Goal: Task Accomplishment & Management: Complete application form

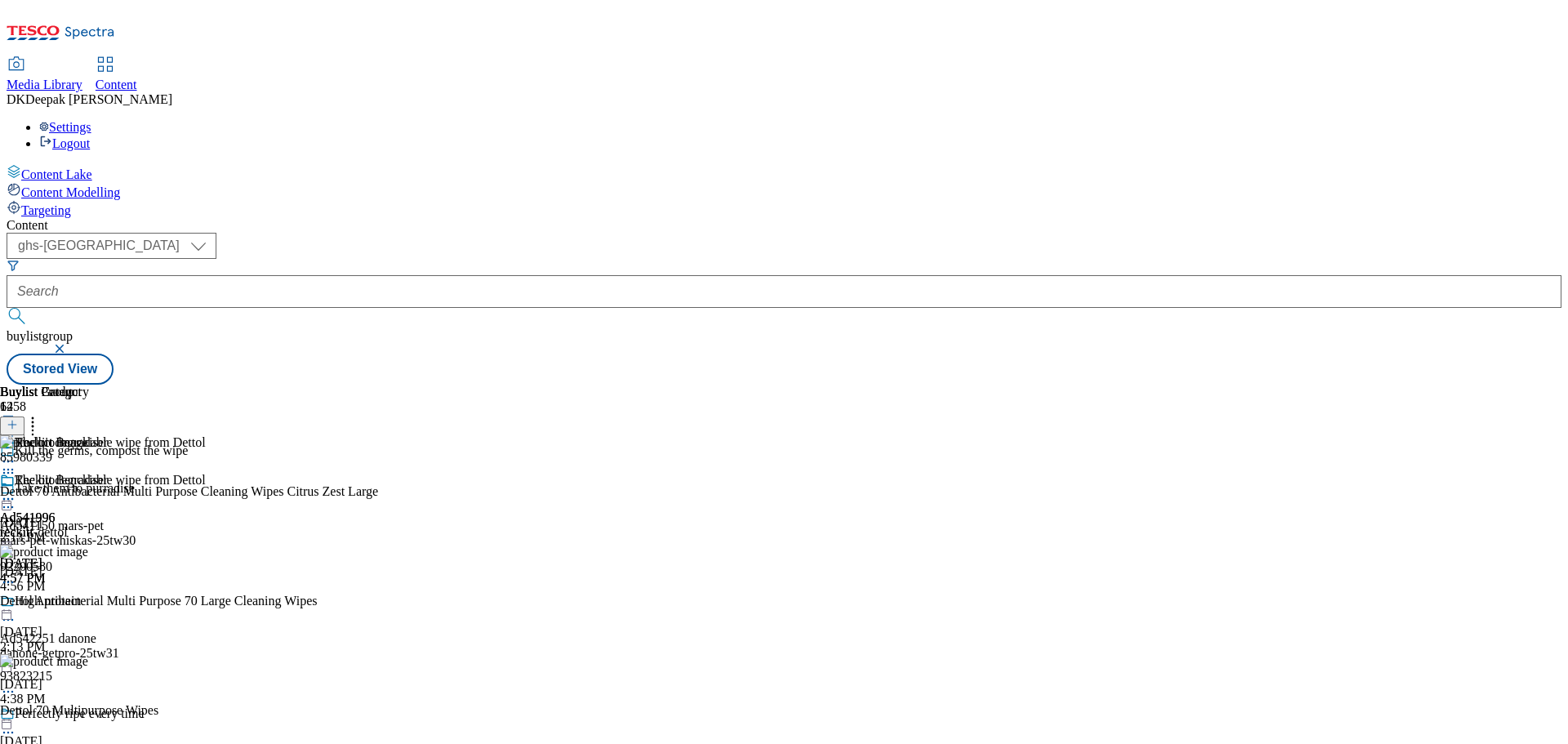
select select "ghs-[GEOGRAPHIC_DATA]"
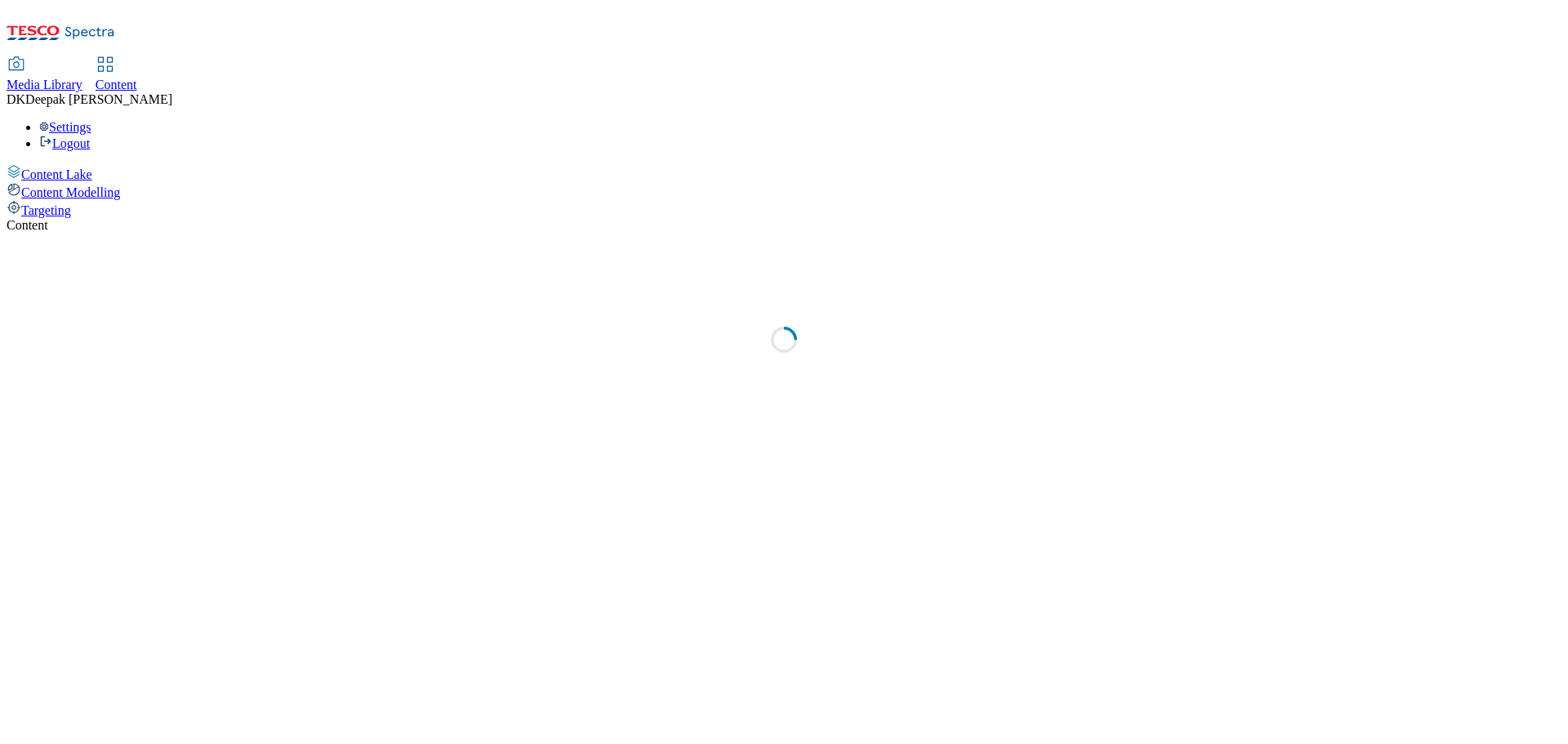
select select "ghs-uk"
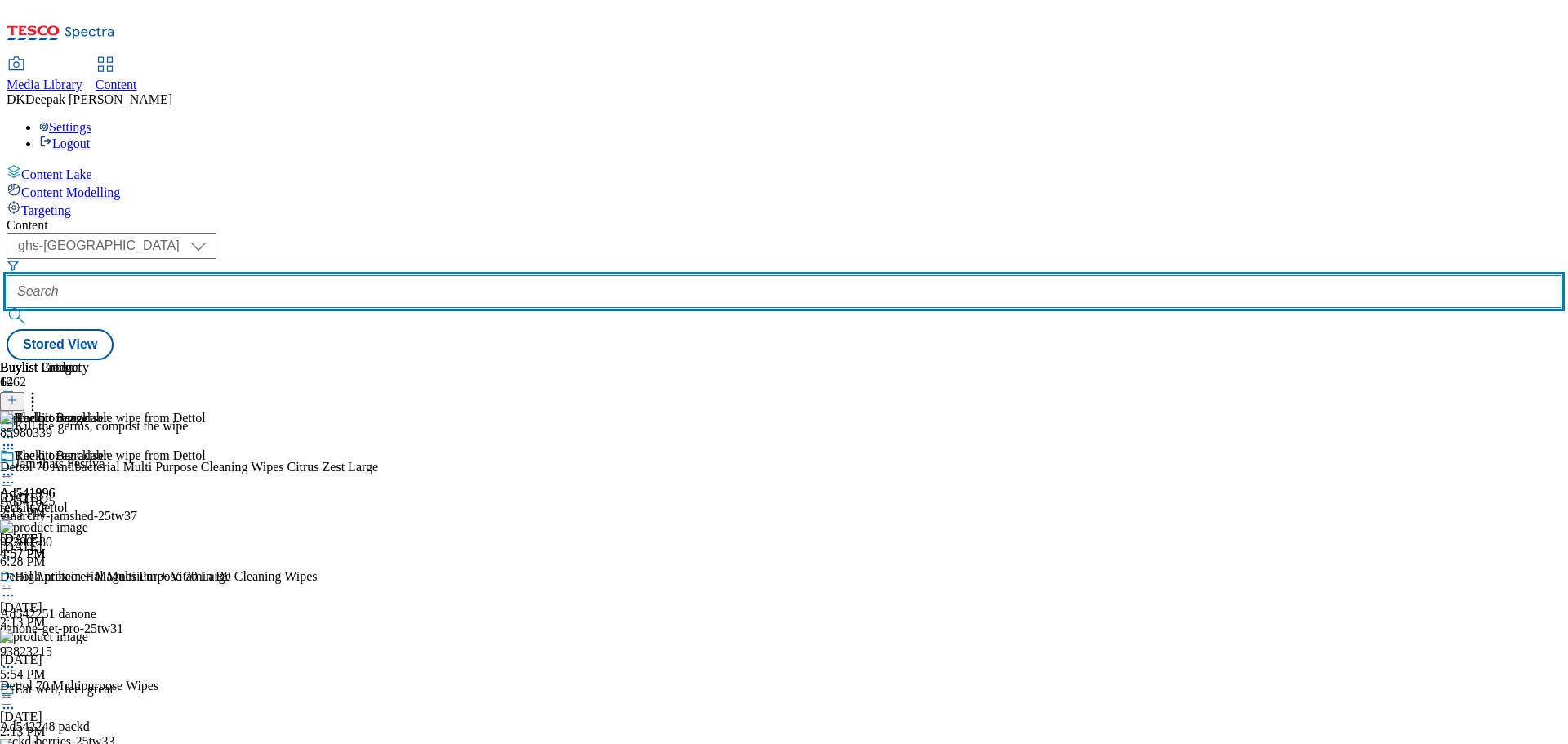
click at [382, 275] on input "text" at bounding box center [784, 291] width 1555 height 33
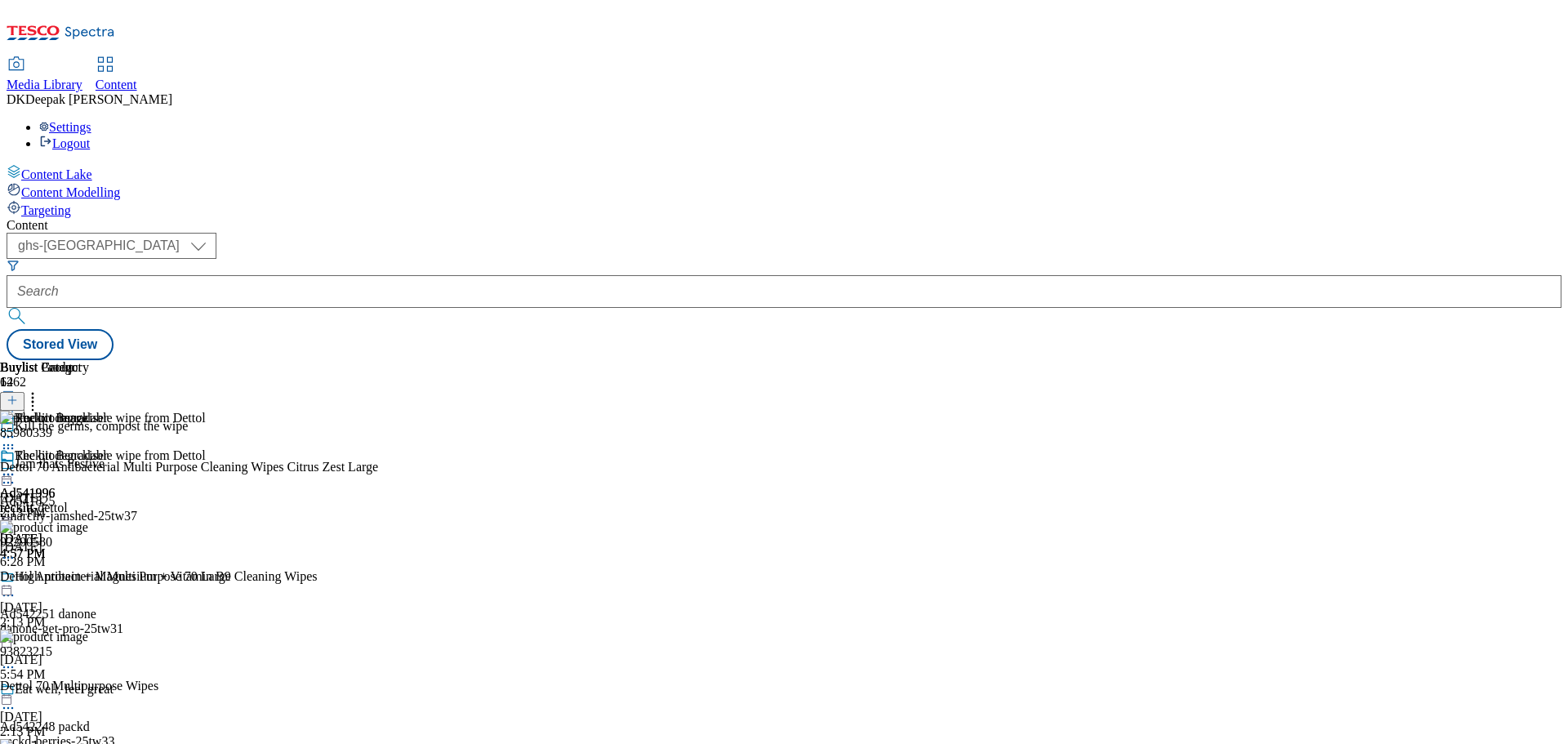
click at [18, 402] on icon at bounding box center [13, 408] width 12 height 12
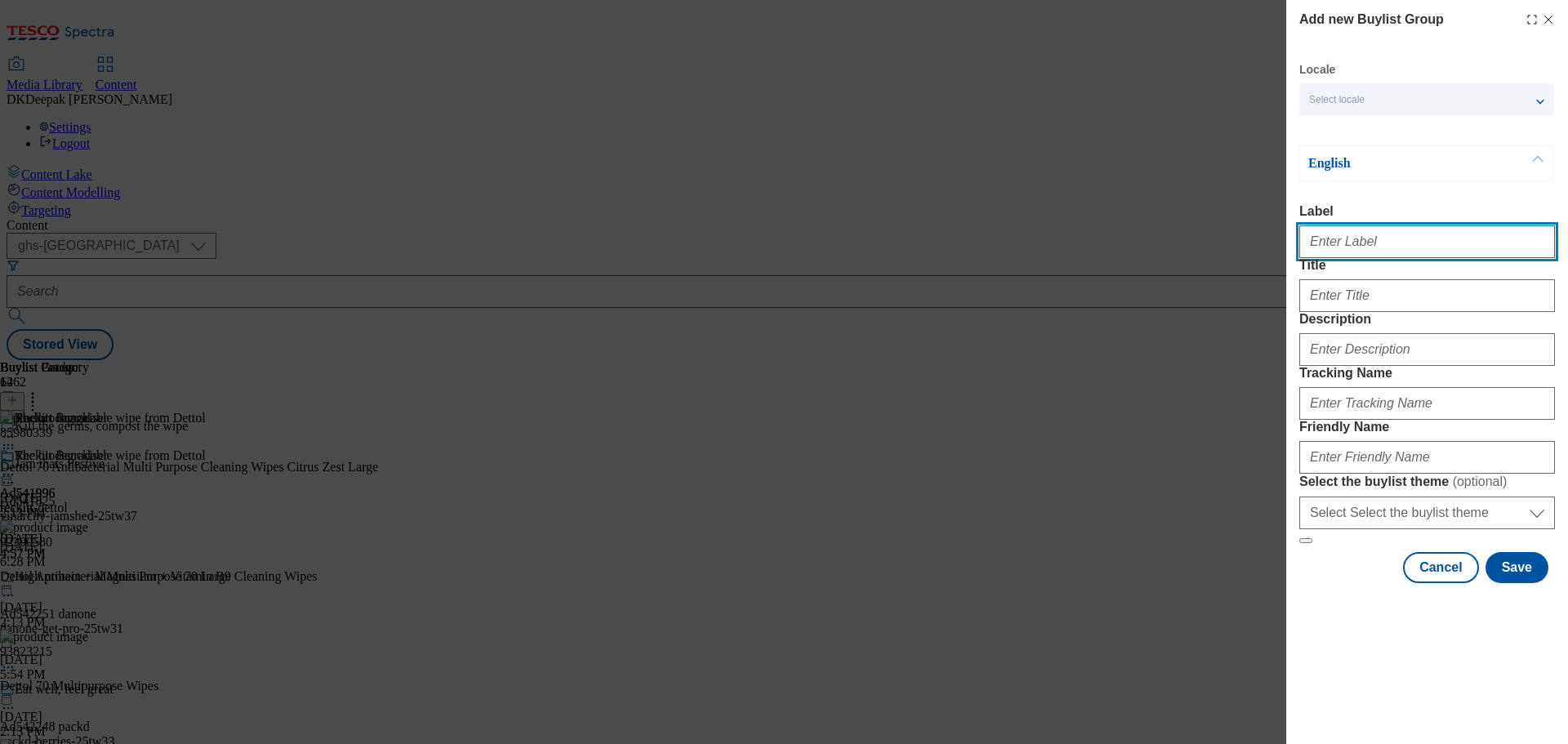
click at [1368, 246] on input "Label" at bounding box center [1427, 241] width 255 height 33
paste input "Ad542305"
type input "Ad542305"
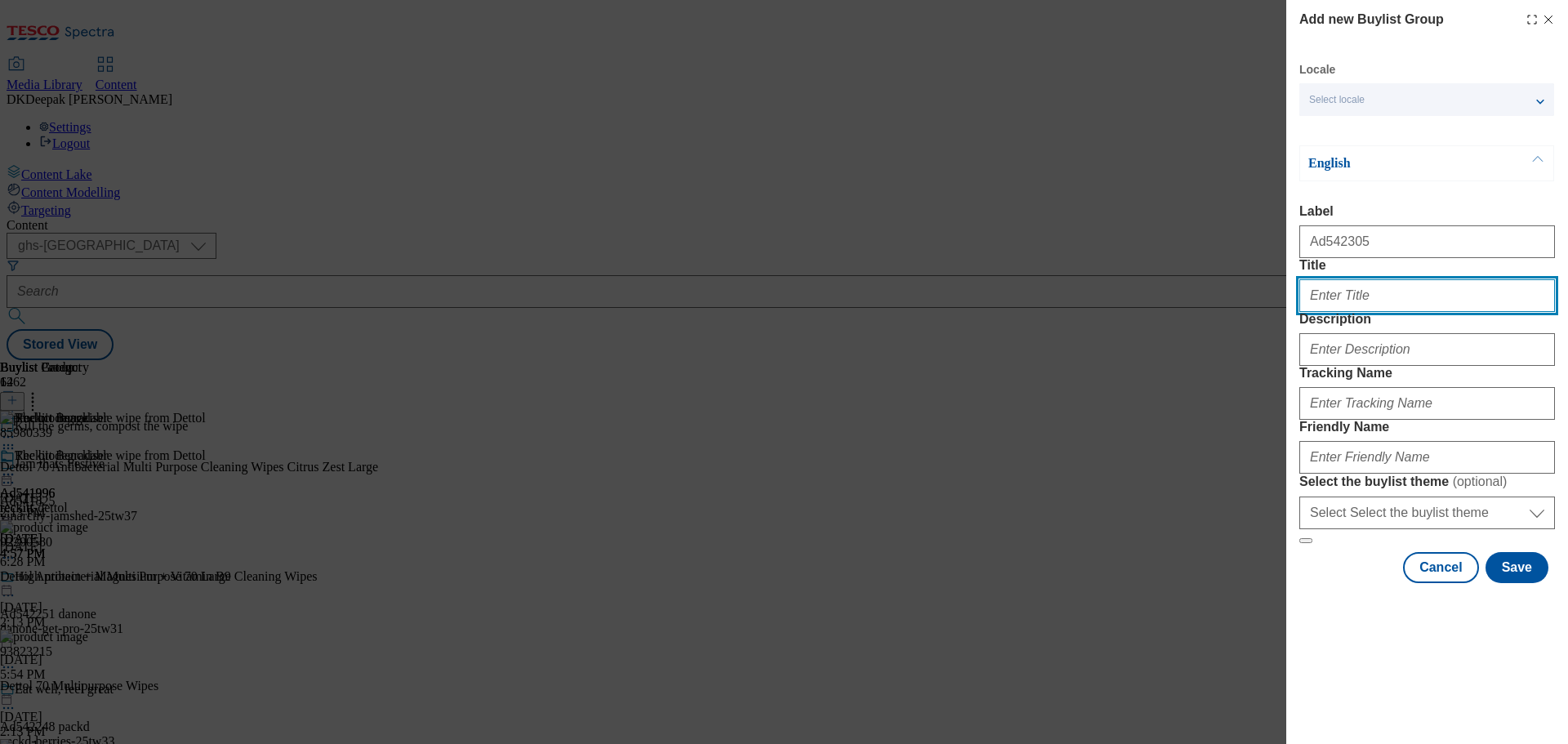
click at [1384, 312] on input "Title" at bounding box center [1427, 295] width 255 height 33
paste input "Up to 100% leak free nights"
type input "Up to 100% leak free nights"
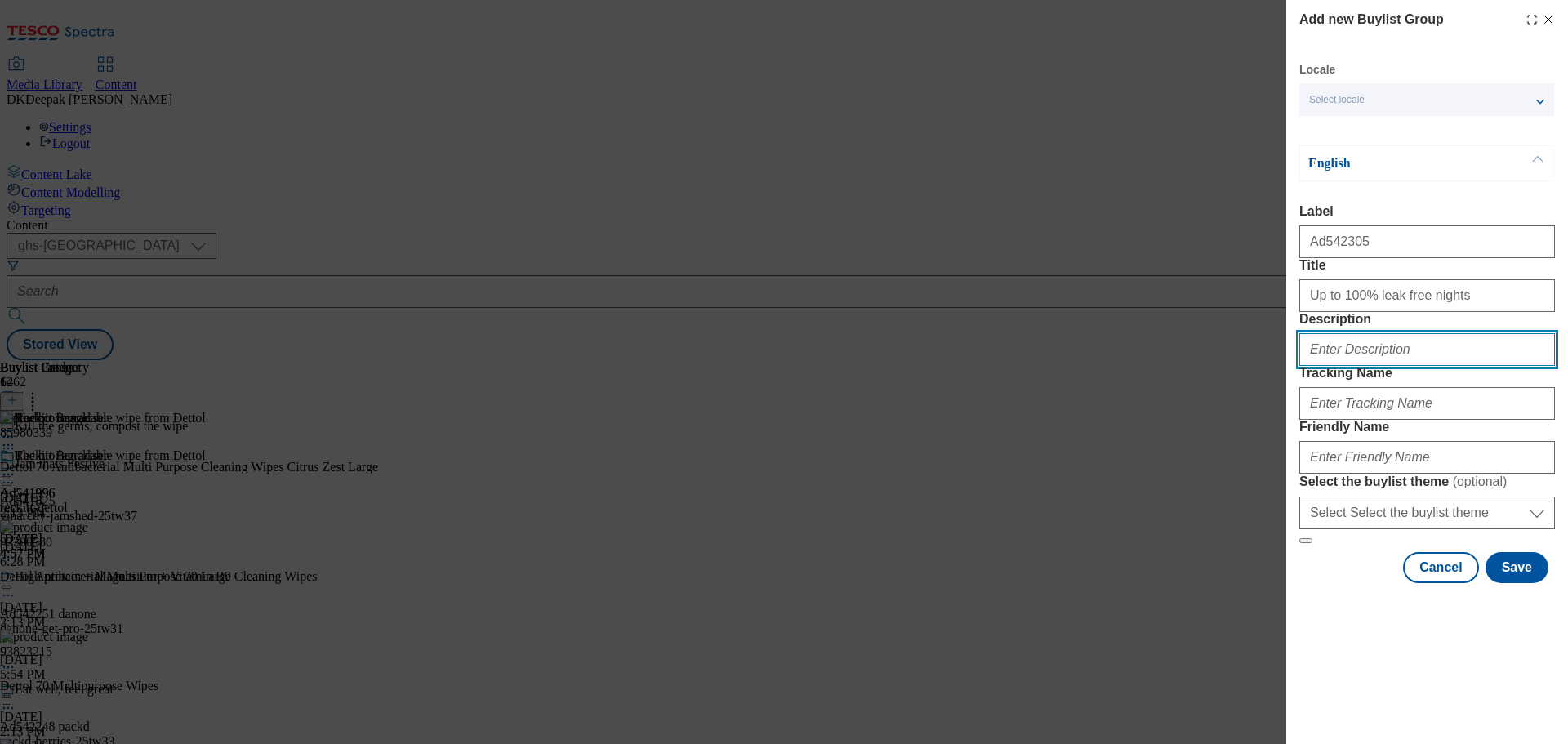
click at [1369, 366] on input "Description" at bounding box center [1427, 349] width 255 height 33
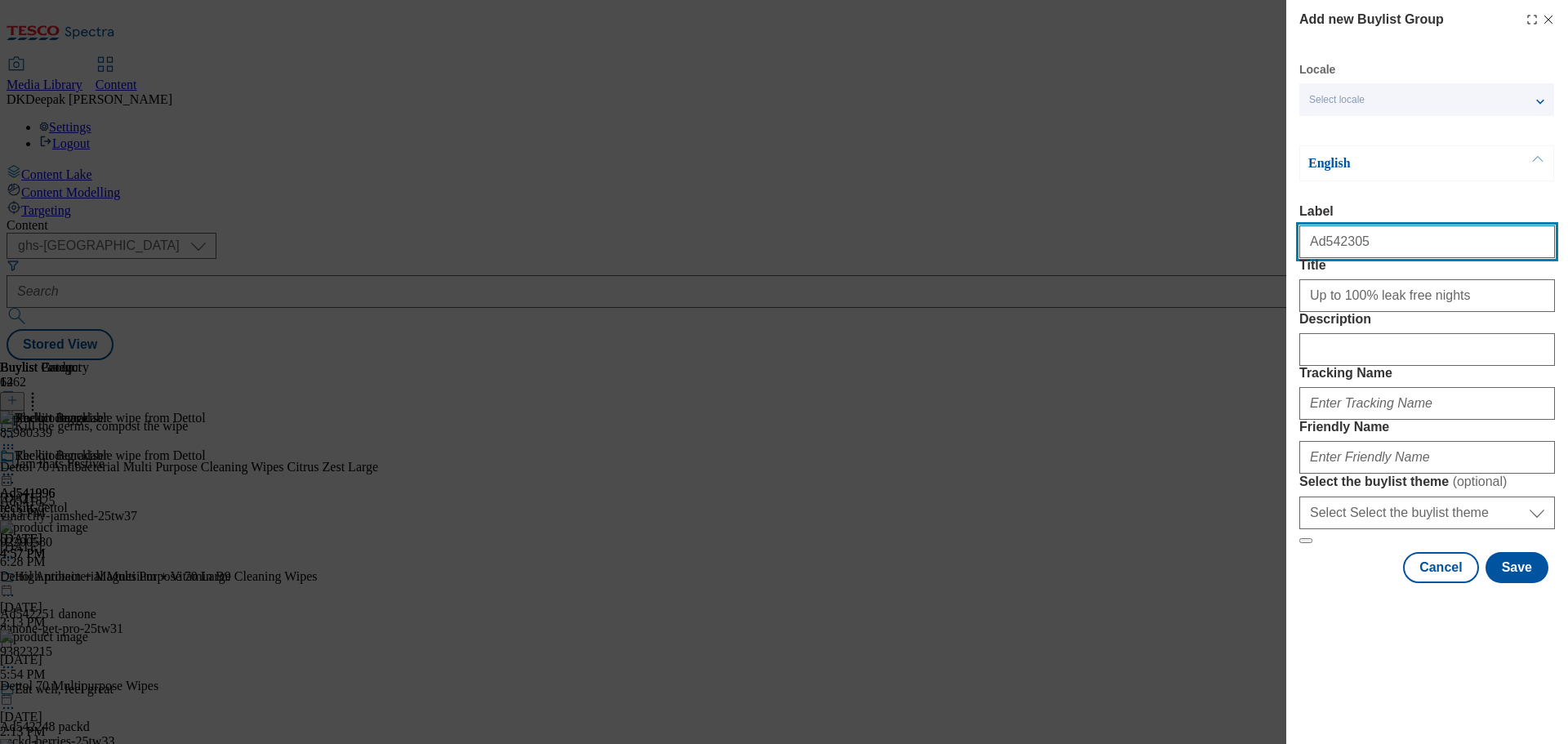
click at [1327, 249] on input "Ad542305" at bounding box center [1427, 241] width 255 height 33
drag, startPoint x: 1327, startPoint y: 249, endPoint x: 1327, endPoint y: 269, distance: 20.0
click at [1327, 249] on input "Ad542305" at bounding box center [1427, 241] width 255 height 33
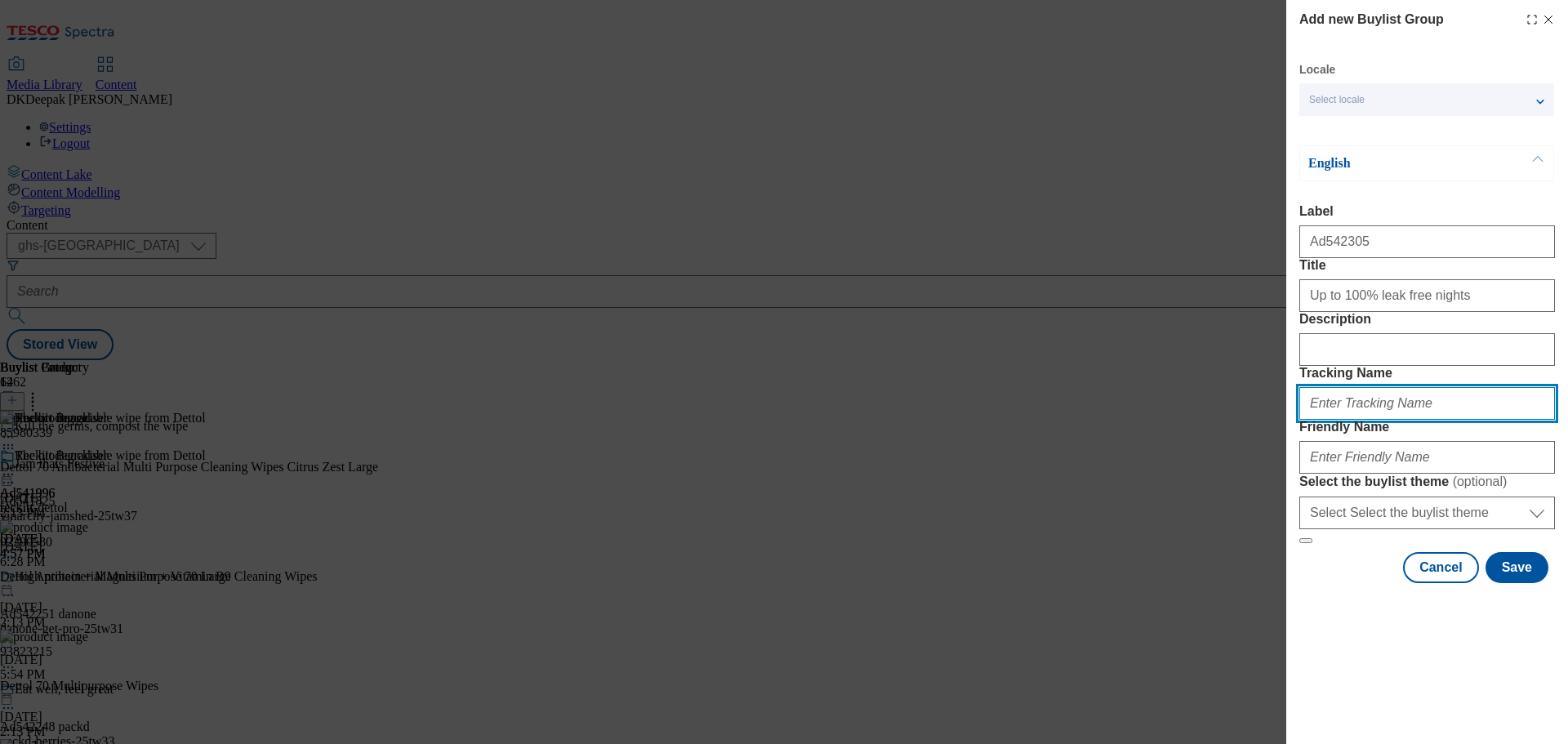
click at [1350, 420] on input "Tracking Name" at bounding box center [1427, 403] width 255 height 33
paste input "Ad542305"
type input "DH_AD542305"
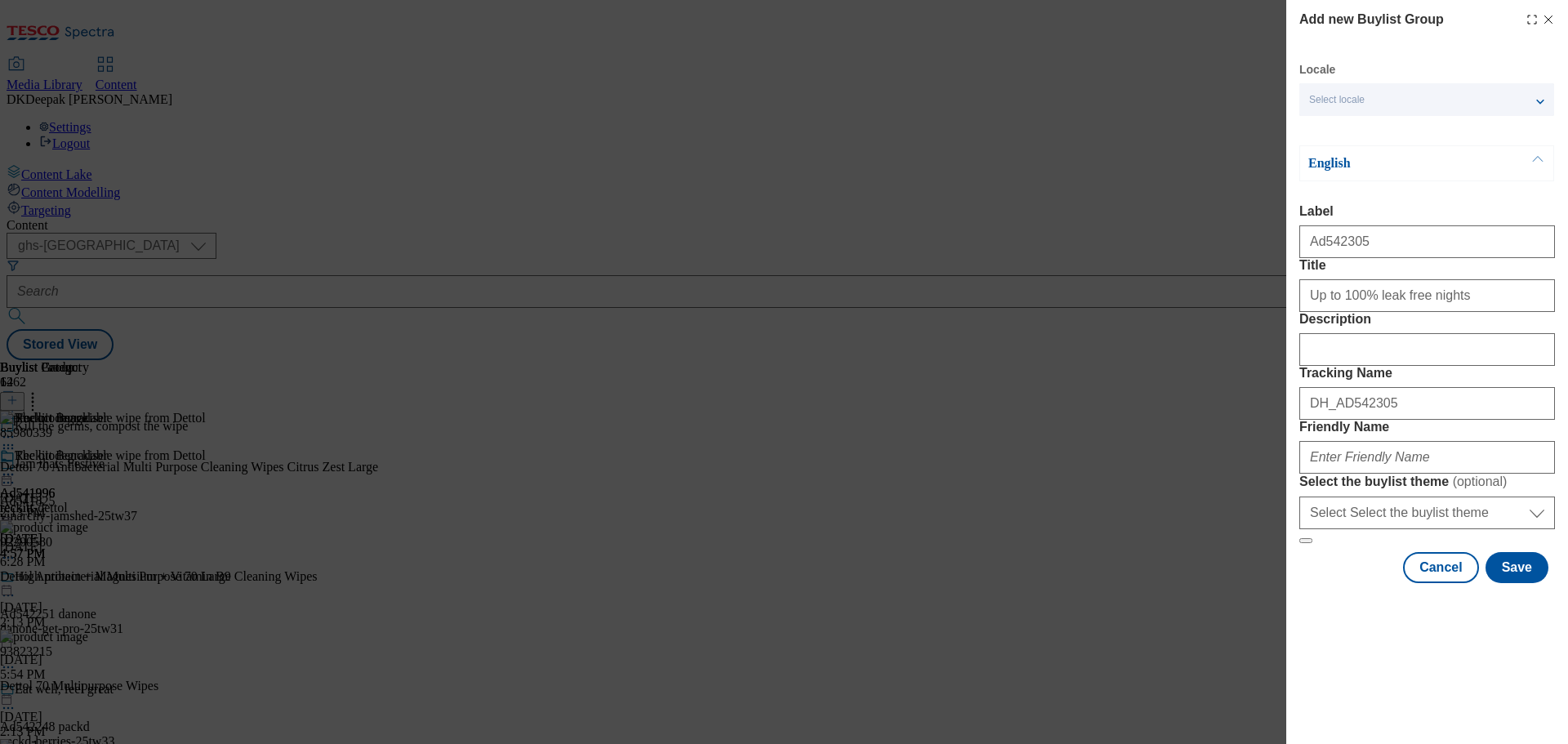
click at [1368, 474] on div "Modal" at bounding box center [1427, 453] width 255 height 39
click at [1372, 474] on input "Friendly Name" at bounding box center [1427, 457] width 255 height 33
paste input "Kimberly Clark"
click at [1433, 366] on input "Description" at bounding box center [1427, 349] width 255 height 33
click at [1405, 474] on input "Kimberly Clark-dry" at bounding box center [1427, 457] width 255 height 33
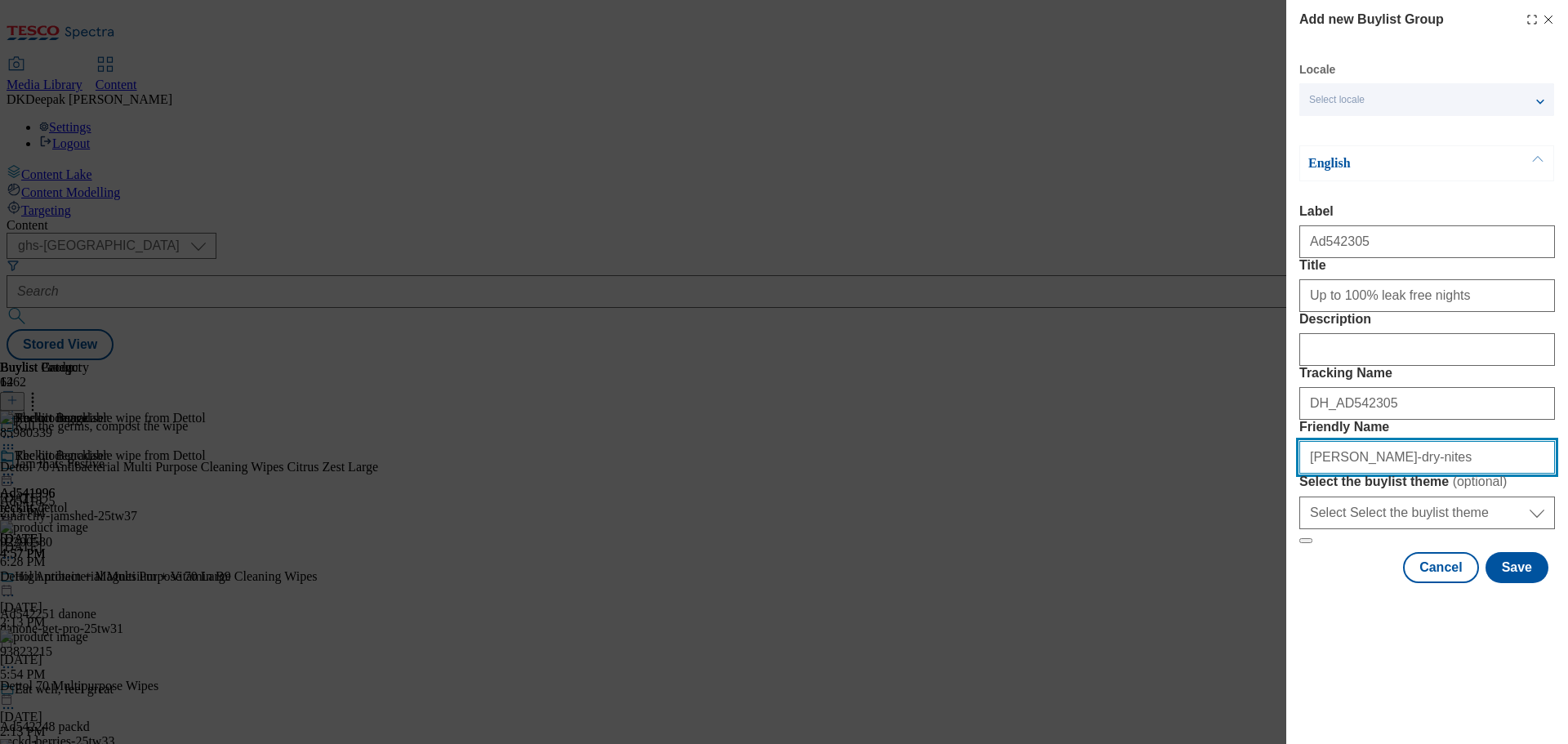
click at [1351, 474] on input "Kimberly Clark-dry-nites" at bounding box center [1427, 457] width 255 height 33
drag, startPoint x: 1422, startPoint y: 576, endPoint x: 1240, endPoint y: 580, distance: 182.0
click at [1240, 580] on div "Add new Buylist Group Locale Select locale English Welsh English Label Ad542305…" at bounding box center [784, 372] width 1568 height 744
type input "kimberly-clark-dry-nites-25tw30"
click at [1424, 191] on div "English Label Ad542305 Title Up to 100% leak free nights Description Tracking N…" at bounding box center [1427, 344] width 255 height 398
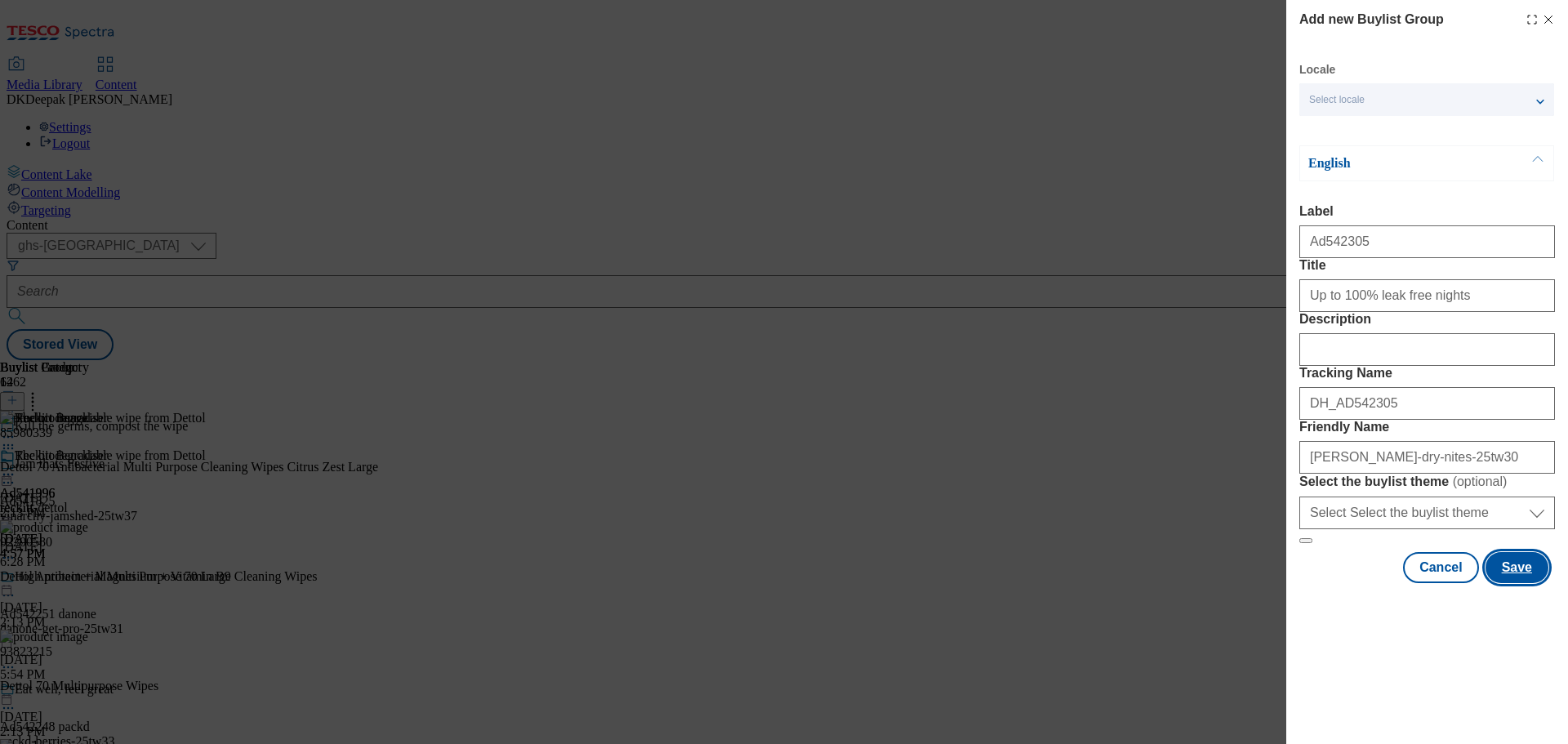
click at [1509, 583] on button "Save" at bounding box center [1516, 567] width 63 height 31
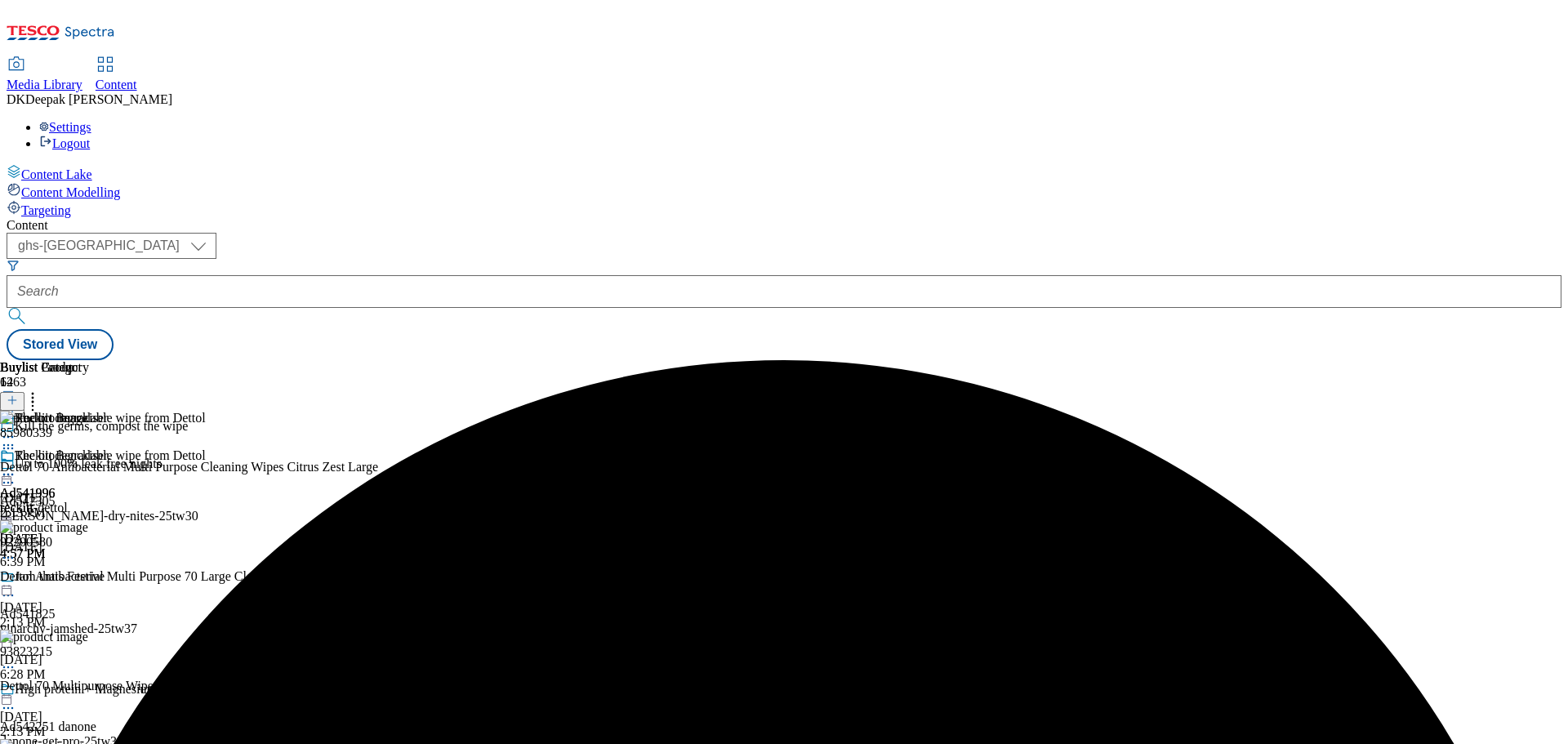
click at [16, 437] on icon at bounding box center [8, 444] width 16 height 16
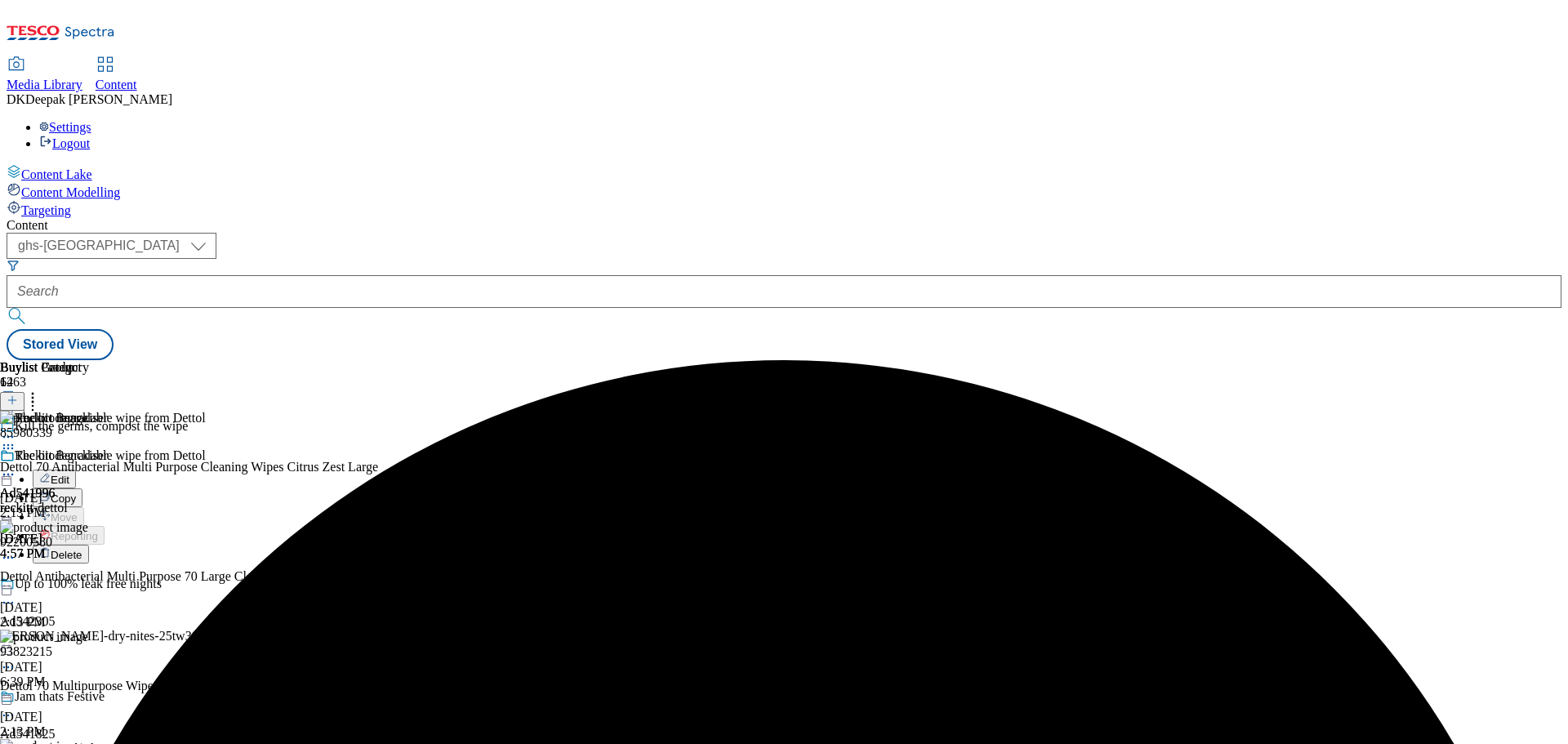
click at [76, 469] on button "Edit" at bounding box center [55, 479] width 44 height 18
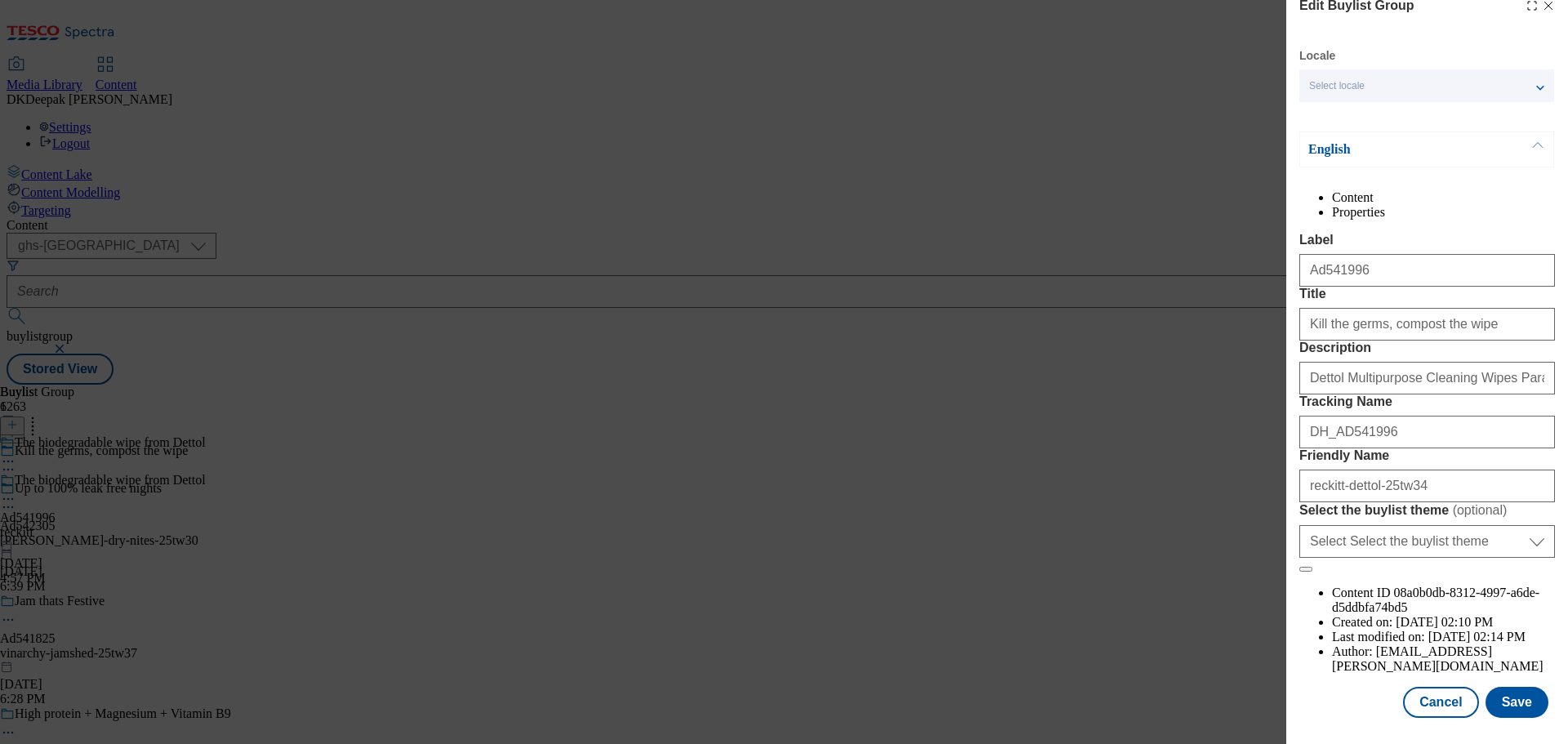
scroll to position [91, 0]
click at [1434, 705] on button "Cancel" at bounding box center [1440, 702] width 75 height 31
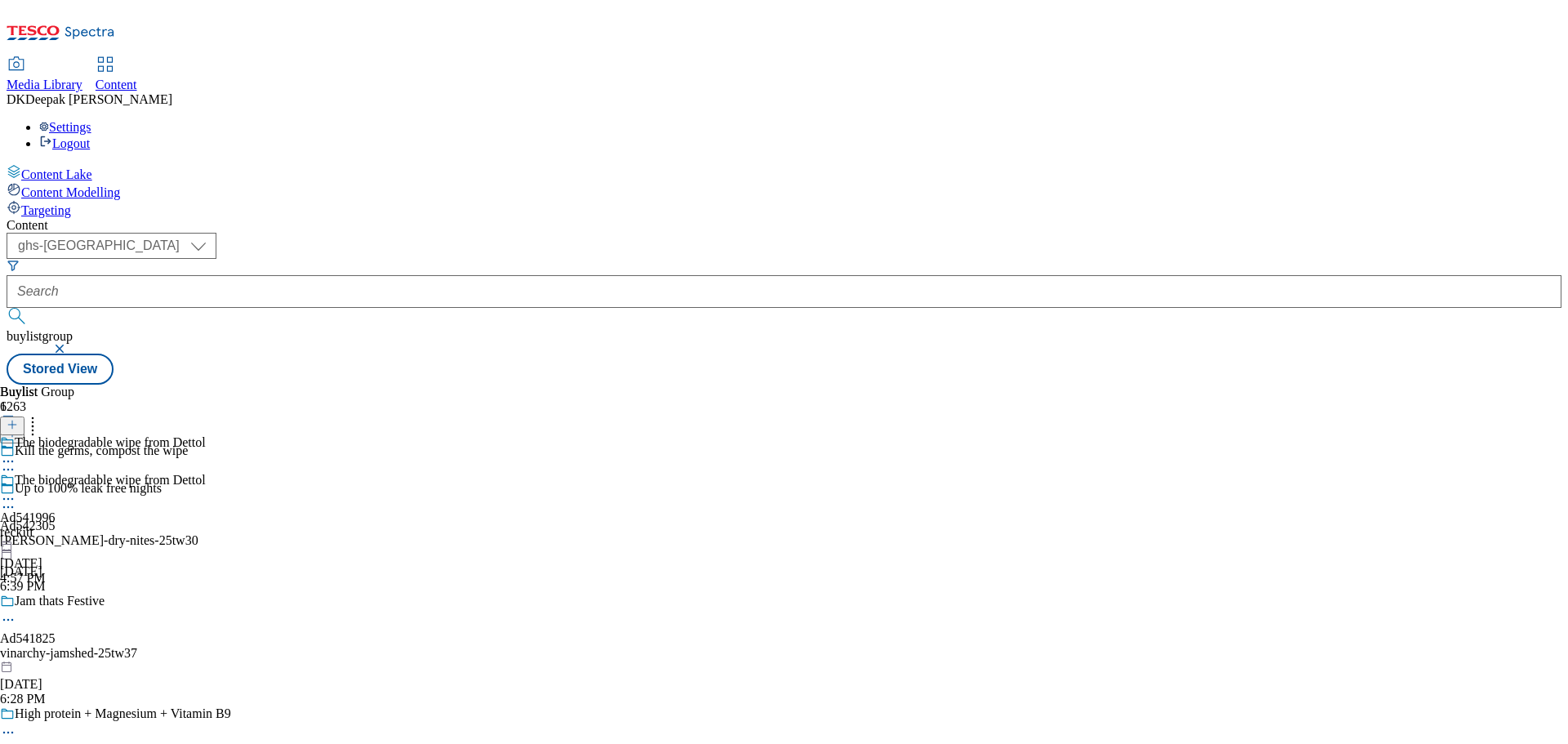
click at [231, 443] on div "Kill the germs, compost the wipe" at bounding box center [115, 462] width 231 height 38
click at [16, 461] on icon at bounding box center [8, 469] width 16 height 16
click at [206, 539] on div "The biodegradable wipe from Dettol Ad541996 reckitt Sep 16, 2025 4:57 PM" at bounding box center [102, 529] width 206 height 113
click at [231, 533] on div "kimberly-clark-dry-nites-25tw30" at bounding box center [115, 540] width 231 height 14
click at [24, 417] on button at bounding box center [12, 426] width 24 height 18
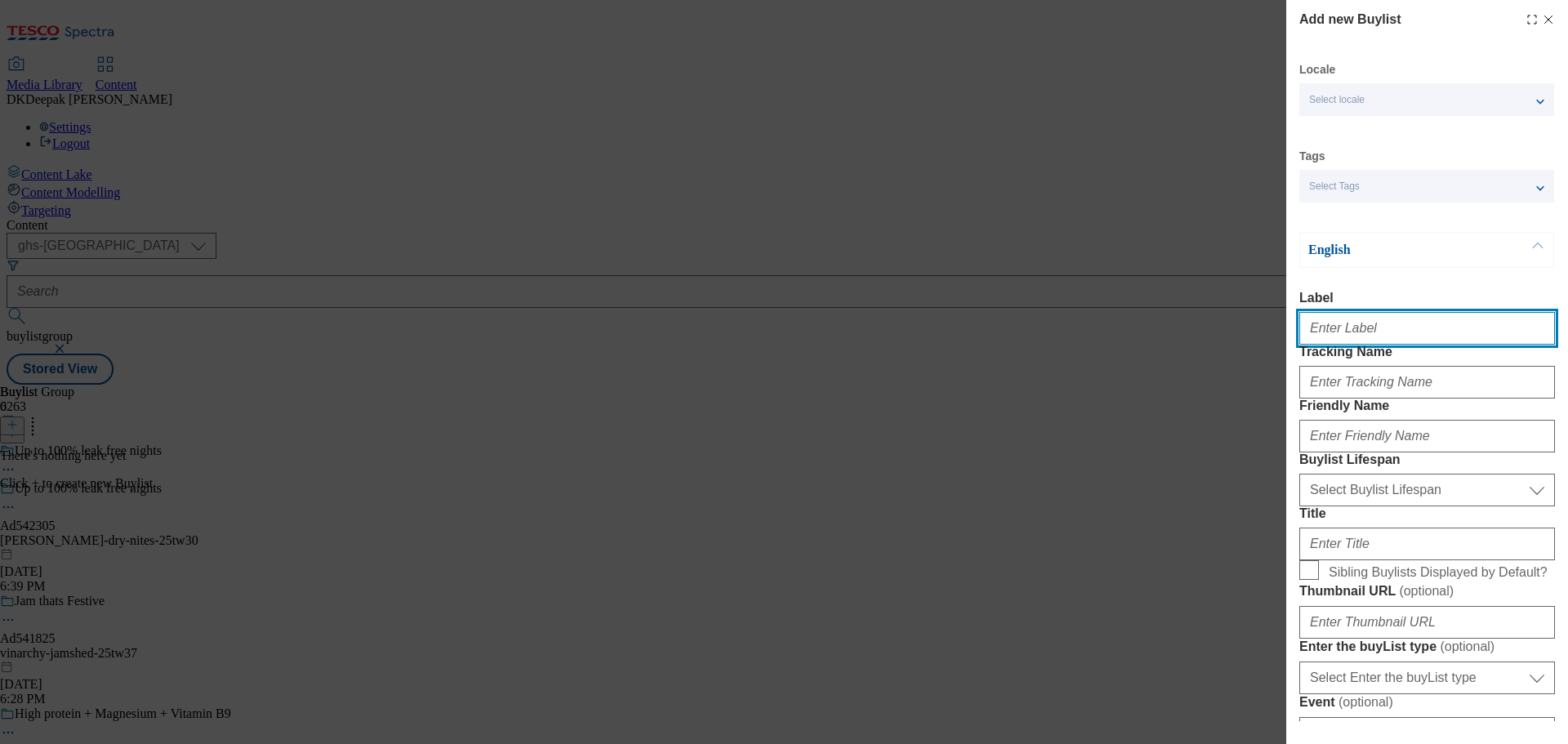
click at [1333, 344] on input "Label" at bounding box center [1427, 327] width 255 height 33
paste input "Ad542305"
type input "Ad542305"
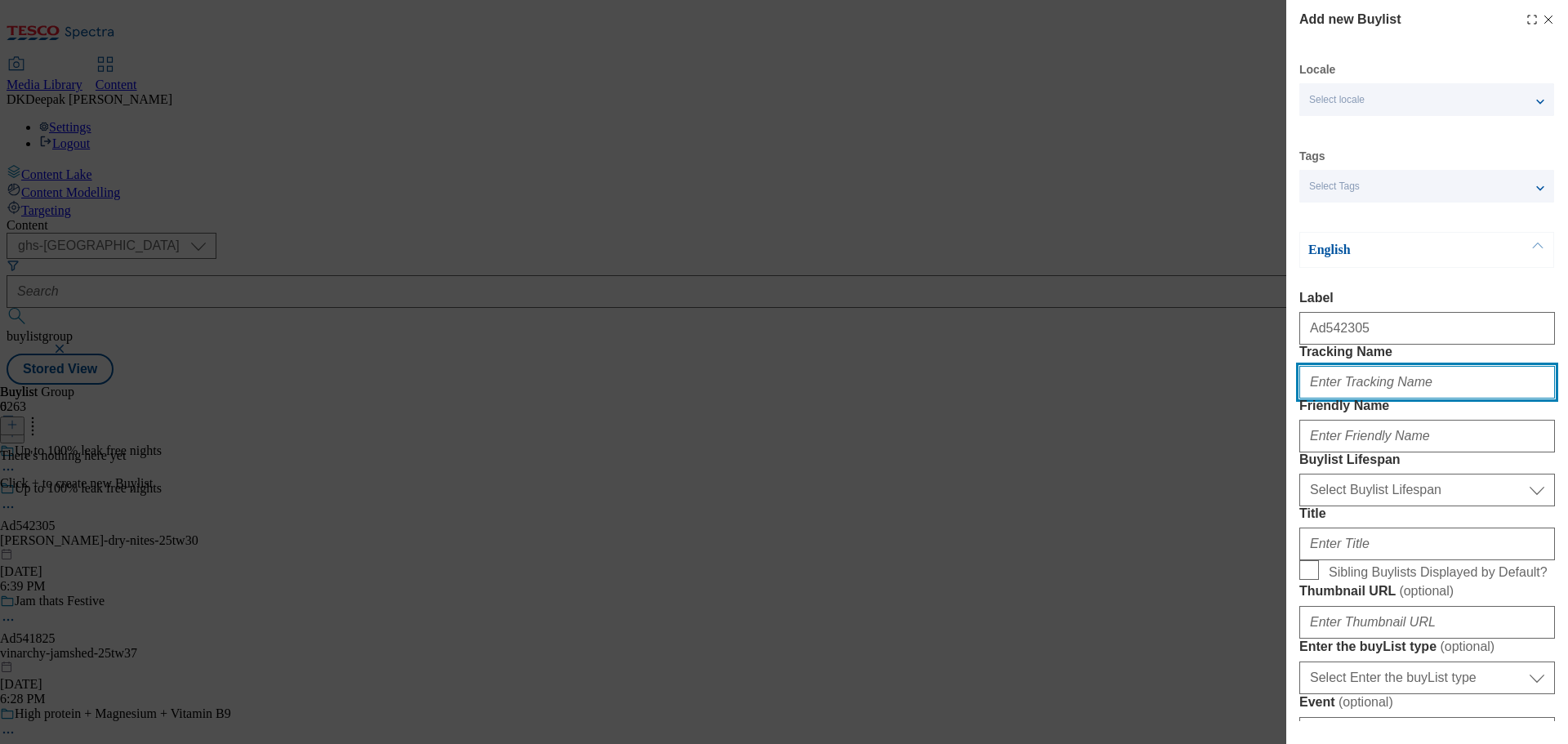
click at [1362, 398] on input "Tracking Name" at bounding box center [1427, 382] width 255 height 33
paste input "Ad542305"
type input "DH_AD542305"
click at [1108, 319] on div "Add new Buylist Locale Select locale English Welsh Tags Select Tags fnf marketp…" at bounding box center [784, 372] width 1568 height 744
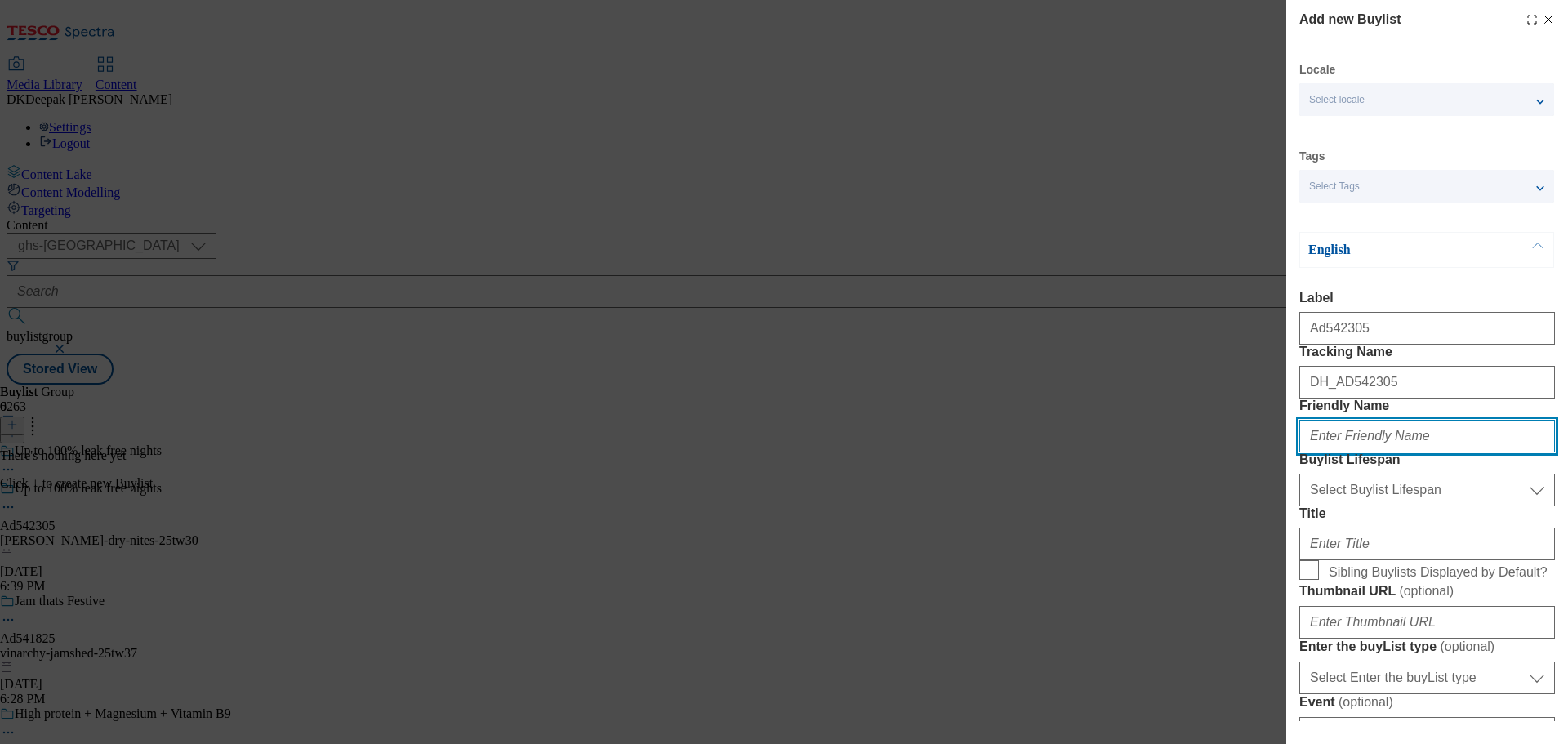
click at [1371, 453] on input "Friendly Name" at bounding box center [1427, 436] width 255 height 33
paste input "kimberly-clark"
type input "kimberly-clark"
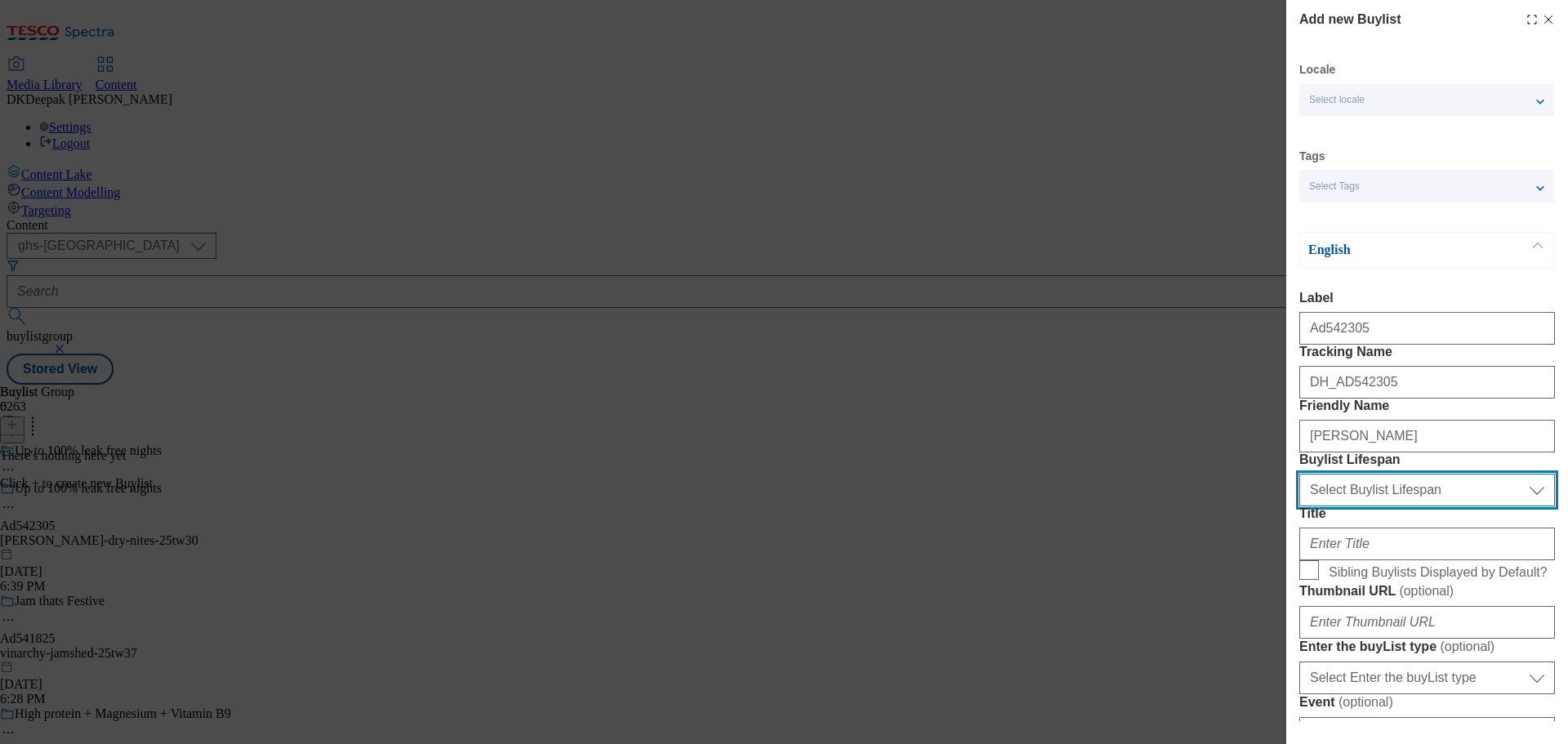
click at [1387, 506] on select "Select Buylist Lifespan evergreen seasonal tactical" at bounding box center [1427, 490] width 255 height 33
select select "tactical"
click at [1299, 506] on select "Select Buylist Lifespan evergreen seasonal tactical" at bounding box center [1427, 490] width 255 height 33
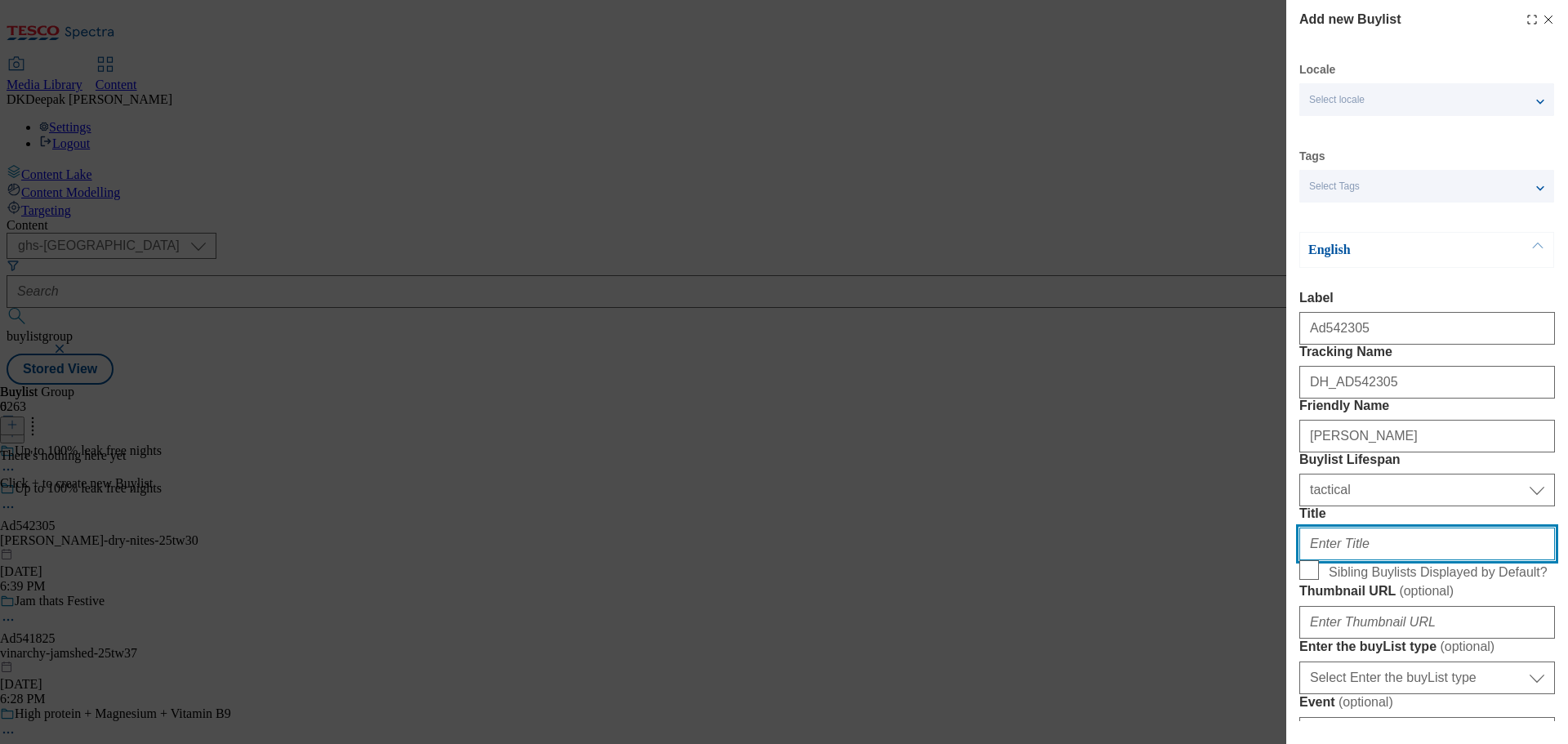
click at [1371, 560] on input "Title" at bounding box center [1427, 543] width 255 height 33
paste input "No. 1 brand in the bedwetting category*"
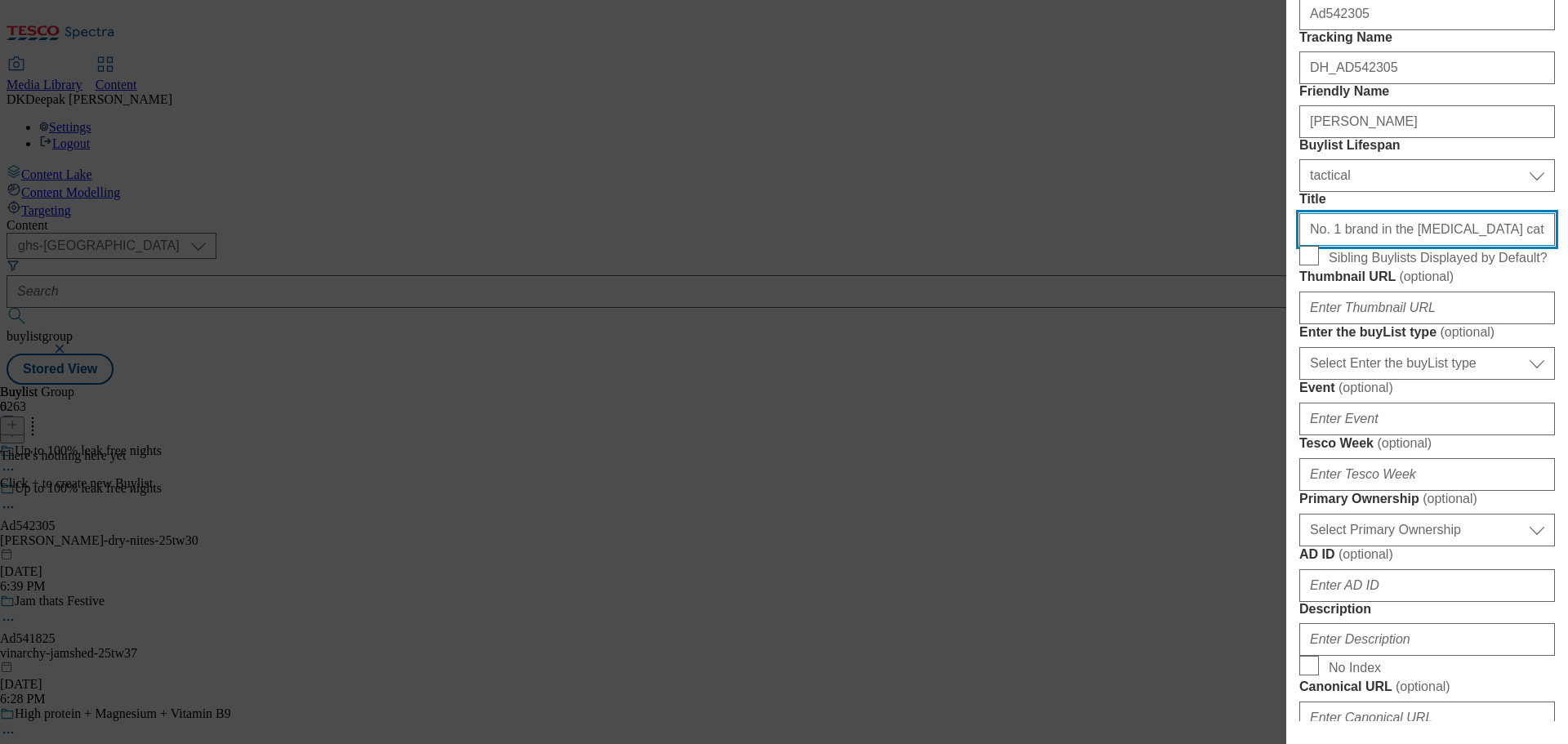
scroll to position [327, 0]
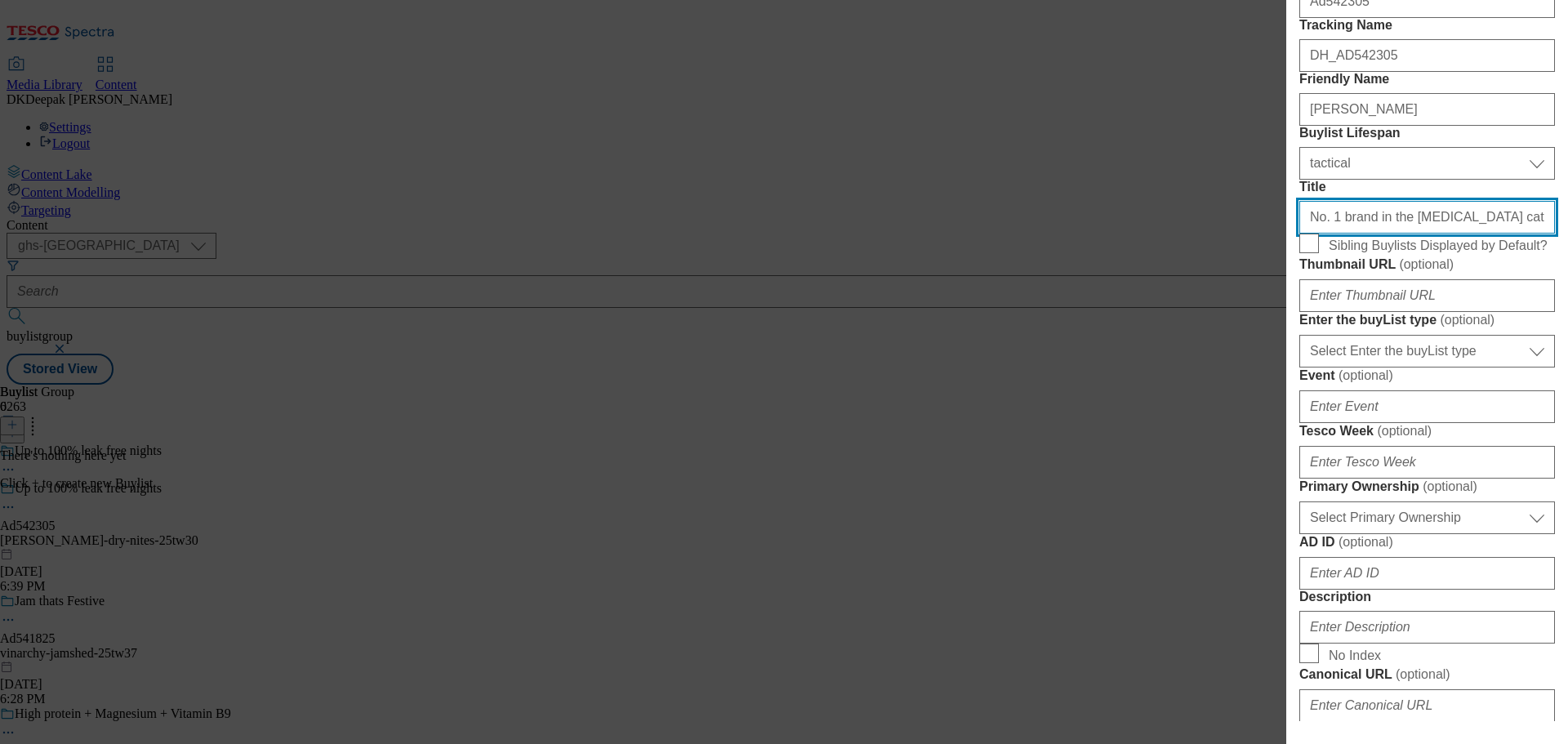
type input "No. 1 brand in the bedwetting category"
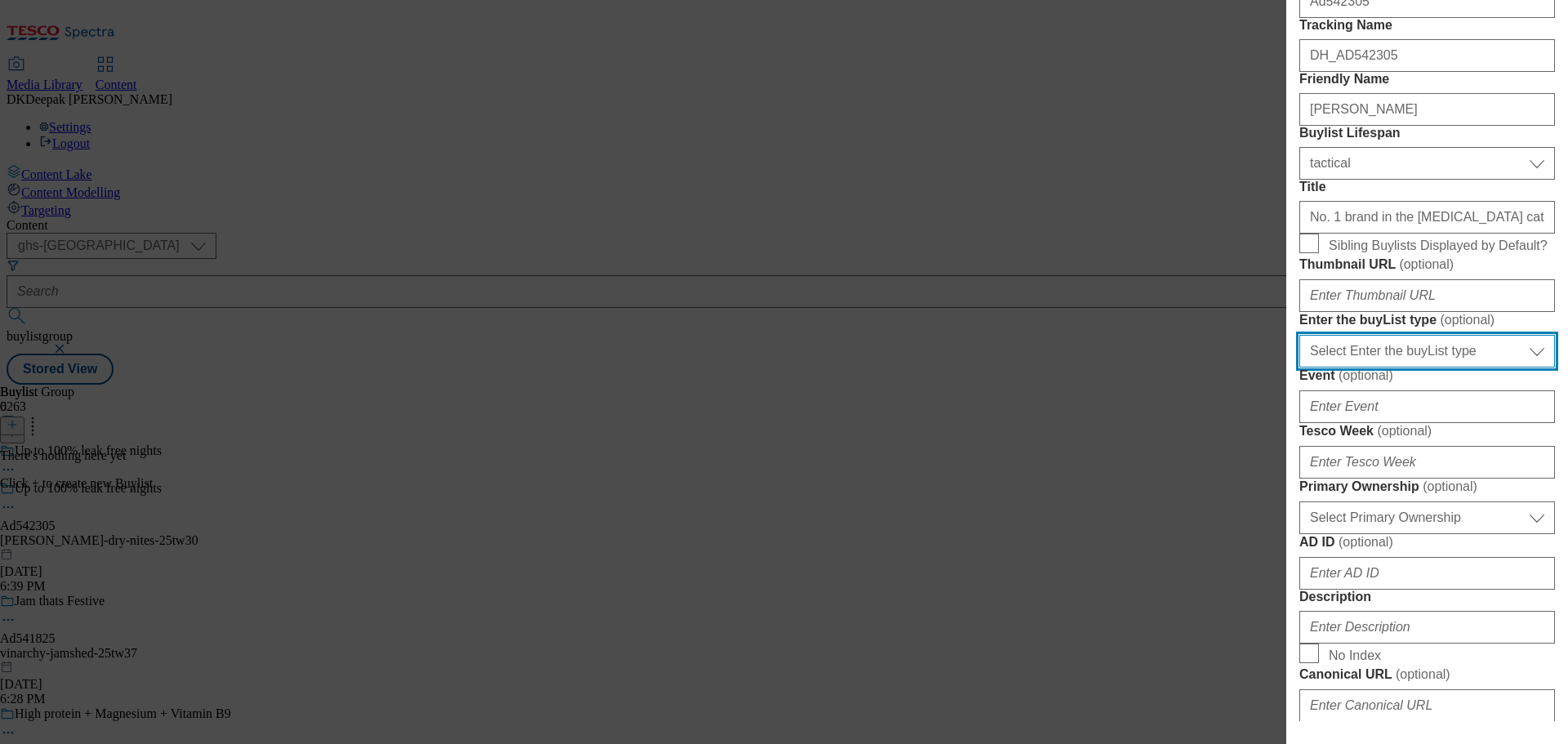
click at [1403, 367] on select "Select Enter the buyList type event supplier funded long term >4 weeks supplier…" at bounding box center [1427, 351] width 255 height 33
select select "supplier funded short term 1-3 weeks"
click at [1299, 367] on select "Select Enter the buyList type event supplier funded long term >4 weeks supplier…" at bounding box center [1427, 351] width 255 height 33
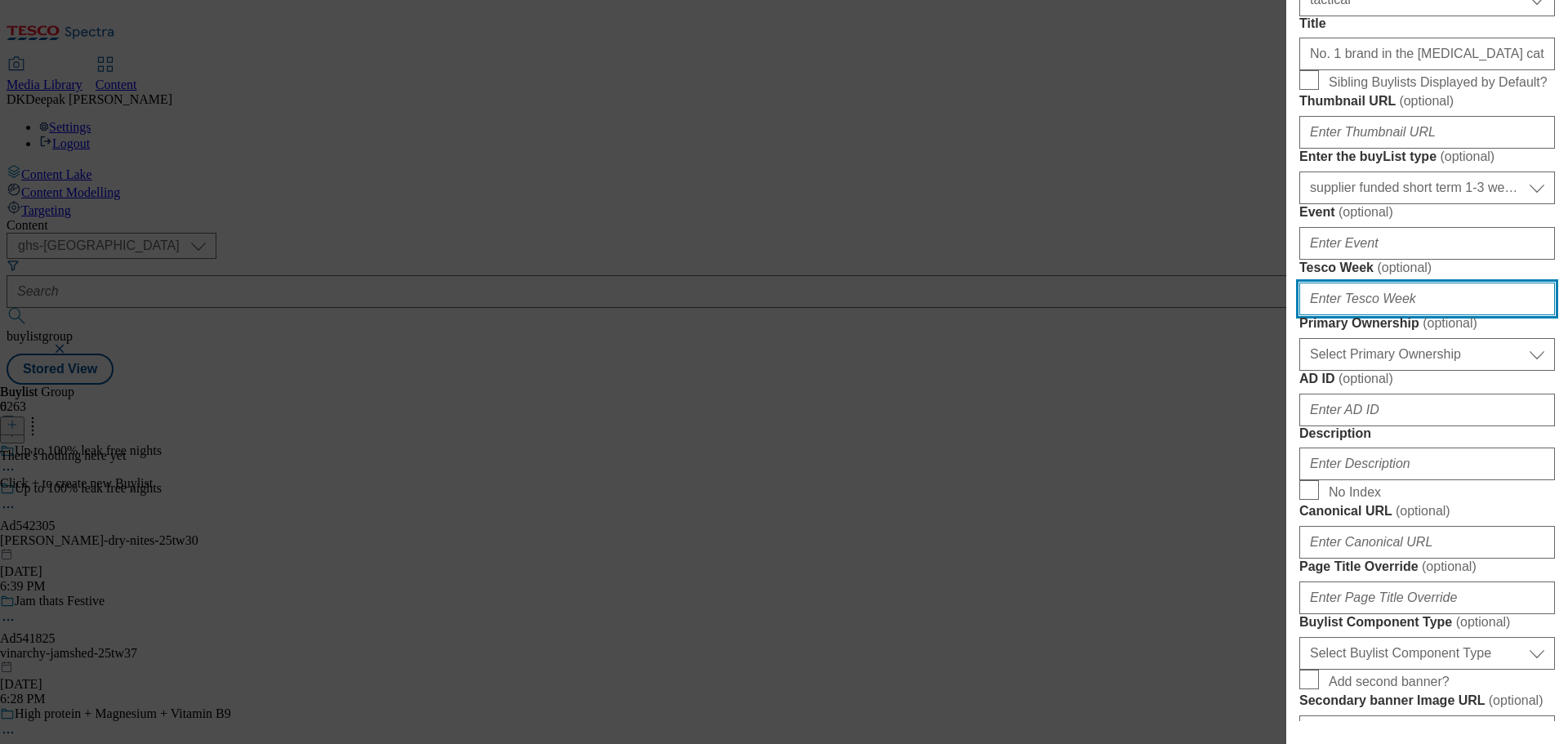
click at [1339, 315] on input "Tesco Week ( optional )" at bounding box center [1427, 298] width 255 height 33
type input "30"
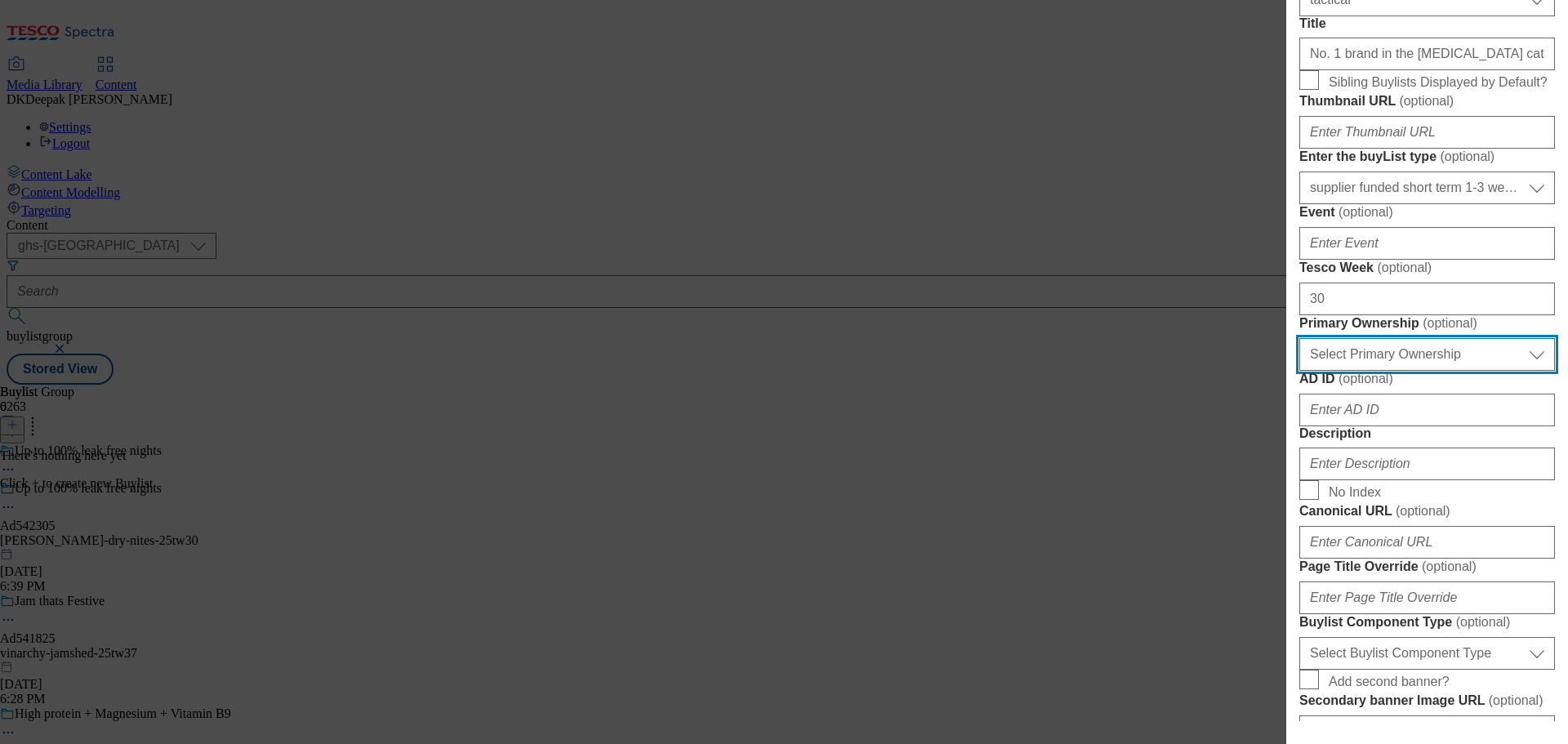
click at [1478, 370] on select "Select Primary Ownership tesco dunnhumby" at bounding box center [1427, 354] width 255 height 33
select select "dunnhumby"
click at [1299, 370] on select "Select Primary Ownership tesco dunnhumby" at bounding box center [1427, 354] width 255 height 33
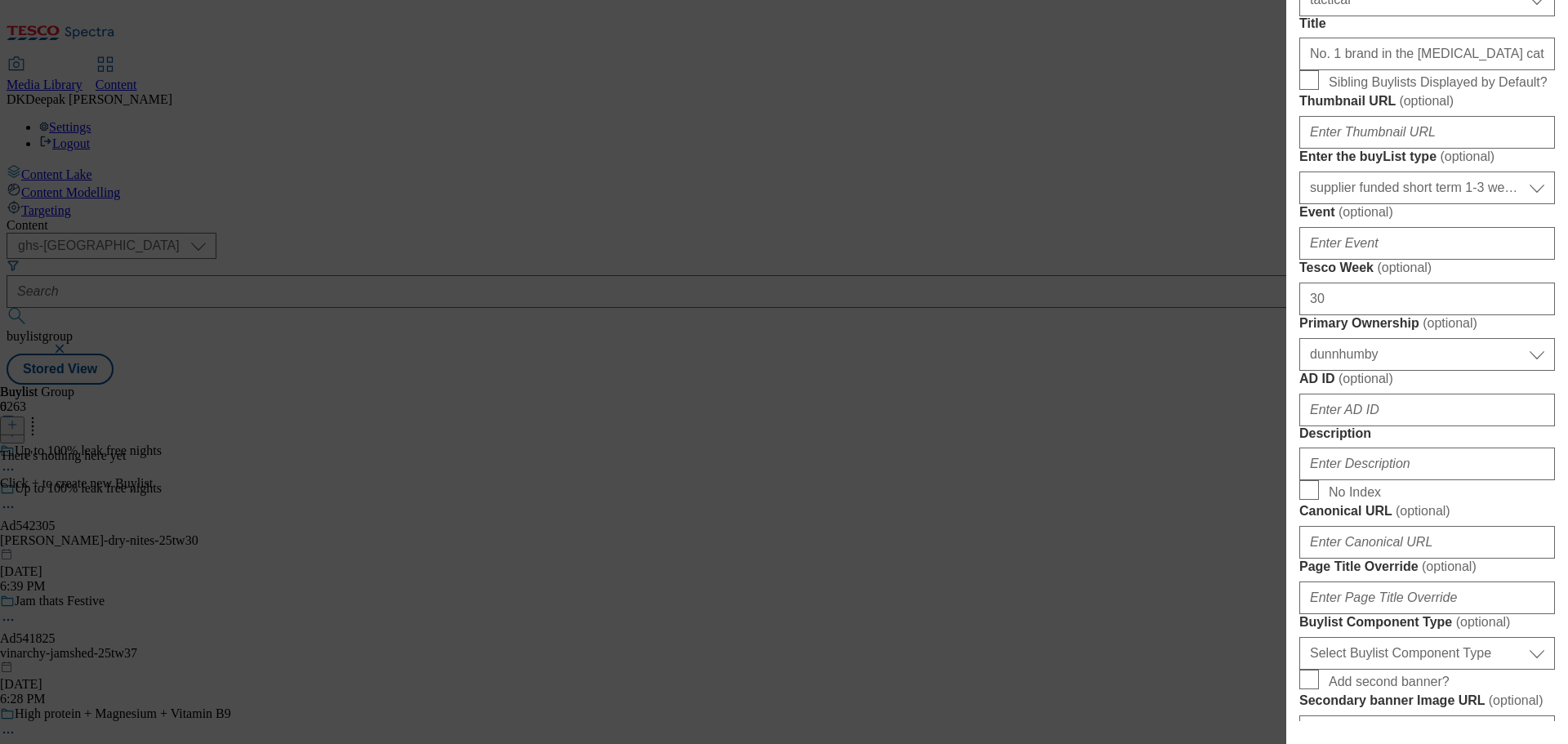
click at [981, 326] on div "Add new Buylist Locale Select locale English Welsh Tags Select Tags fnf marketp…" at bounding box center [784, 372] width 1568 height 744
click at [1380, 426] on input "AD ID ( optional )" at bounding box center [1427, 410] width 255 height 33
paste input "Ad542305"
drag, startPoint x: 1320, startPoint y: 705, endPoint x: 1254, endPoint y: 699, distance: 66.3
click at [1254, 699] on div "Add new Buylist Locale Select locale English Welsh Tags Select Tags fnf marketp…" at bounding box center [784, 372] width 1568 height 744
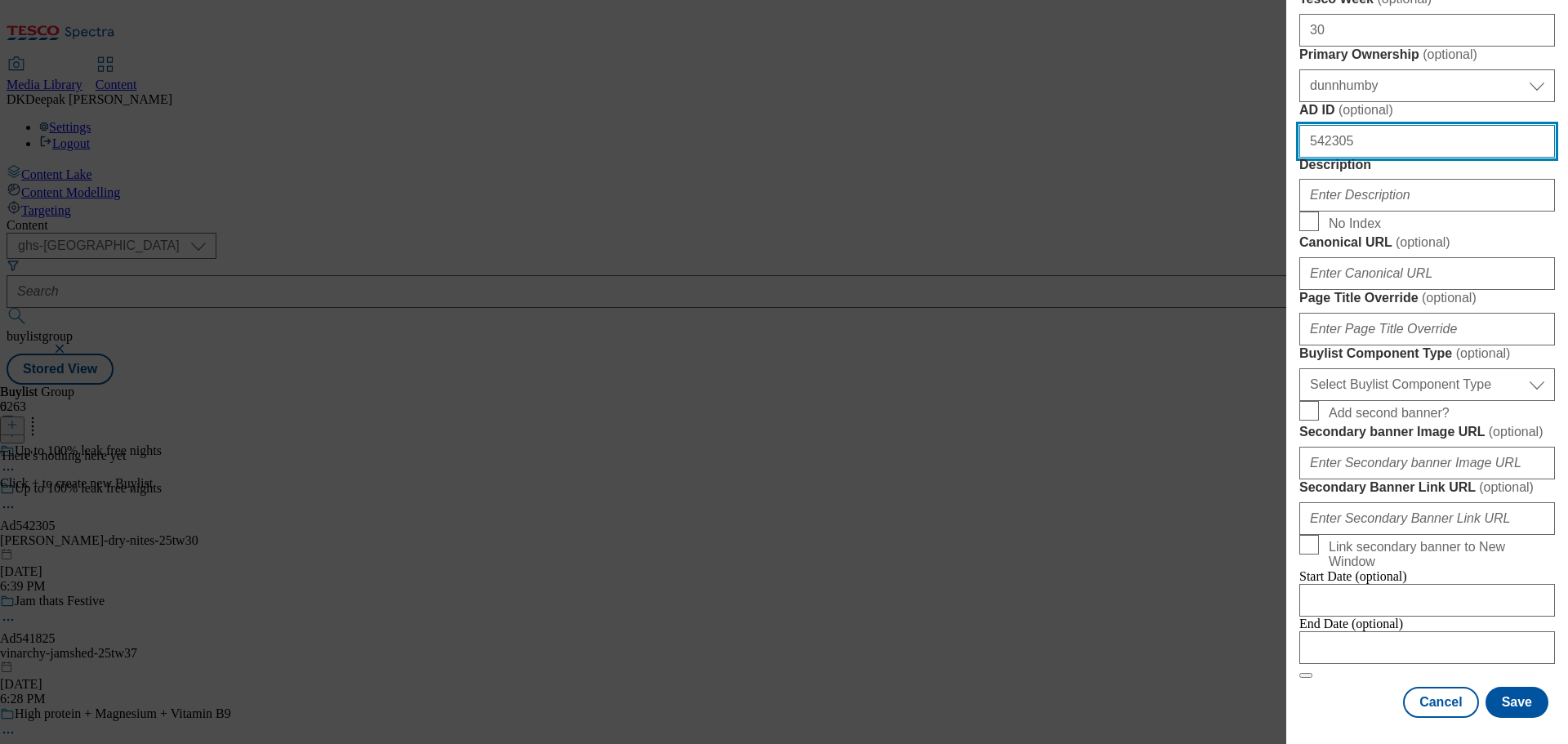
scroll to position [980, 0]
type input "542305"
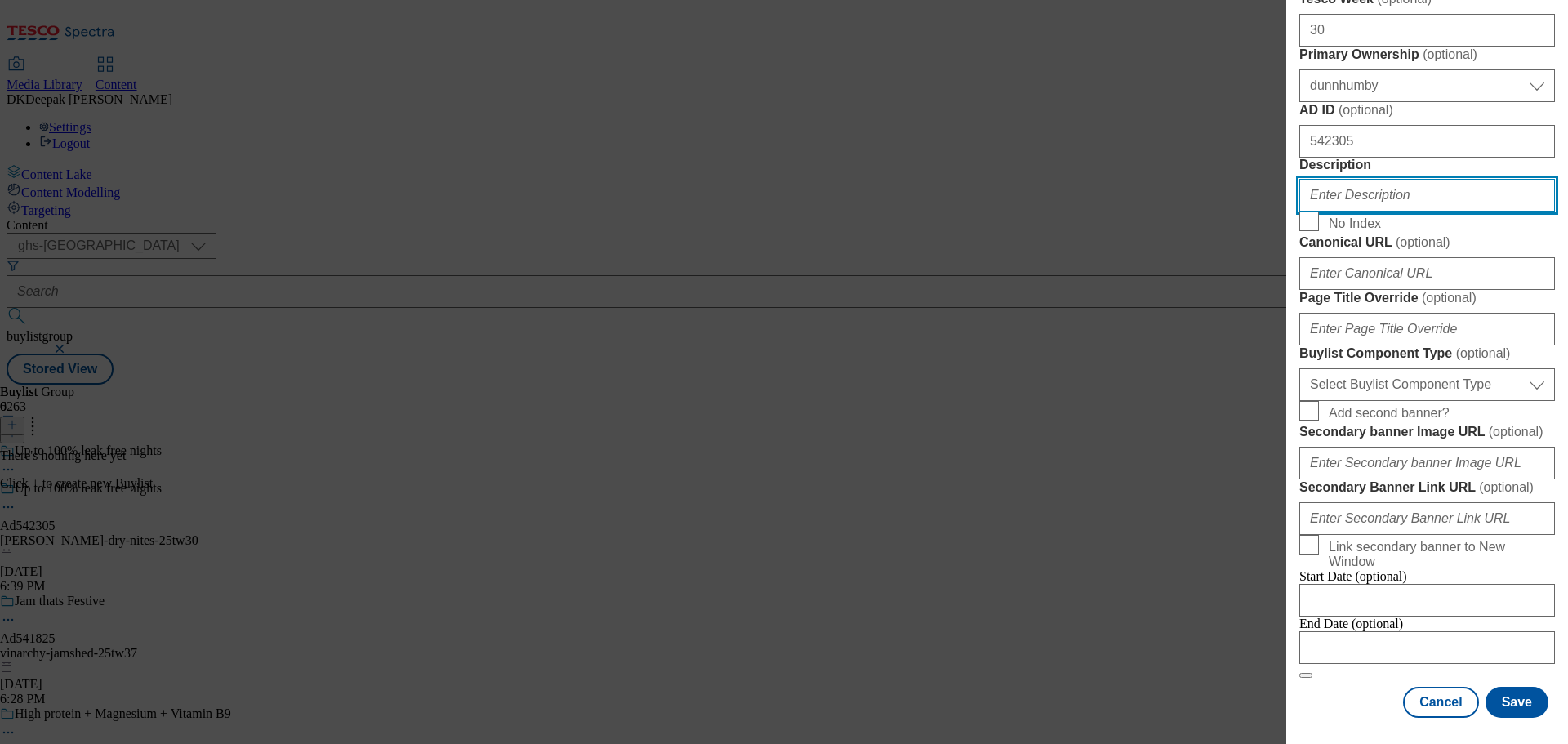
click at [1340, 212] on input "Description" at bounding box center [1427, 195] width 255 height 33
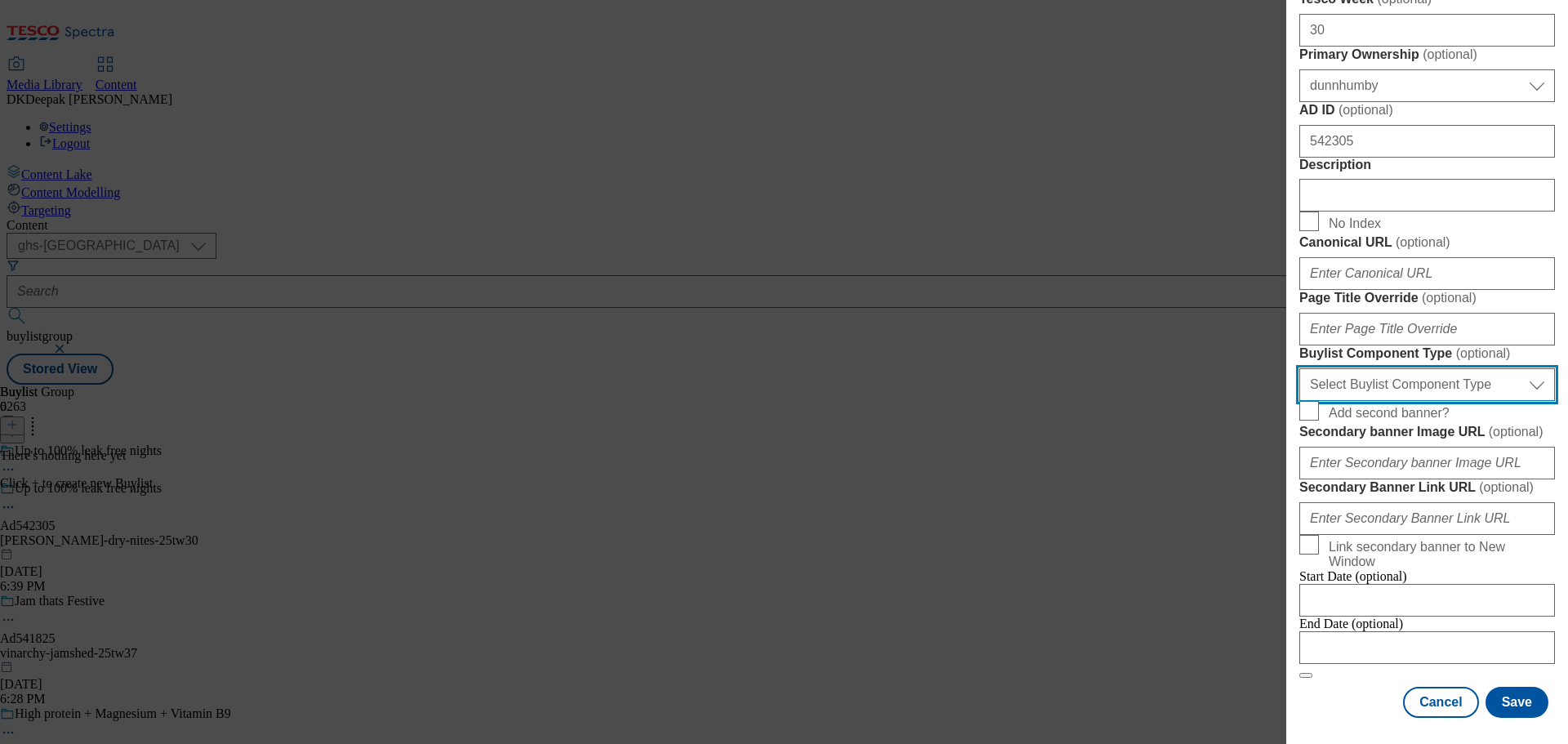
click at [1423, 401] on select "Select Buylist Component Type Banner Competition Header Meal" at bounding box center [1427, 384] width 255 height 33
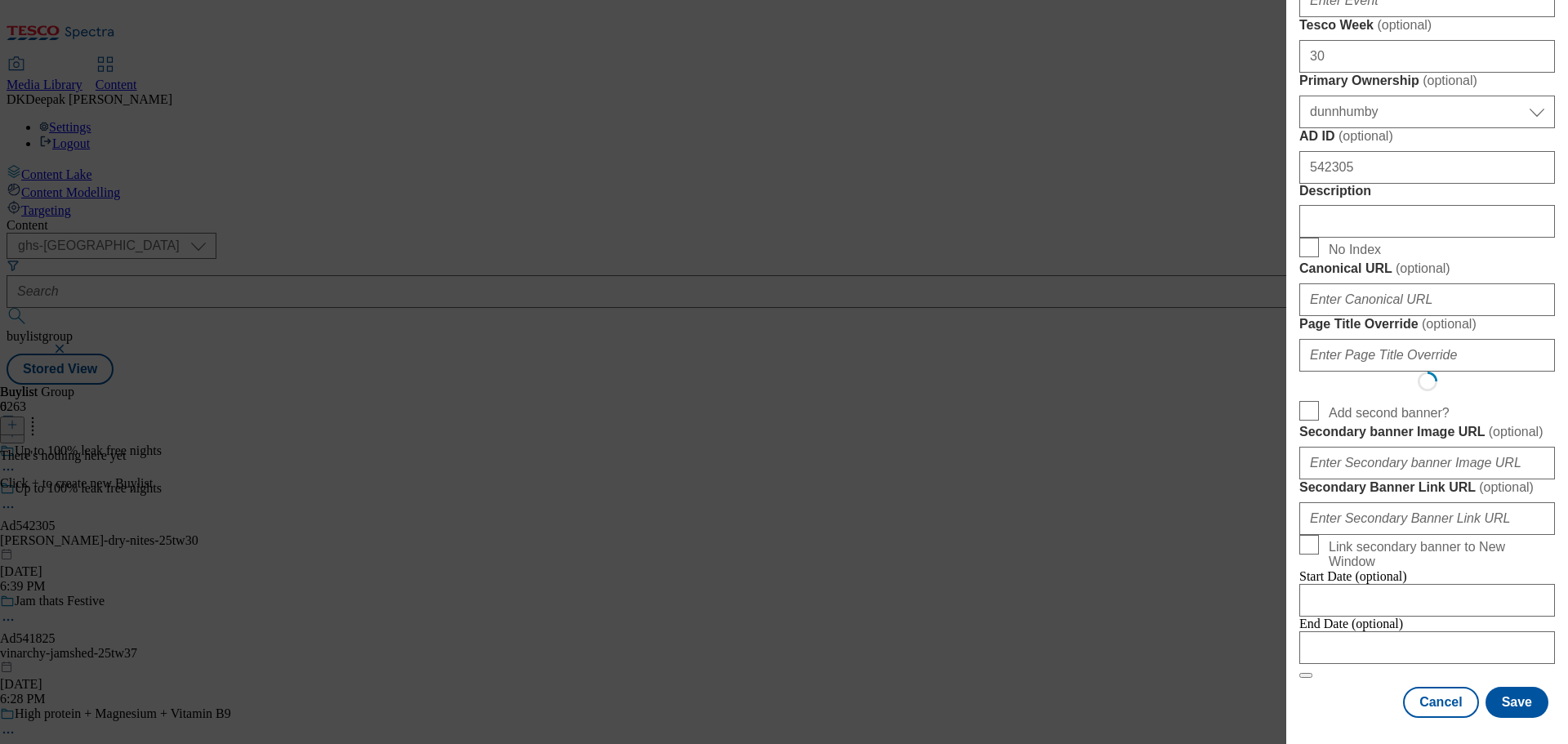
scroll to position [0, 0]
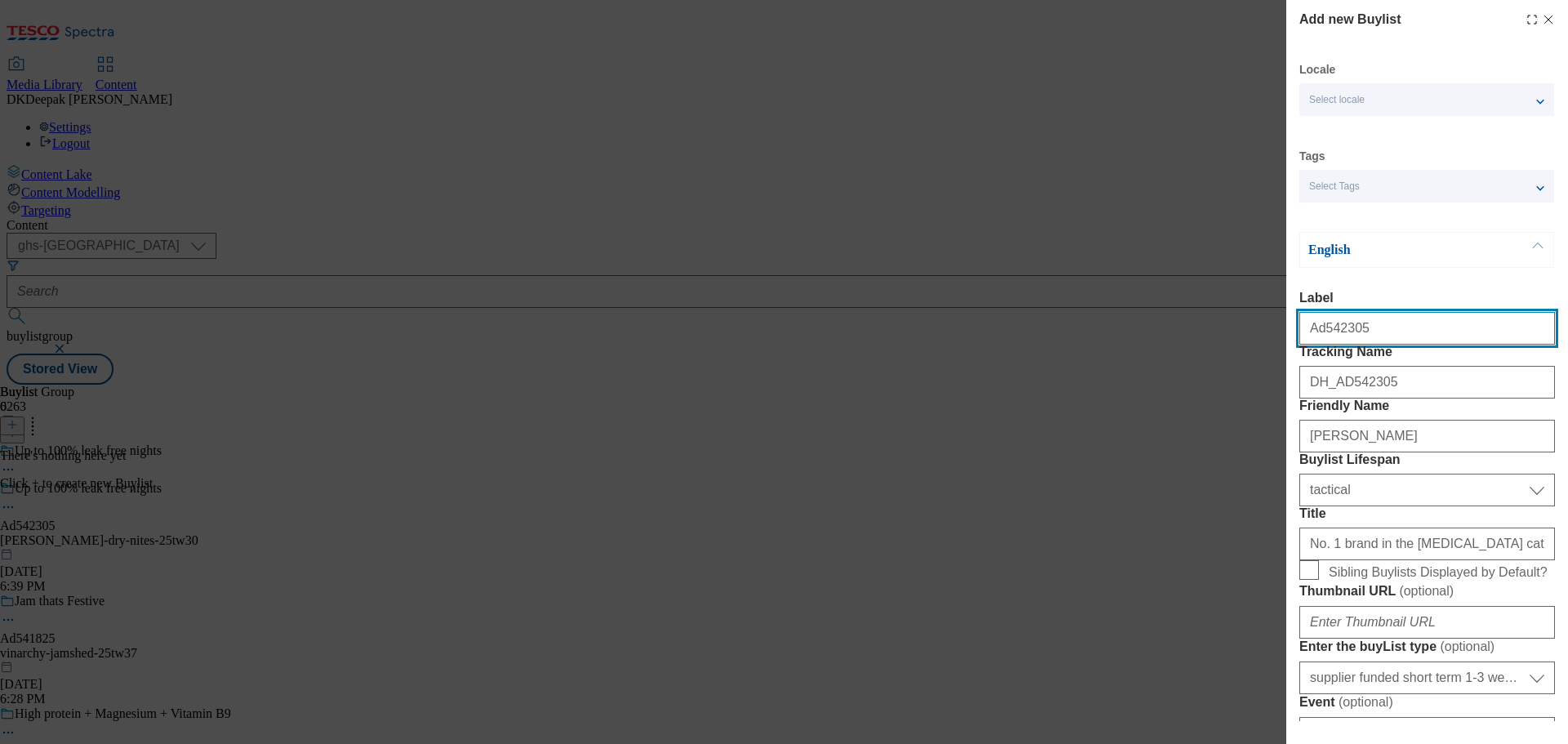
select select "Banner"
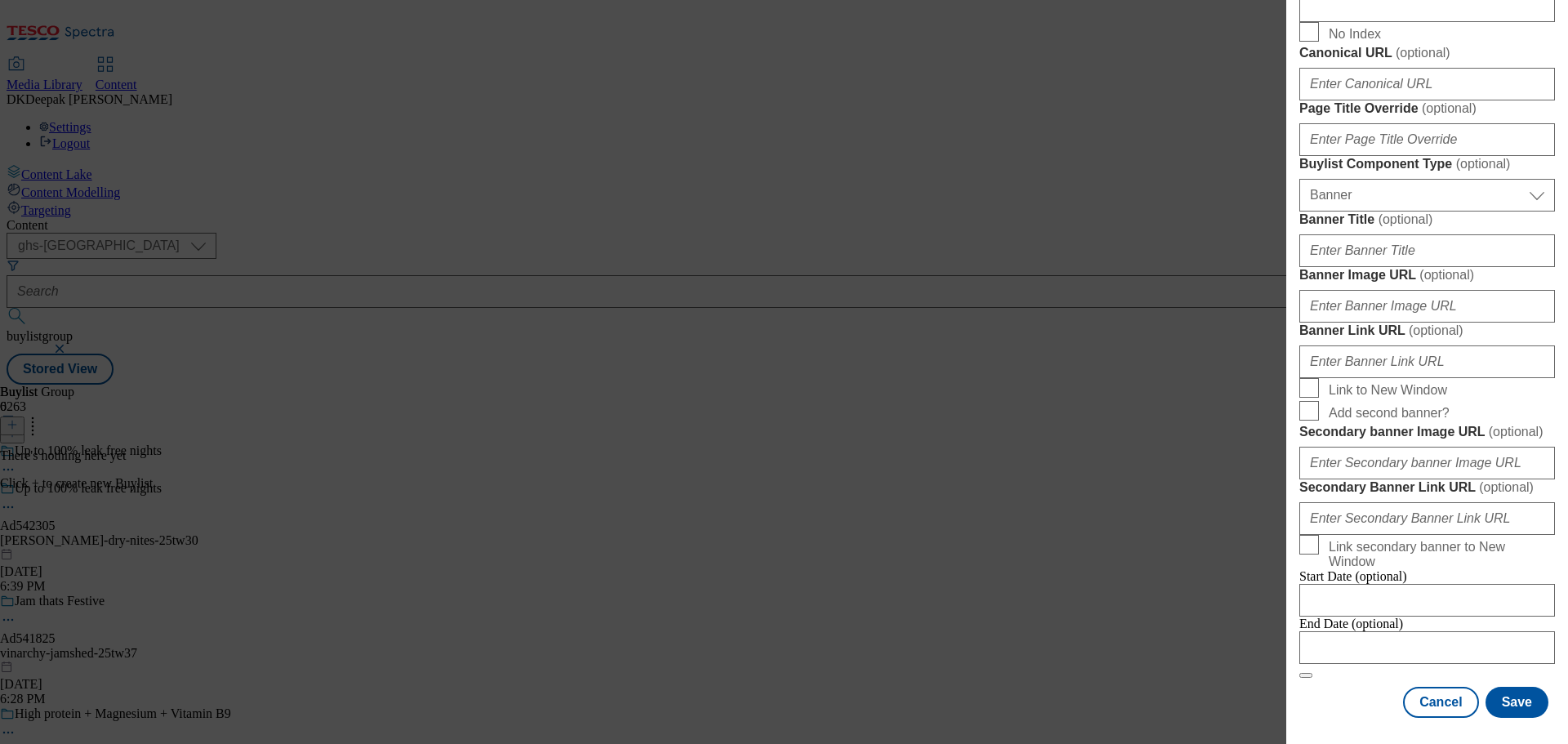
scroll to position [1646, 0]
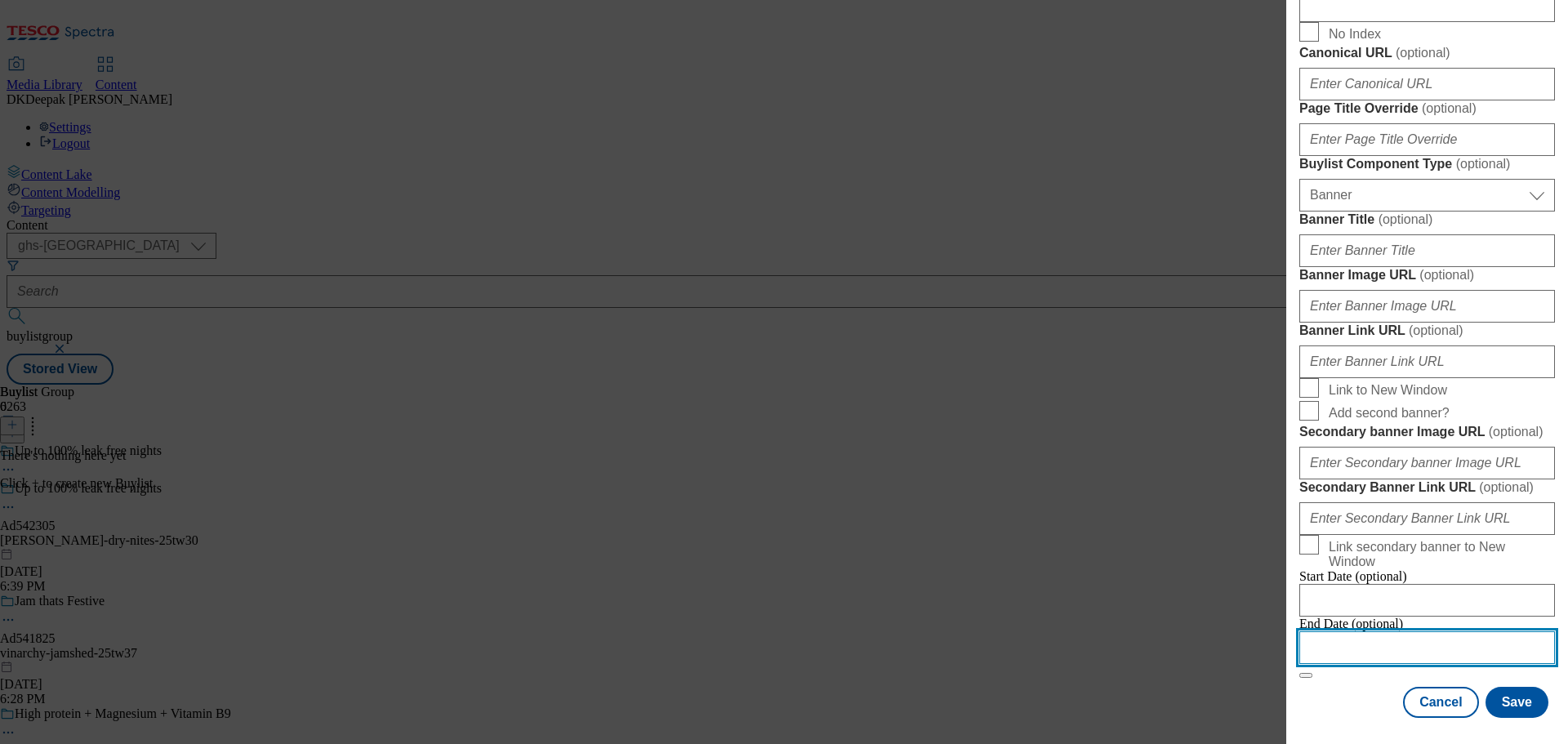
click at [1376, 631] on input "Modal" at bounding box center [1427, 647] width 255 height 33
select select "2025"
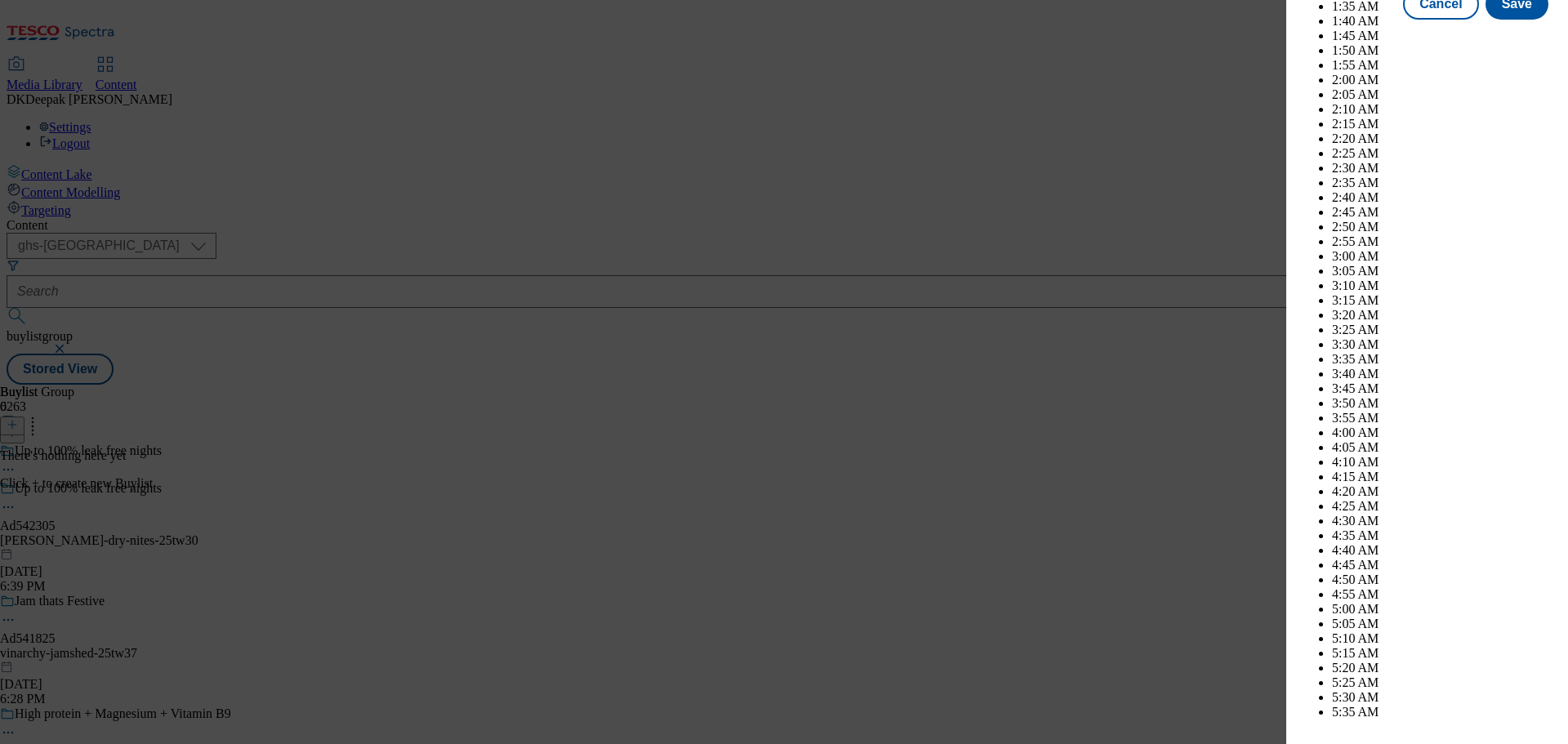
scroll to position [6757, 0]
select select "December"
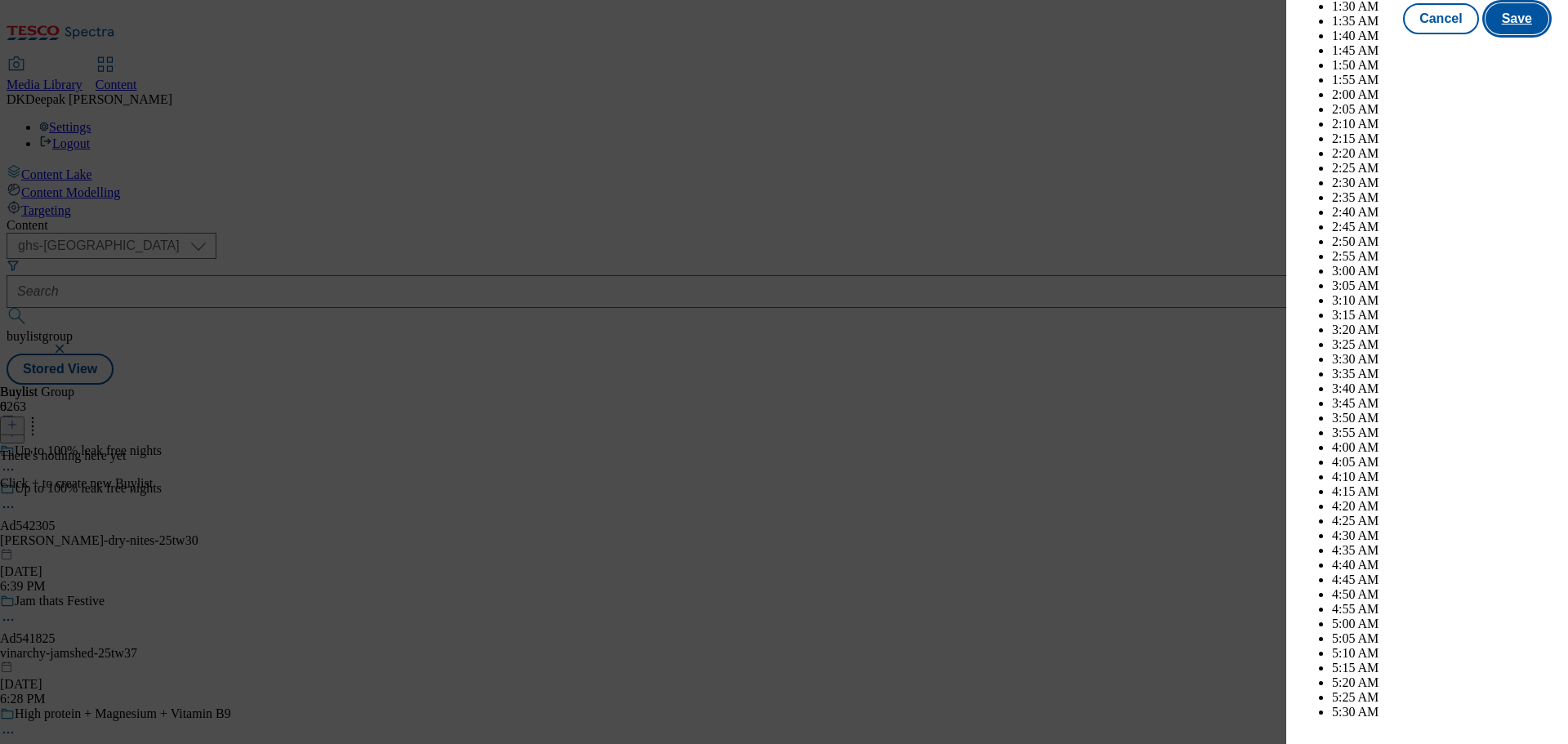
click at [1513, 34] on button "Save" at bounding box center [1516, 18] width 63 height 31
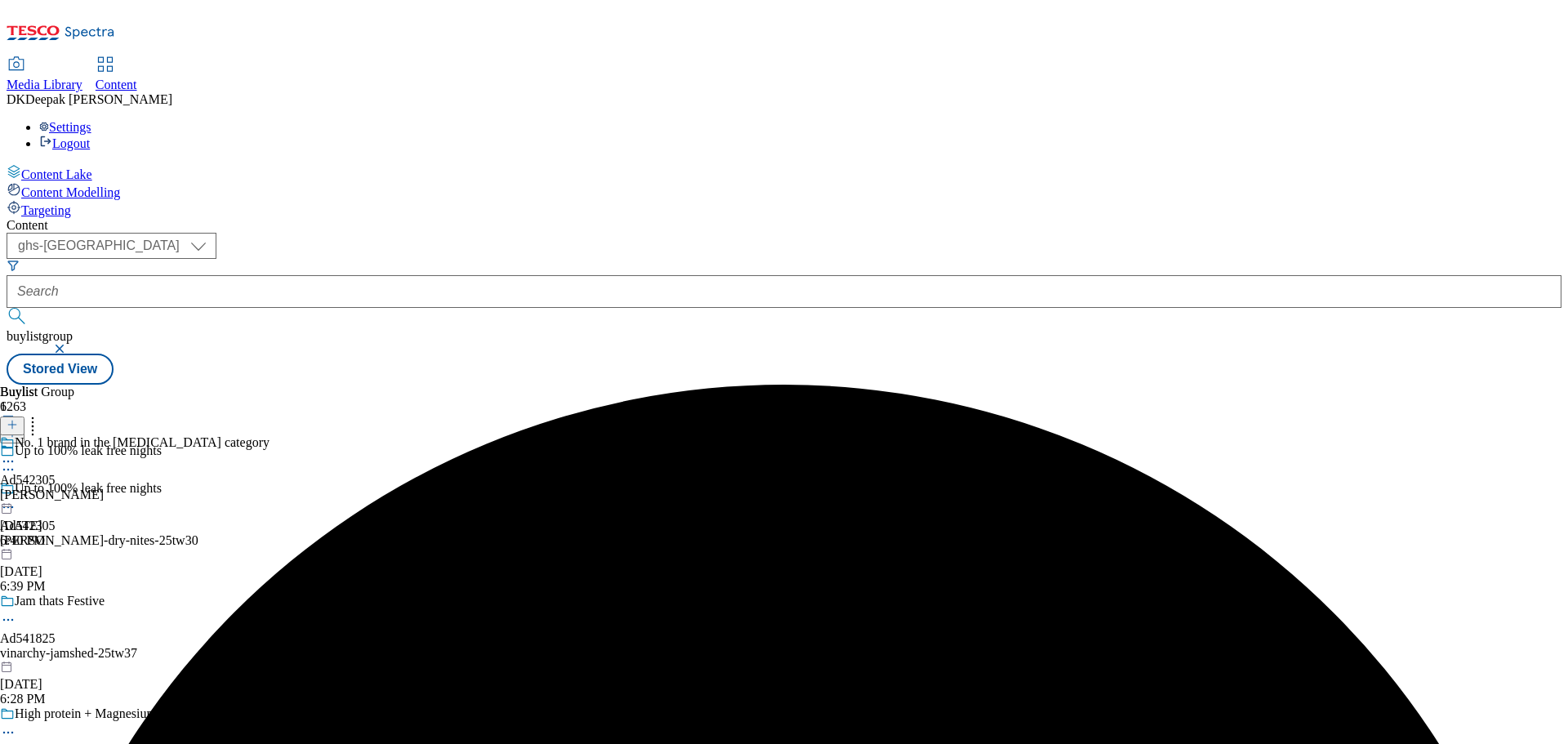
click at [270, 487] on div "kimberly-clark" at bounding box center [134, 494] width 270 height 14
click at [18, 419] on icon at bounding box center [13, 425] width 12 height 12
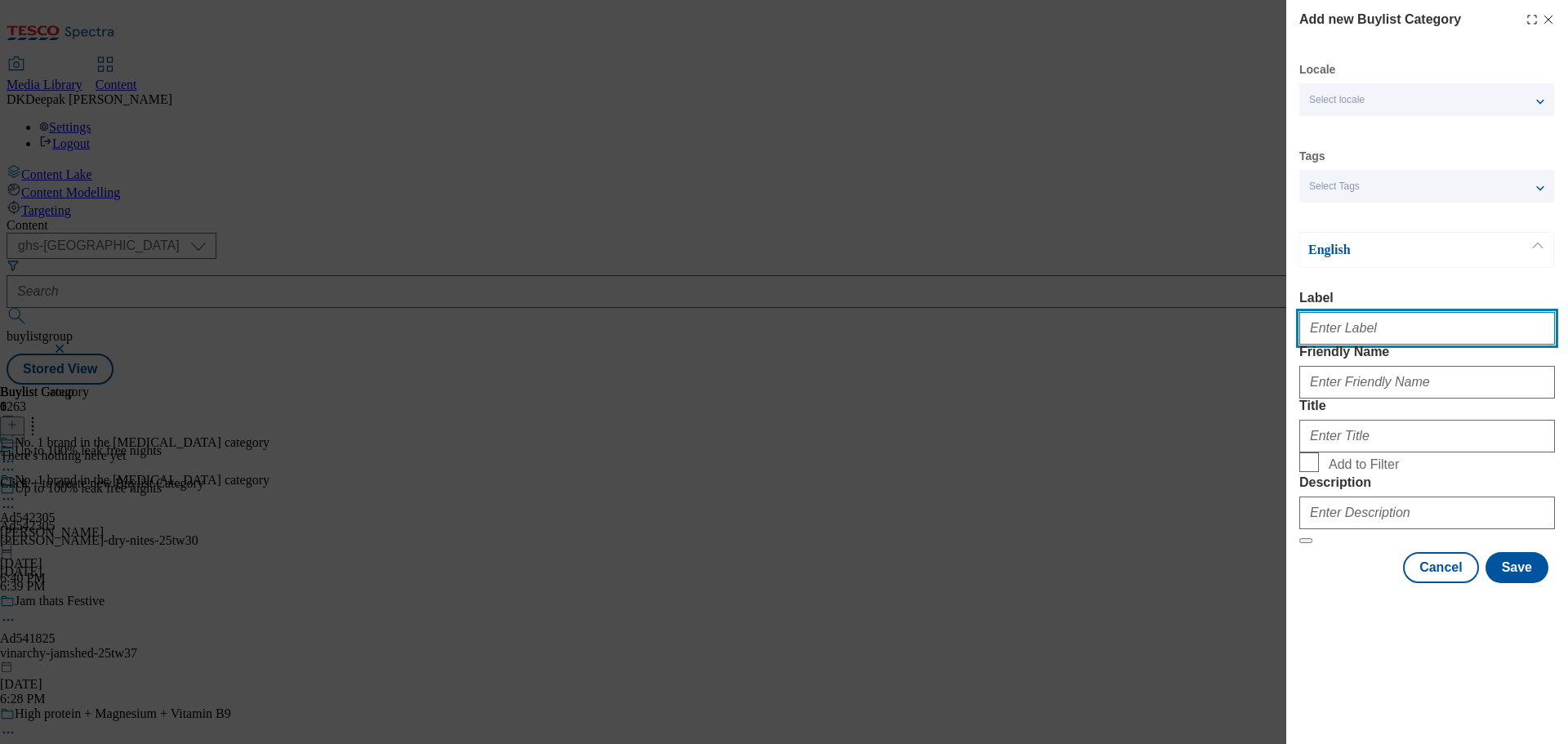
click at [1390, 338] on input "Label" at bounding box center [1427, 327] width 255 height 33
paste input "Ad542305"
type input "Ad542305"
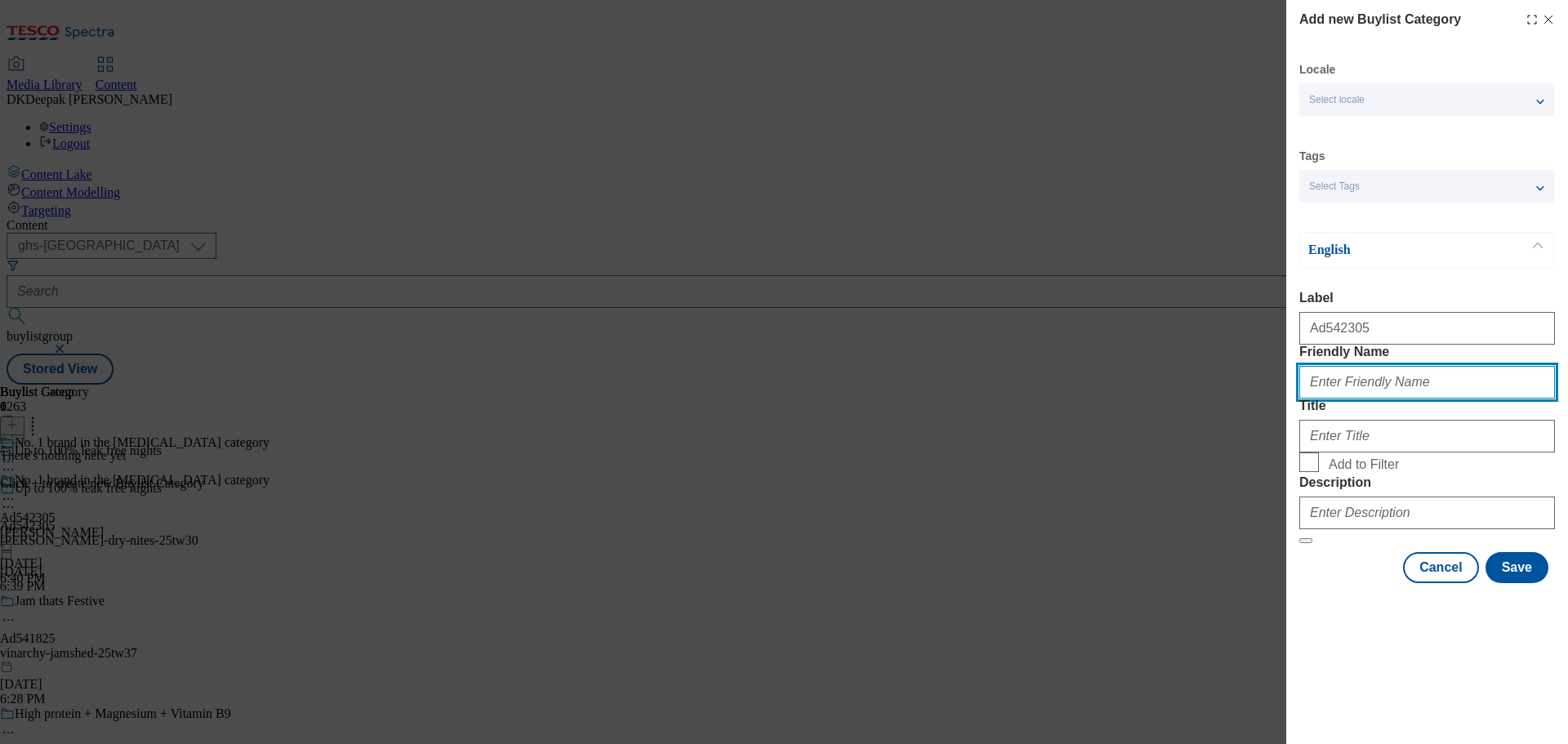
click at [1377, 398] on input "Friendly Name" at bounding box center [1427, 382] width 255 height 33
paste input "kimberly-clark-dry-nites"
type input "kimberly-clark-dry-nites"
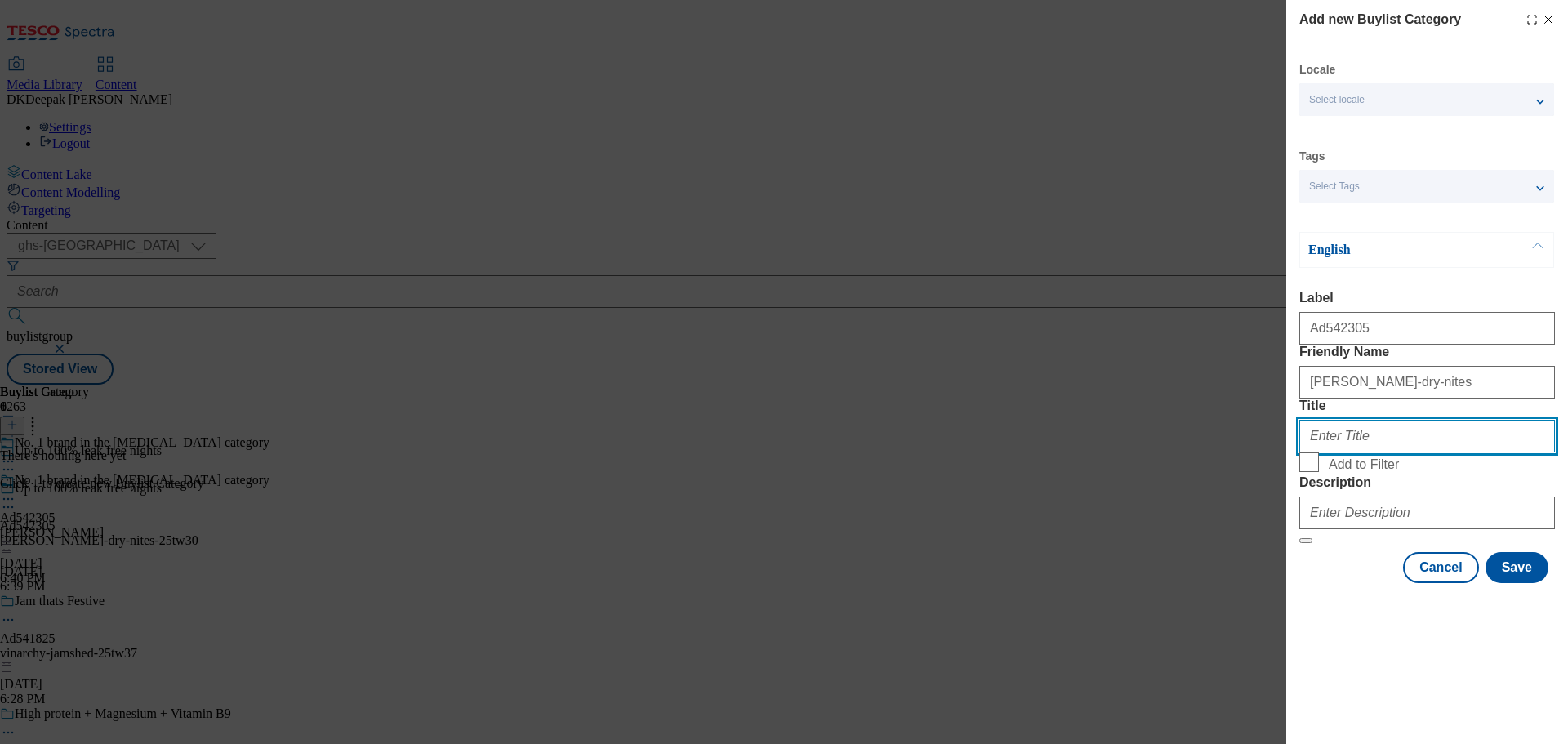
click at [1323, 453] on input "Title" at bounding box center [1427, 436] width 255 height 33
paste input "Kimberly Clark"
type input "Kimberly Clark"
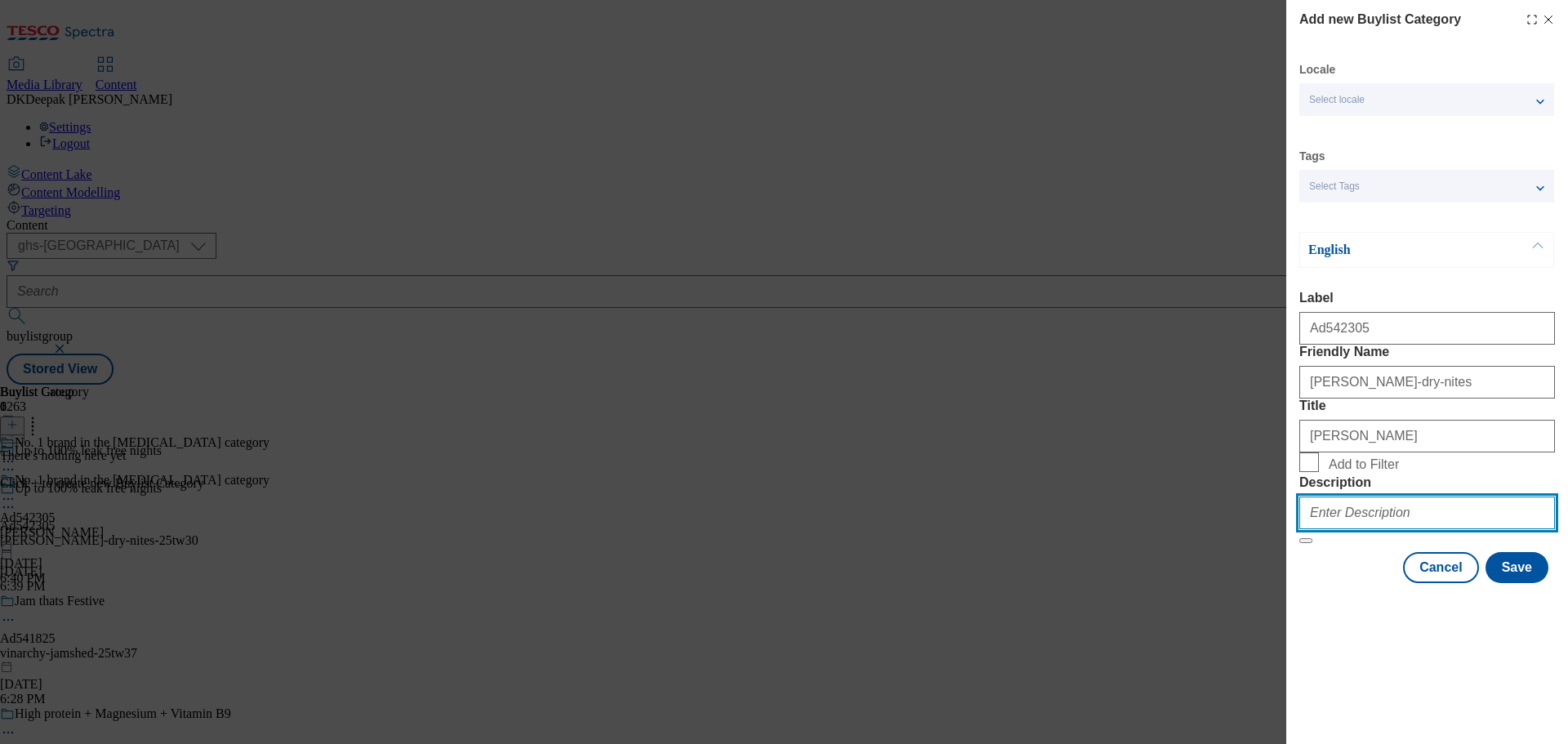
click at [1392, 529] on input "Description" at bounding box center [1427, 512] width 255 height 33
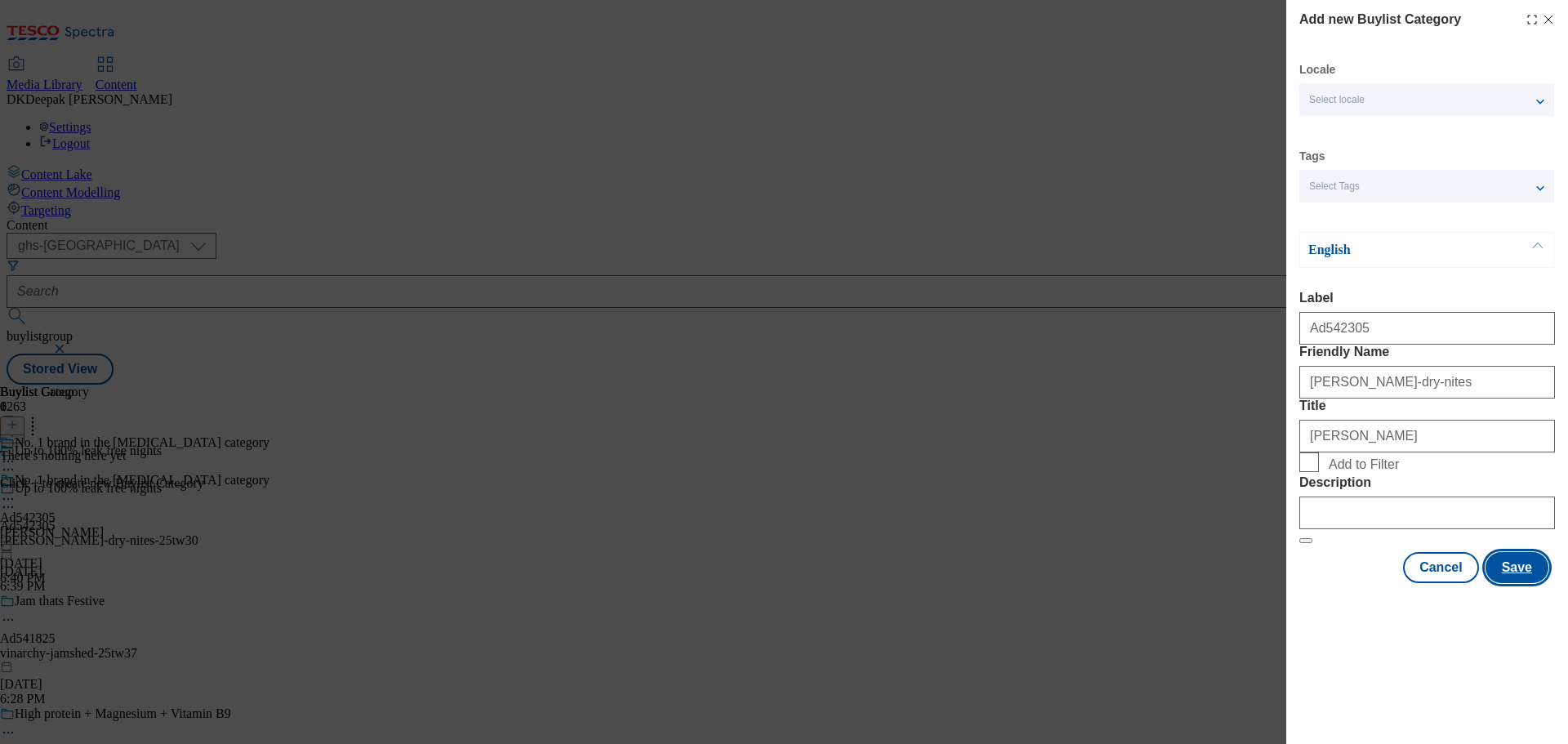
click at [1521, 583] on button "Save" at bounding box center [1516, 567] width 63 height 31
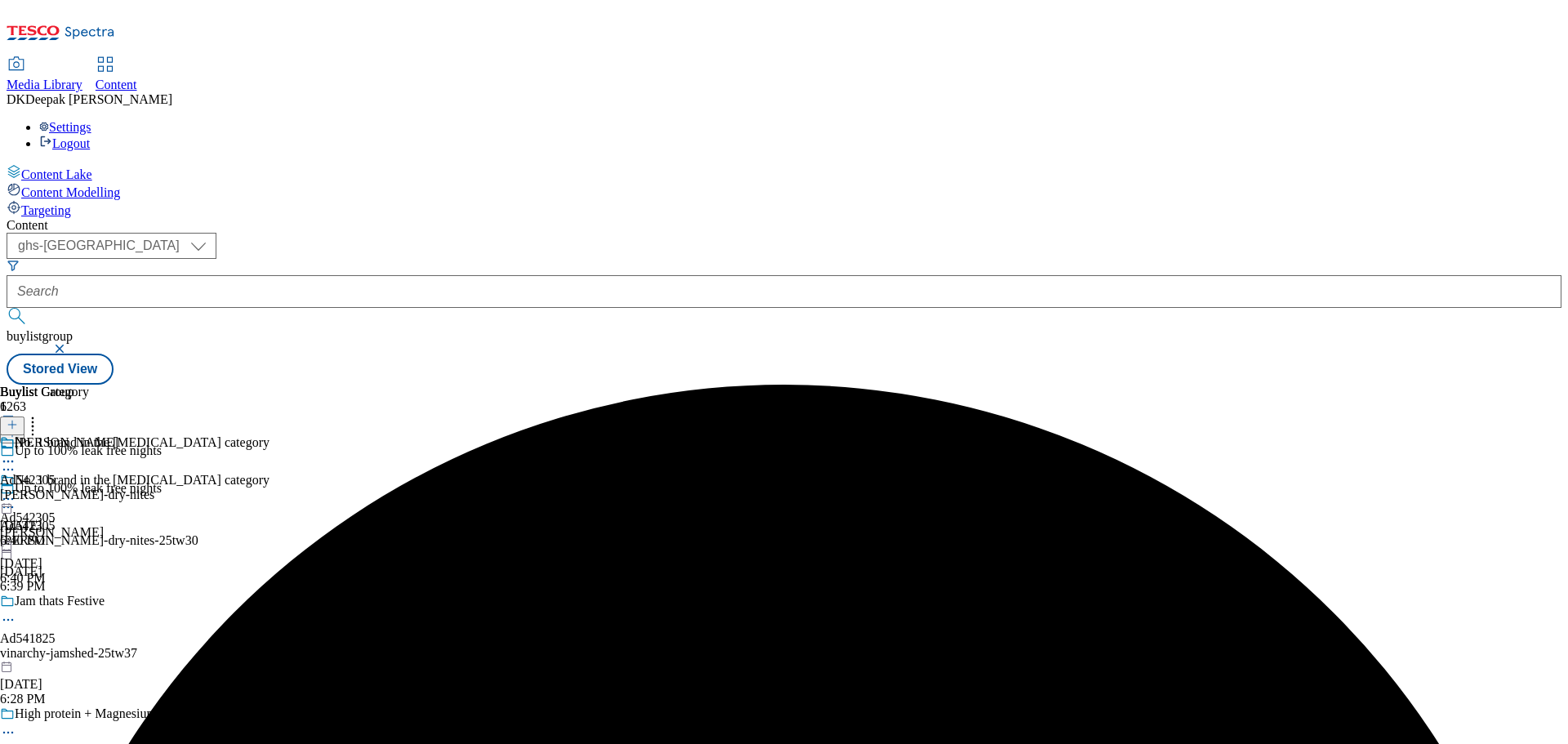
click at [155, 487] on div "kimberly-clark-dry-nites" at bounding box center [77, 494] width 155 height 14
click at [13, 421] on line at bounding box center [13, 425] width 0 height 8
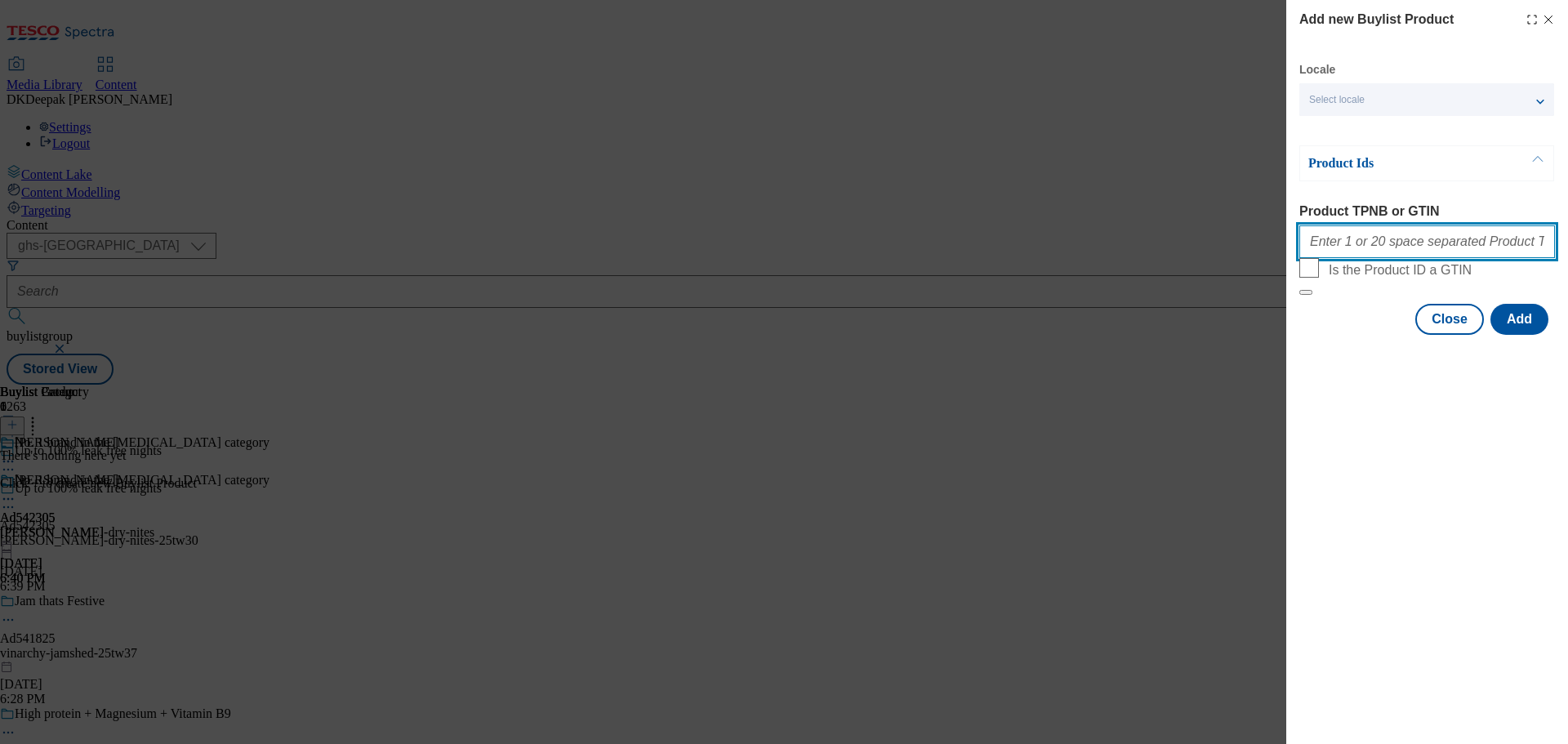
click at [1406, 247] on input "Product TPNB or GTIN" at bounding box center [1427, 241] width 255 height 33
paste input "53764798, 53764798"
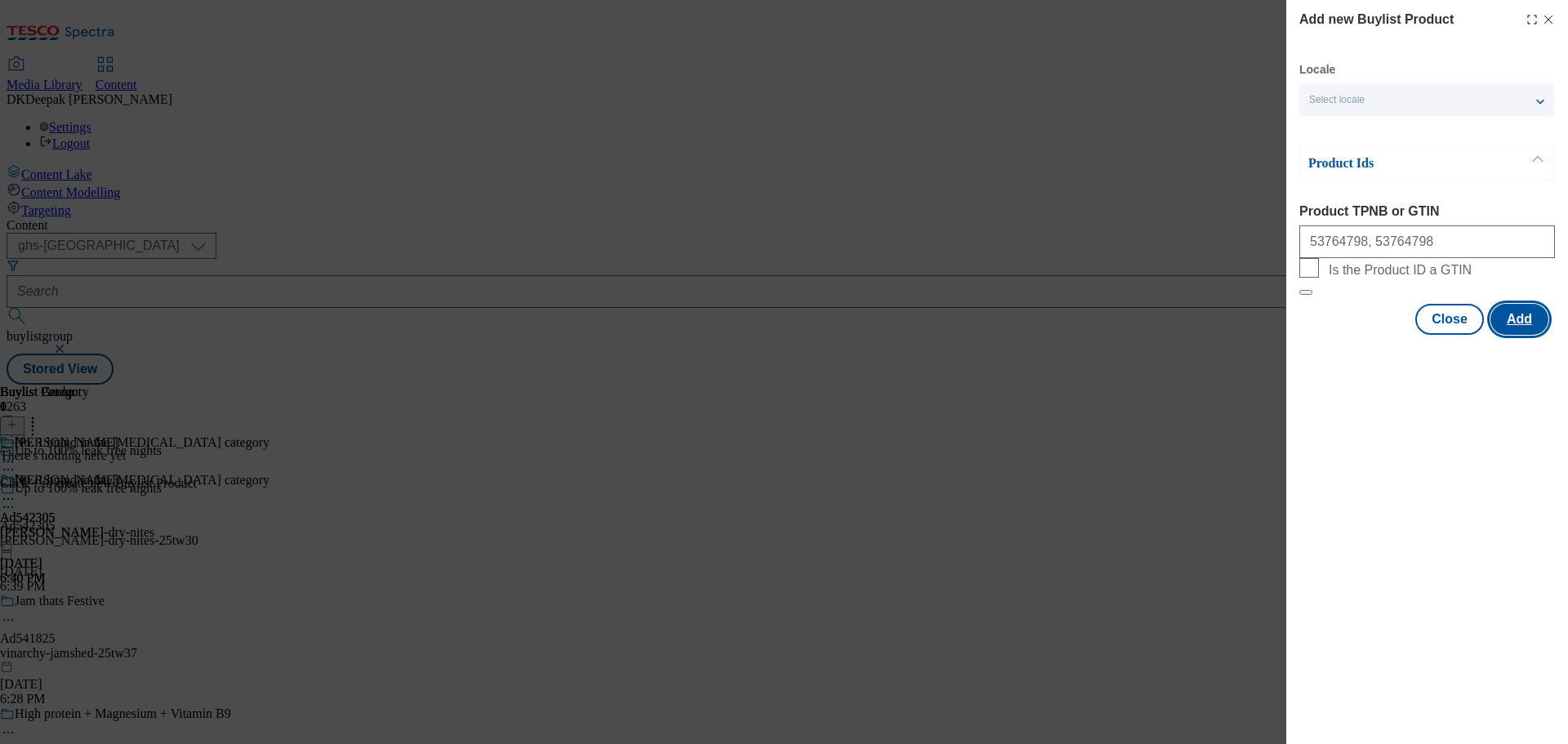
click at [1525, 335] on button "Add" at bounding box center [1518, 319] width 58 height 31
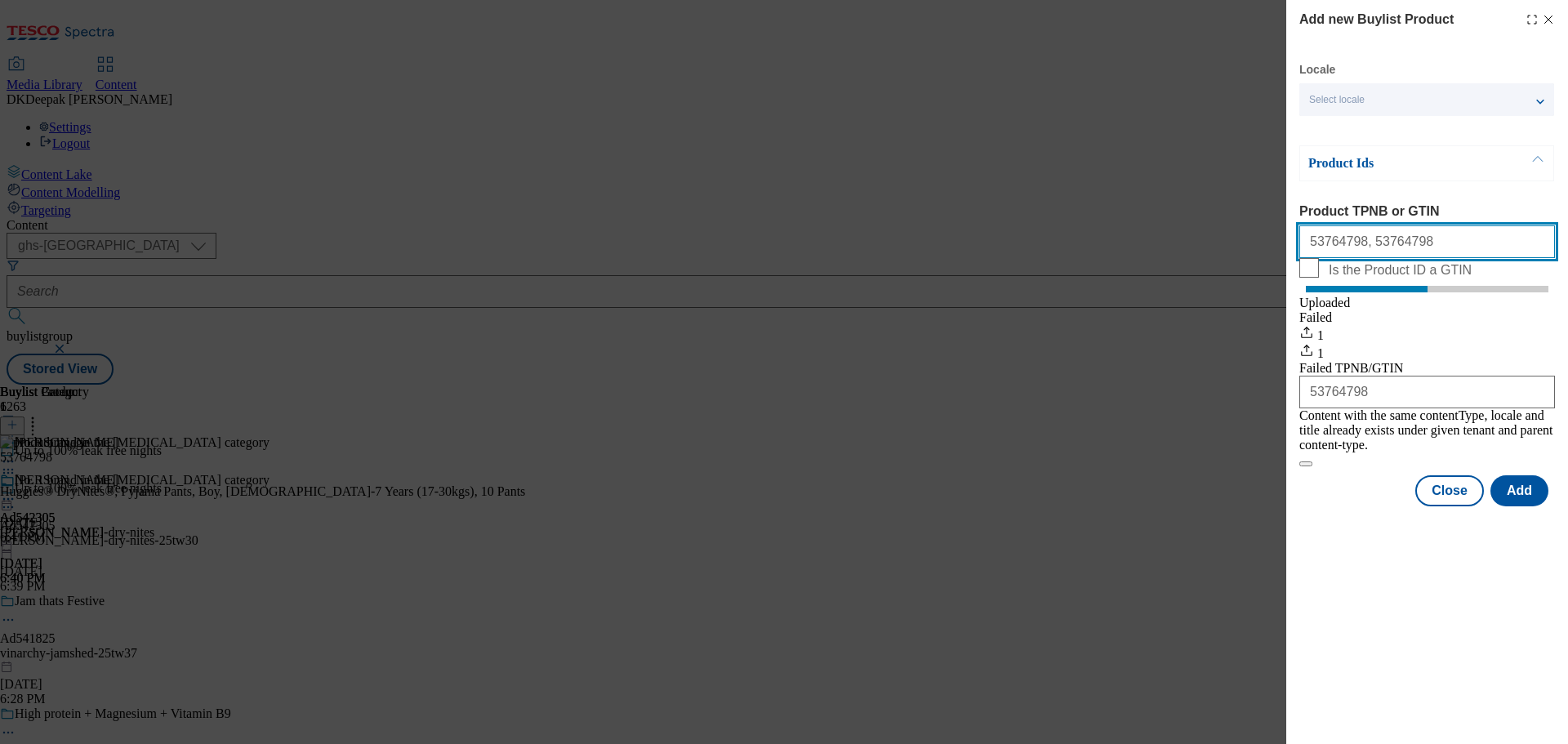
drag, startPoint x: 1350, startPoint y: 250, endPoint x: 1483, endPoint y: 280, distance: 136.3
click at [1350, 250] on input "53764798, 53764798" at bounding box center [1427, 241] width 255 height 33
type input "53764798 53764798"
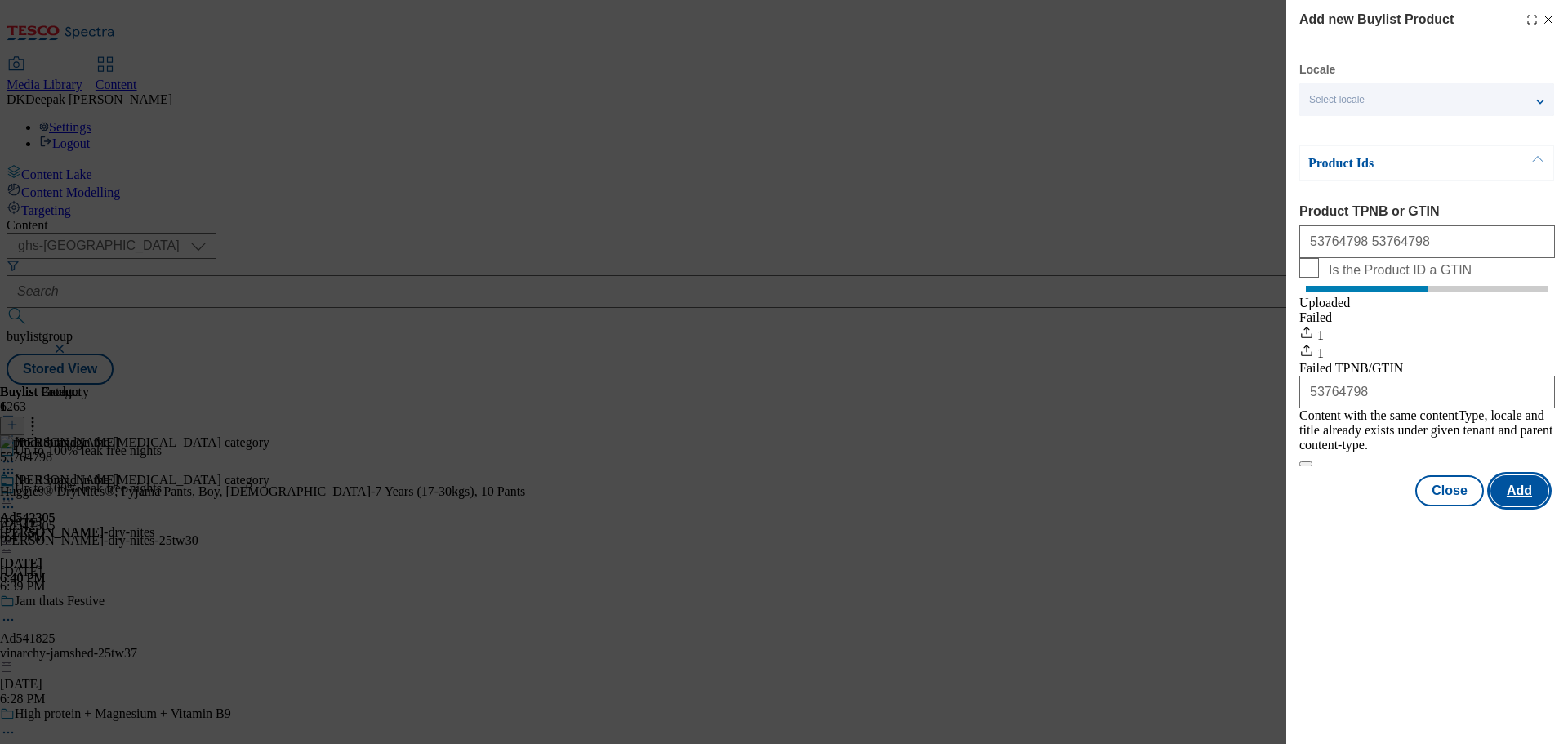
click at [1519, 499] on button "Add" at bounding box center [1518, 490] width 58 height 31
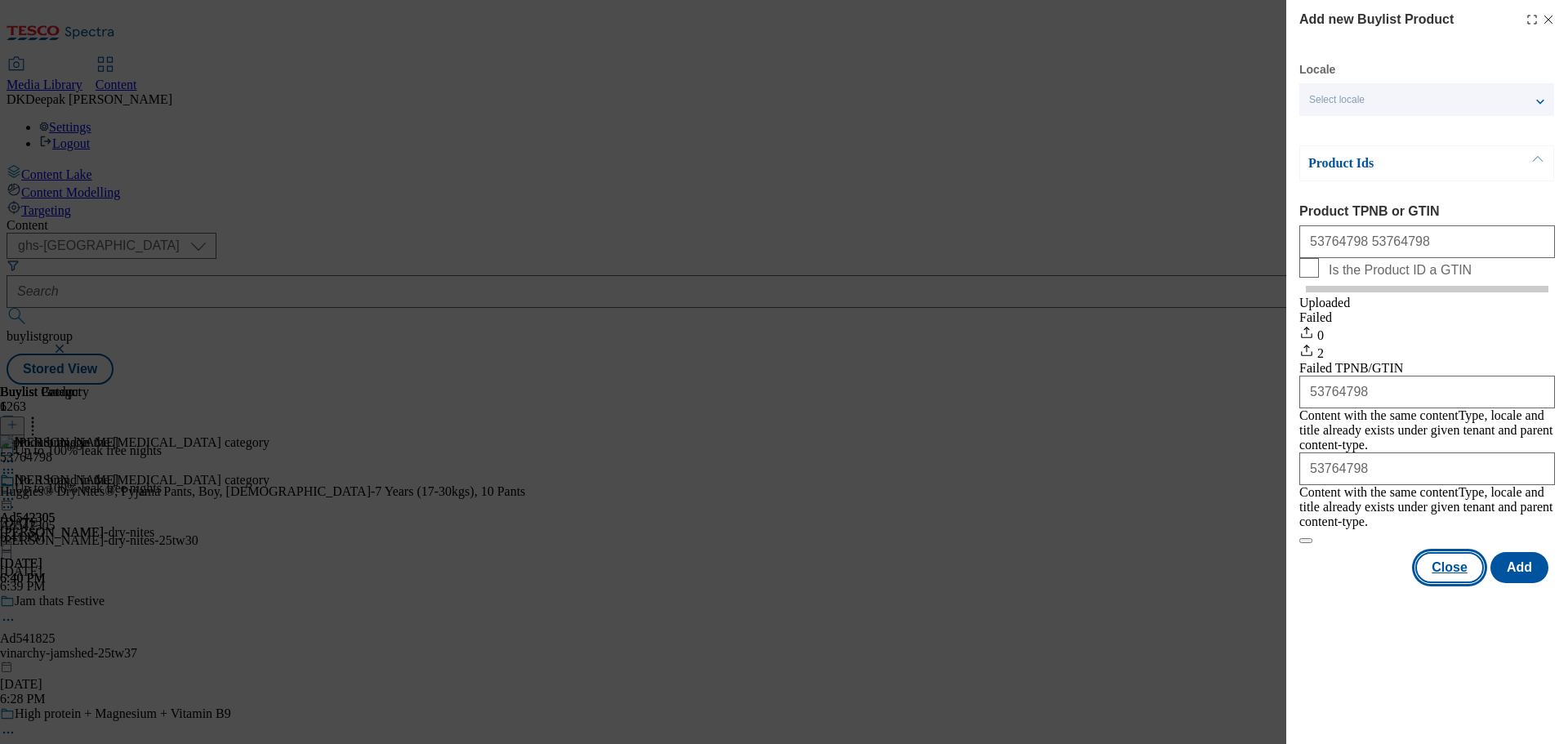
click at [1450, 560] on button "Close" at bounding box center [1450, 567] width 69 height 31
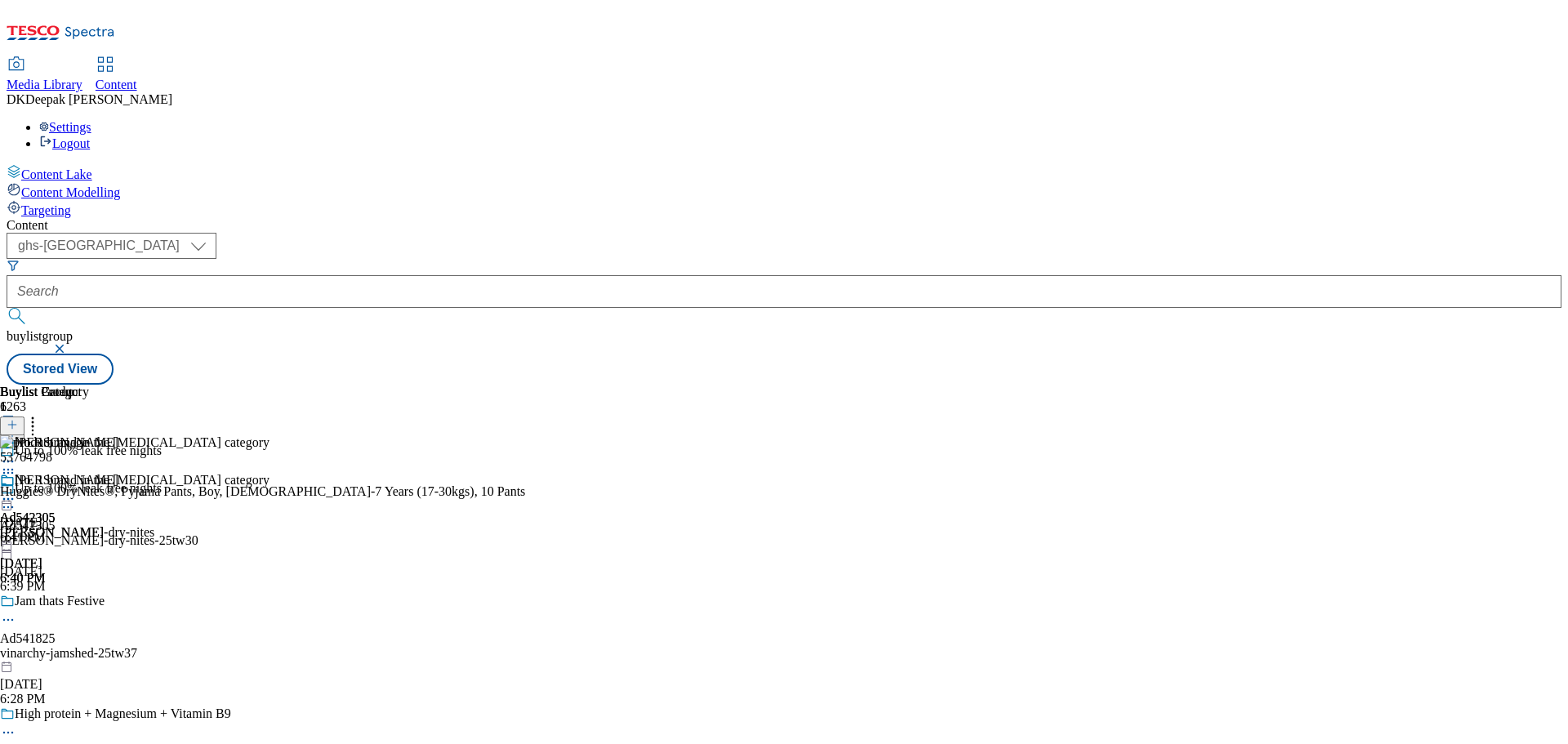
click at [41, 414] on icon at bounding box center [32, 422] width 16 height 16
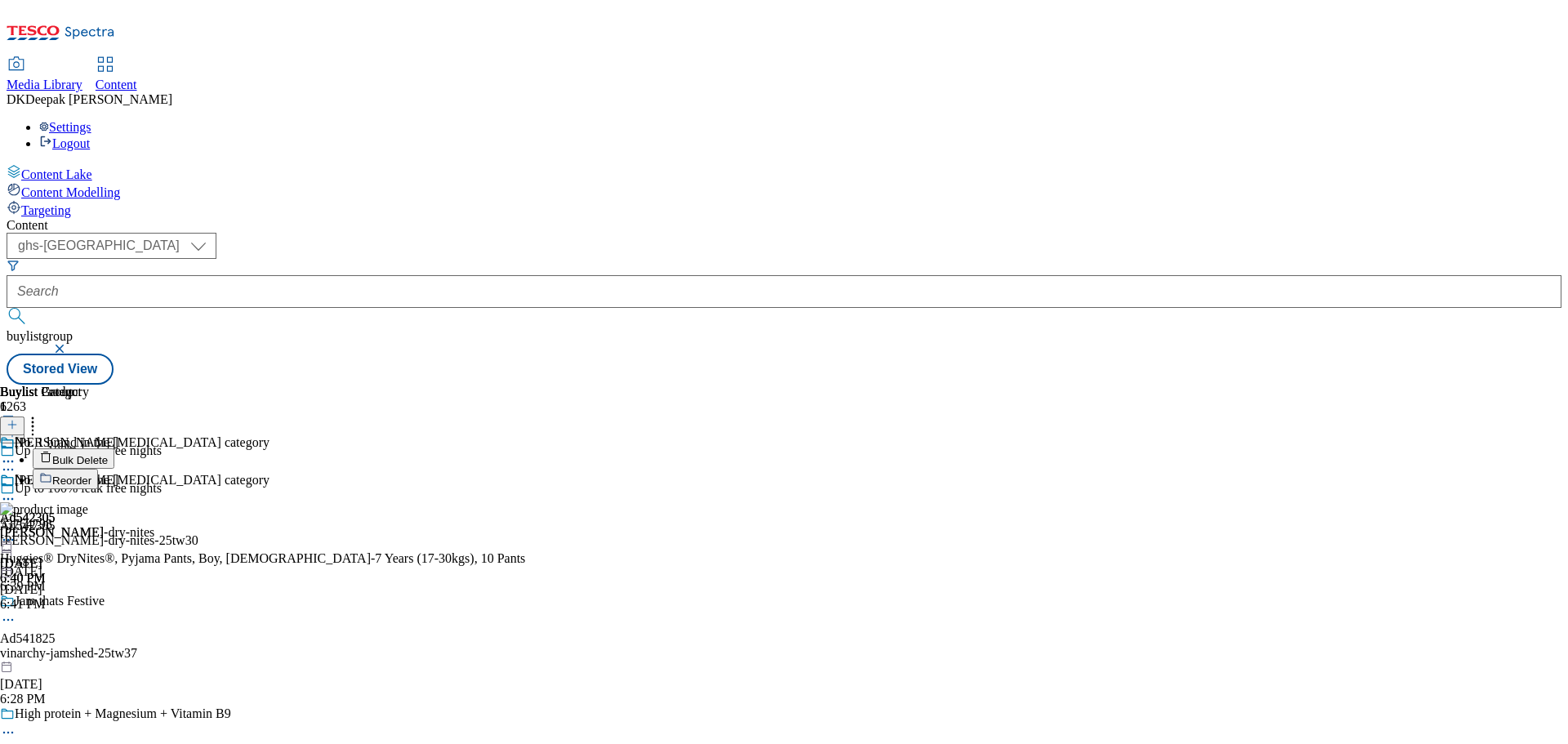
click at [108, 454] on span "Bulk Delete" at bounding box center [80, 460] width 55 height 13
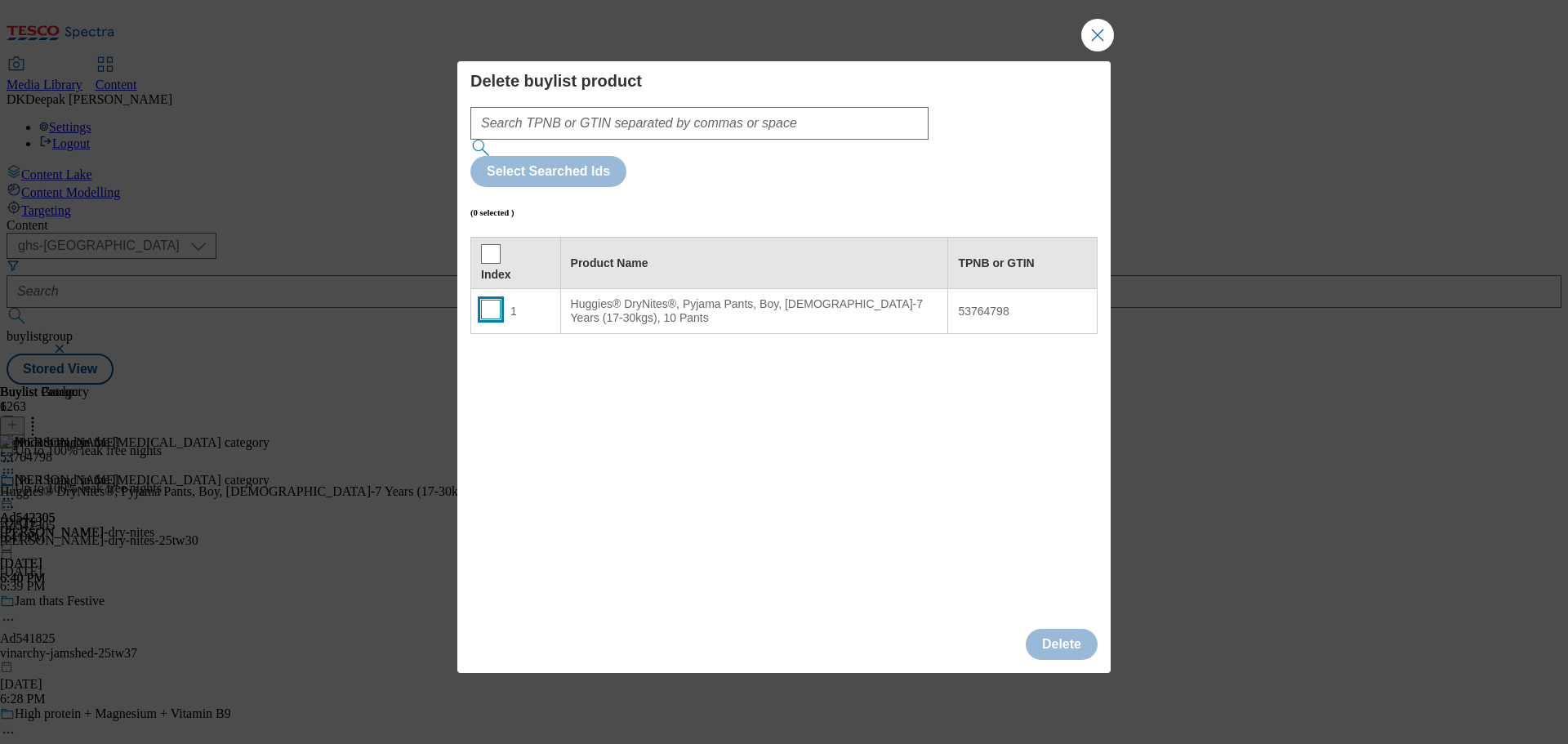
click at [481, 300] on input "Modal" at bounding box center [490, 309] width 19 height 19
checkbox input "true"
click at [1059, 629] on button "Delete" at bounding box center [1062, 644] width 72 height 31
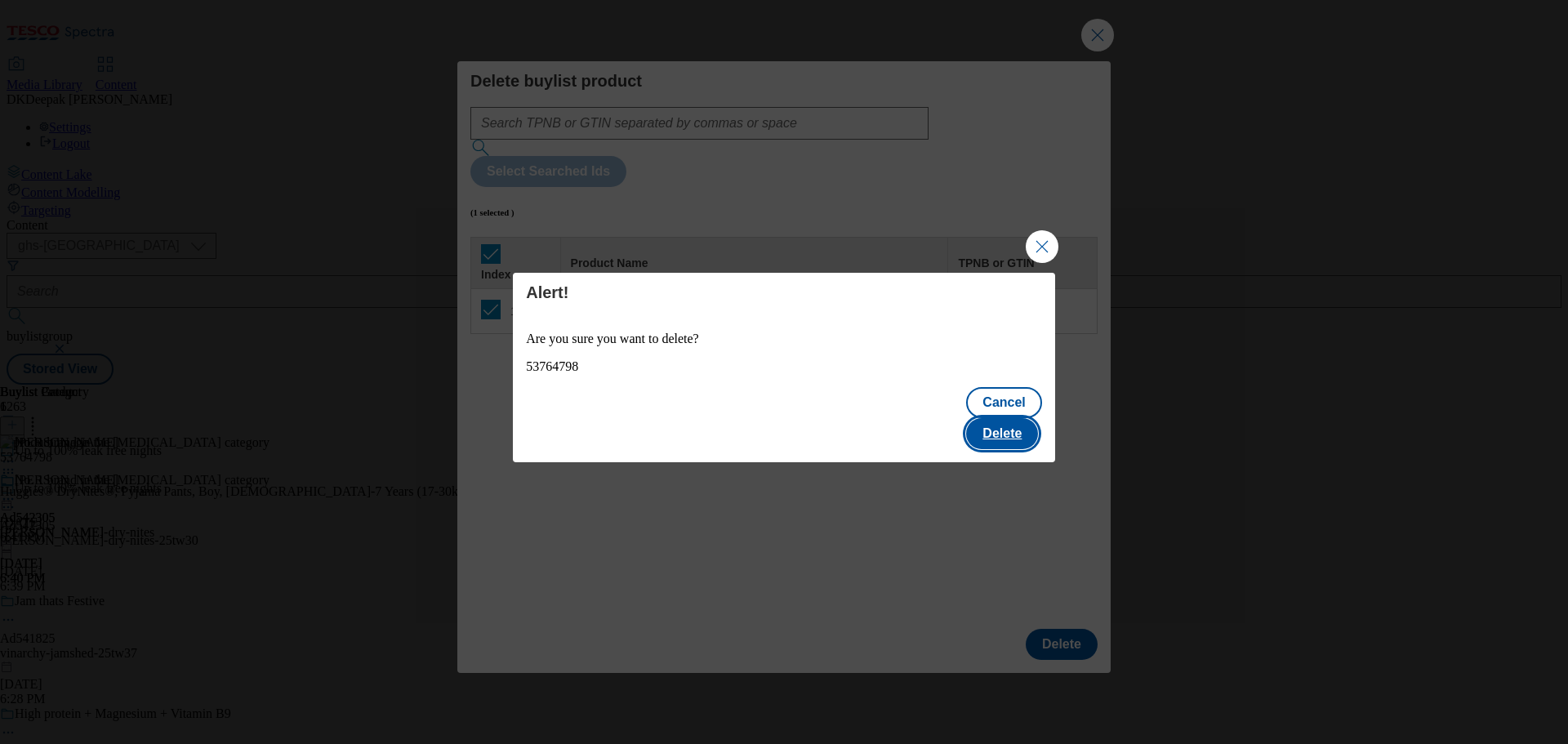
click at [1004, 418] on button "Delete" at bounding box center [1002, 433] width 72 height 31
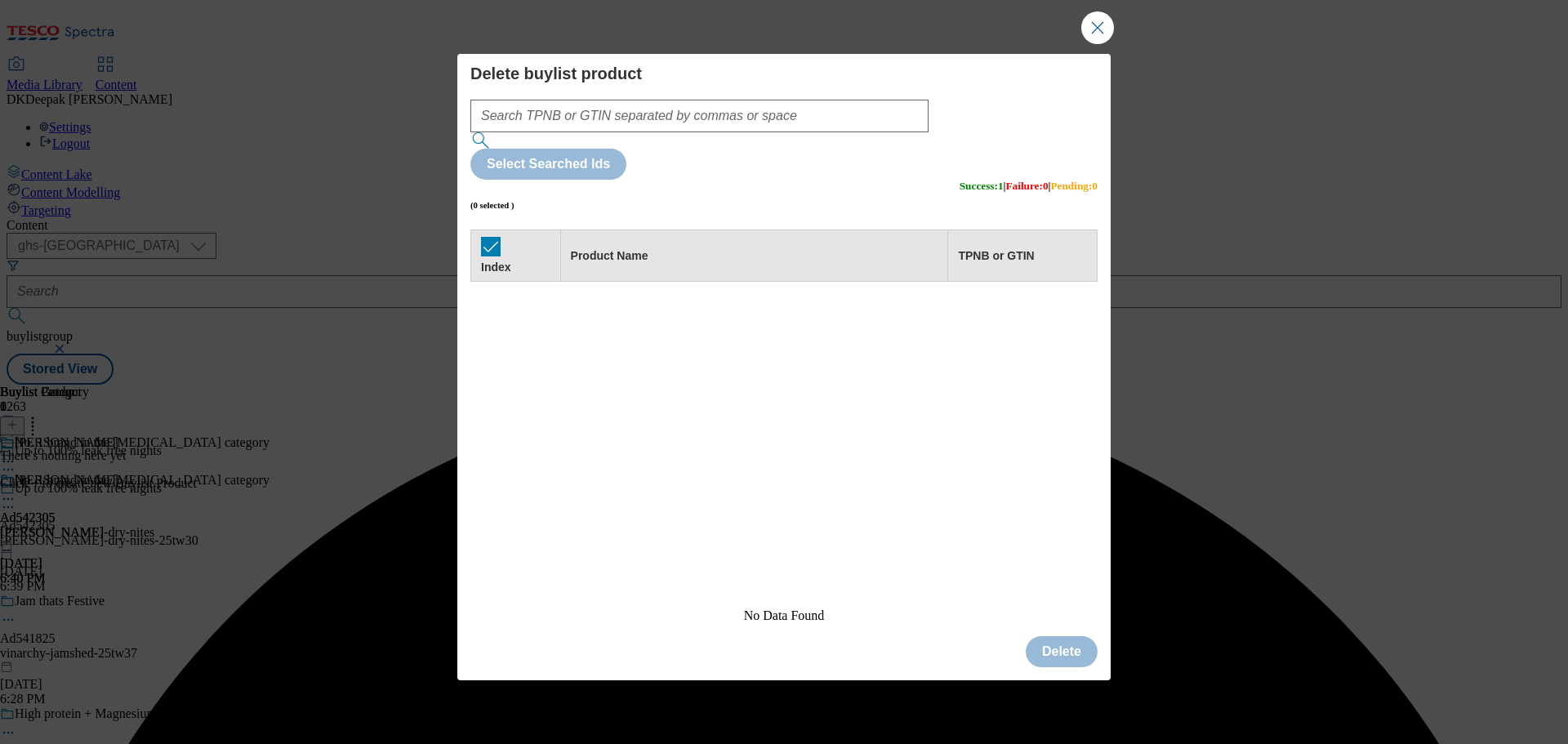
click at [1094, 79] on div "Delete buylist product Select Searched Ids (0 selected ) Success : 1 | Failure …" at bounding box center [784, 372] width 1568 height 744
click at [1088, 44] on button "Close Modal" at bounding box center [1097, 28] width 33 height 33
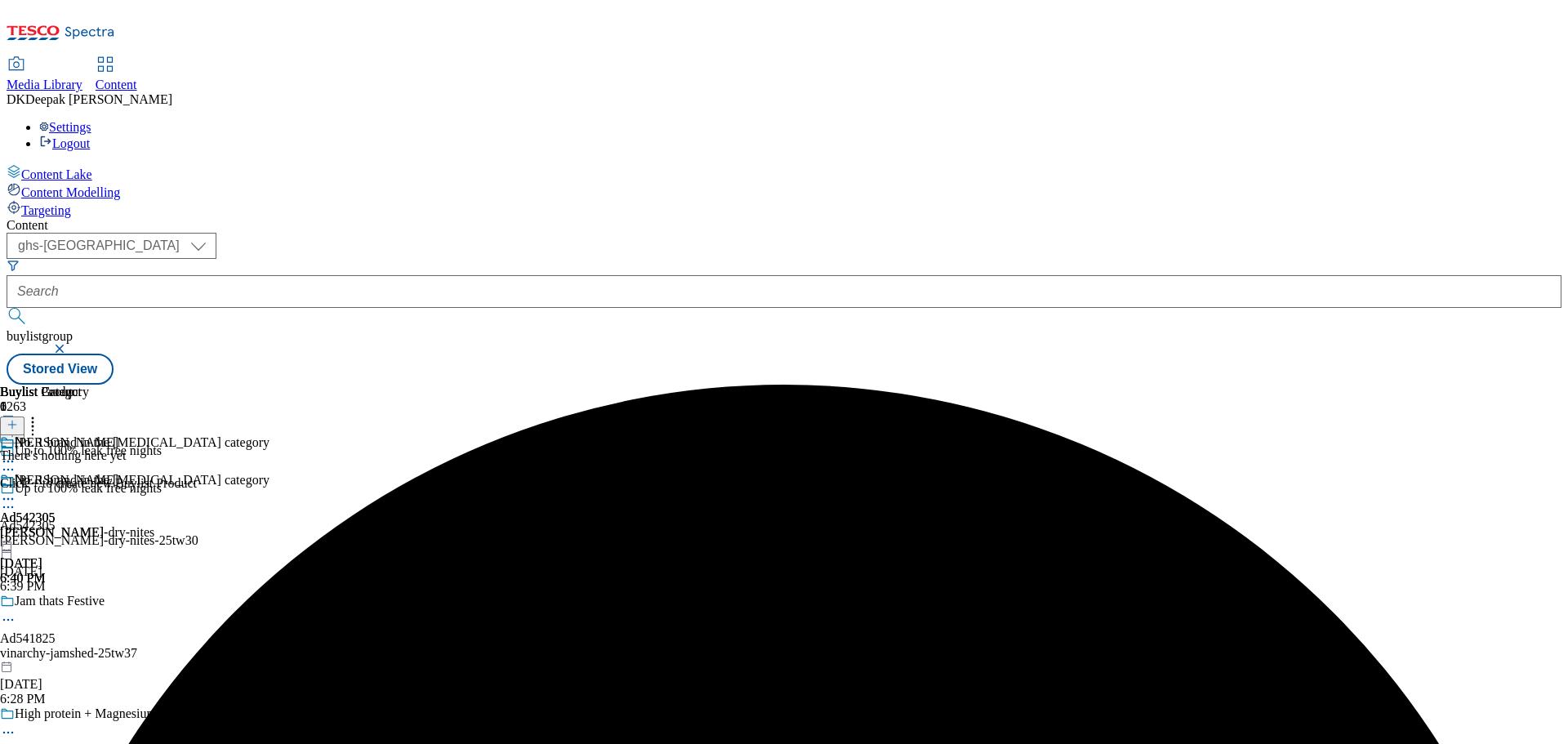
click at [18, 419] on icon at bounding box center [13, 425] width 12 height 12
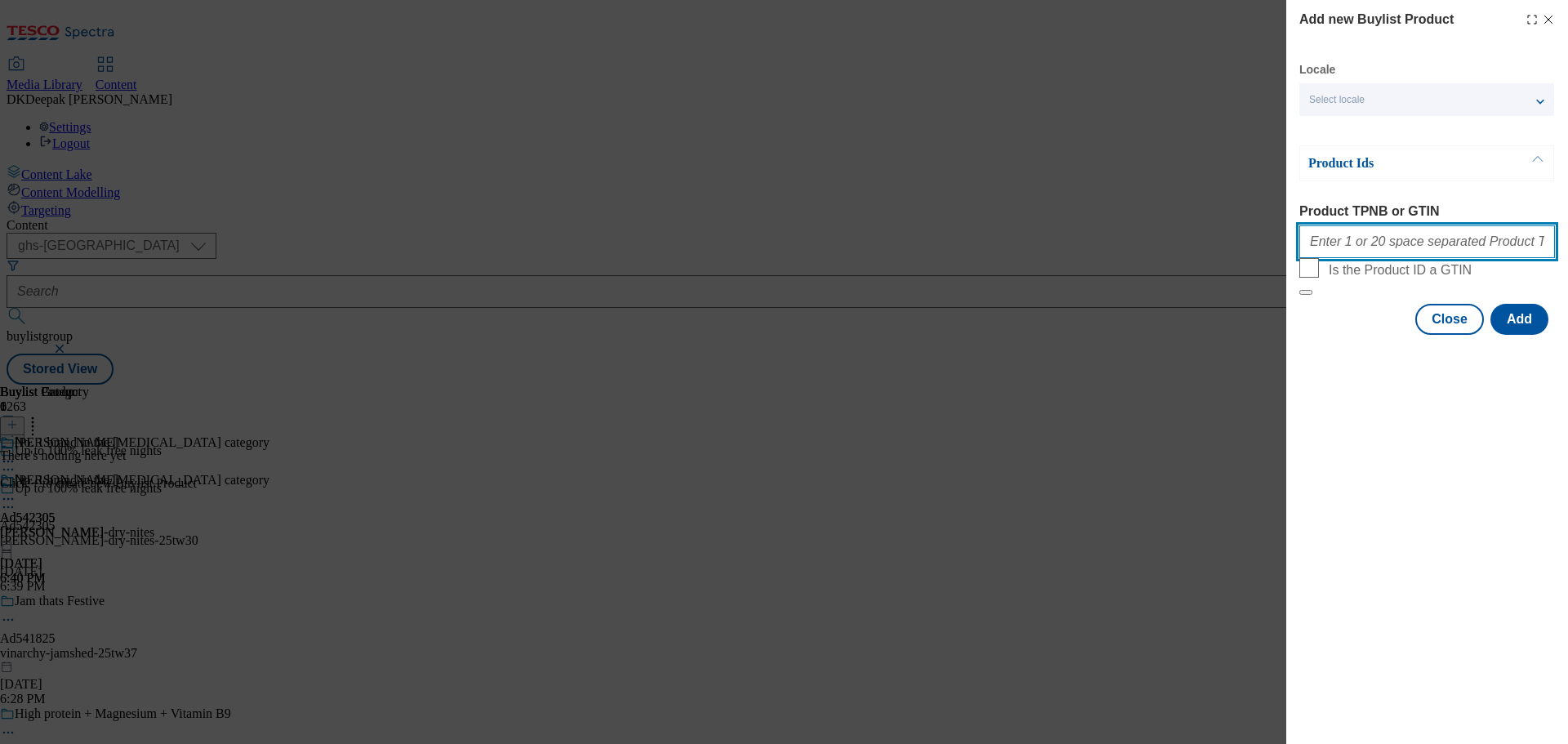
click at [1369, 249] on input "Product TPNB or GTIN" at bounding box center [1427, 241] width 255 height 33
paste input "53764798, 53764798"
type input "53764798, 53764798"
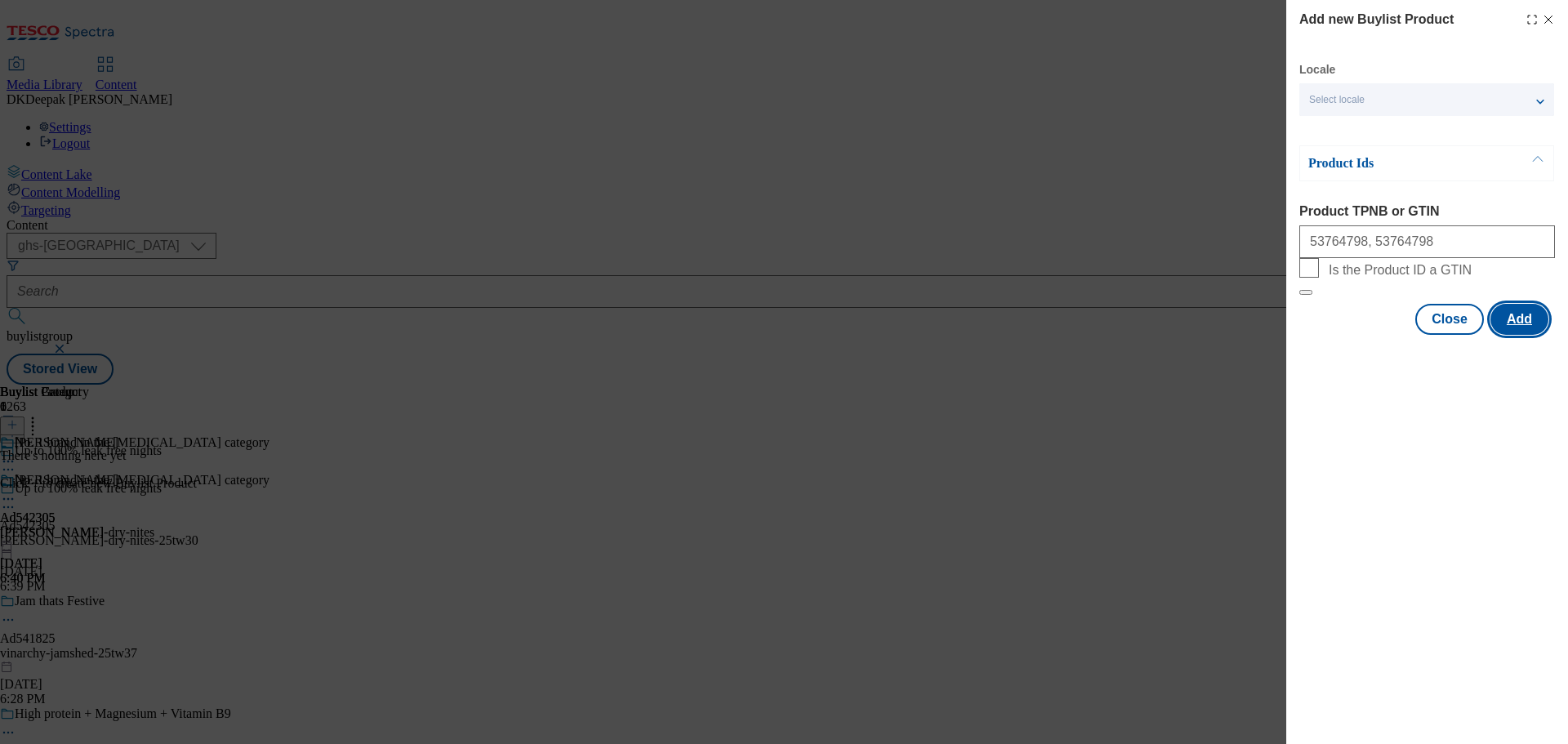
click at [1500, 335] on button "Add" at bounding box center [1518, 319] width 58 height 31
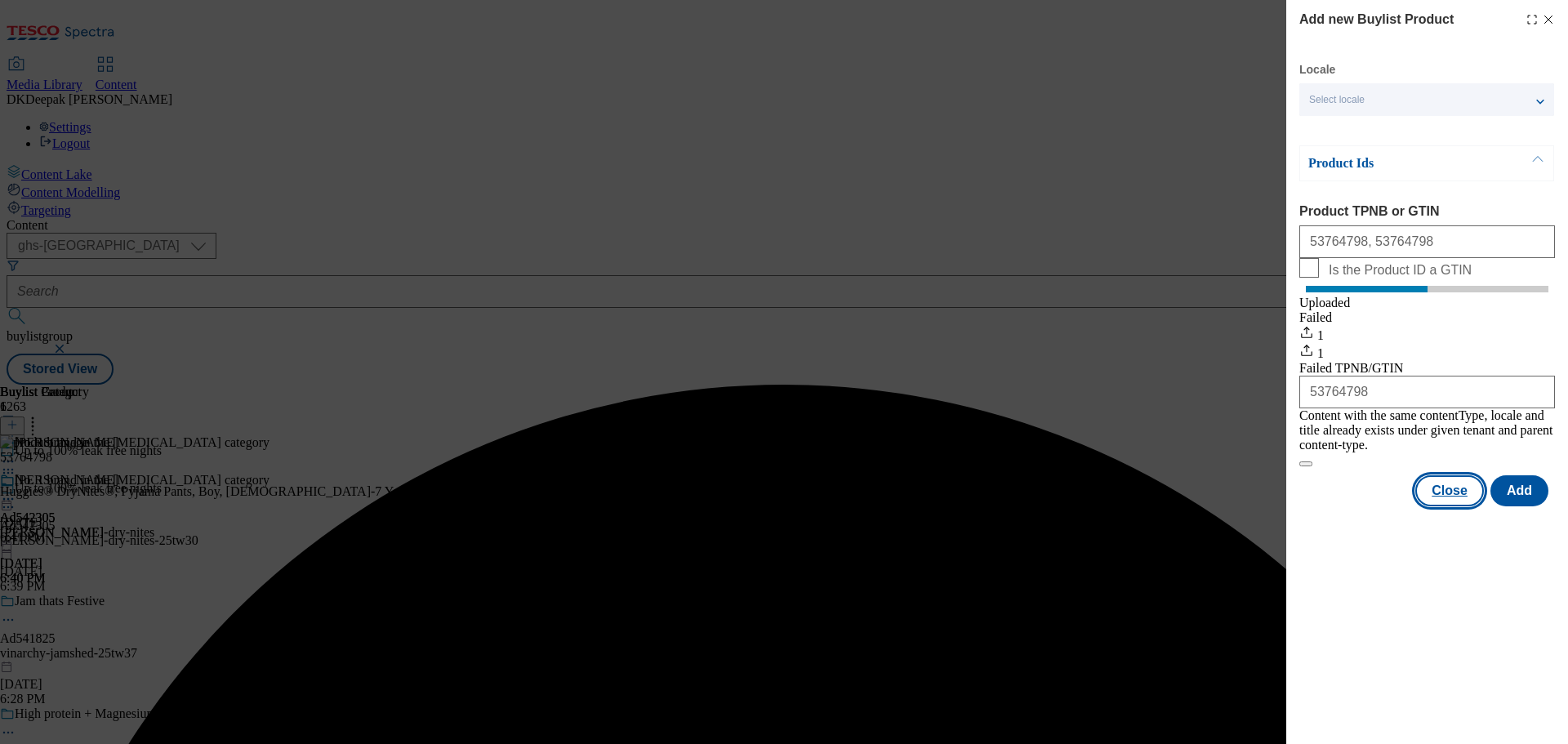
click at [1470, 497] on button "Close" at bounding box center [1450, 490] width 69 height 31
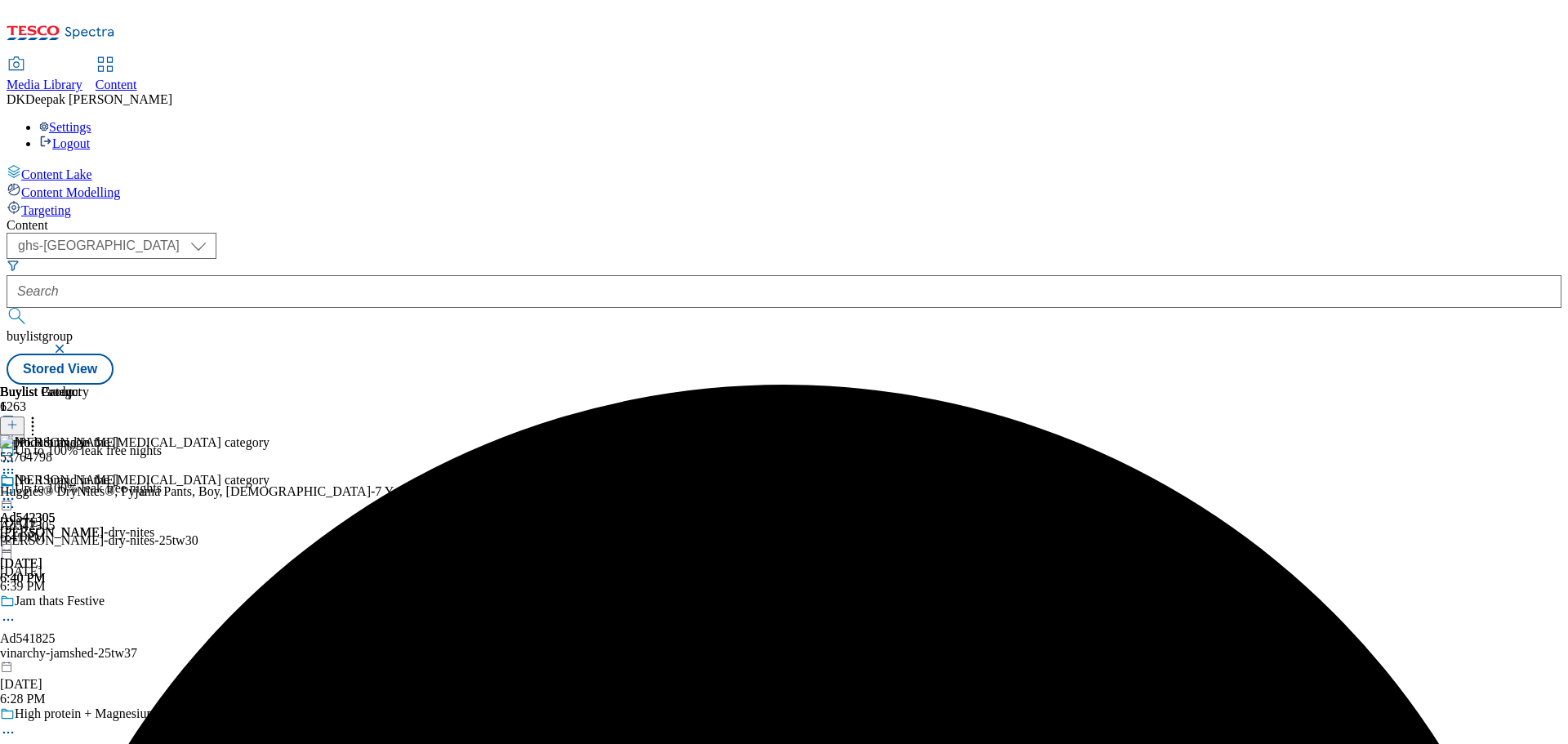
click at [41, 414] on icon at bounding box center [32, 422] width 16 height 16
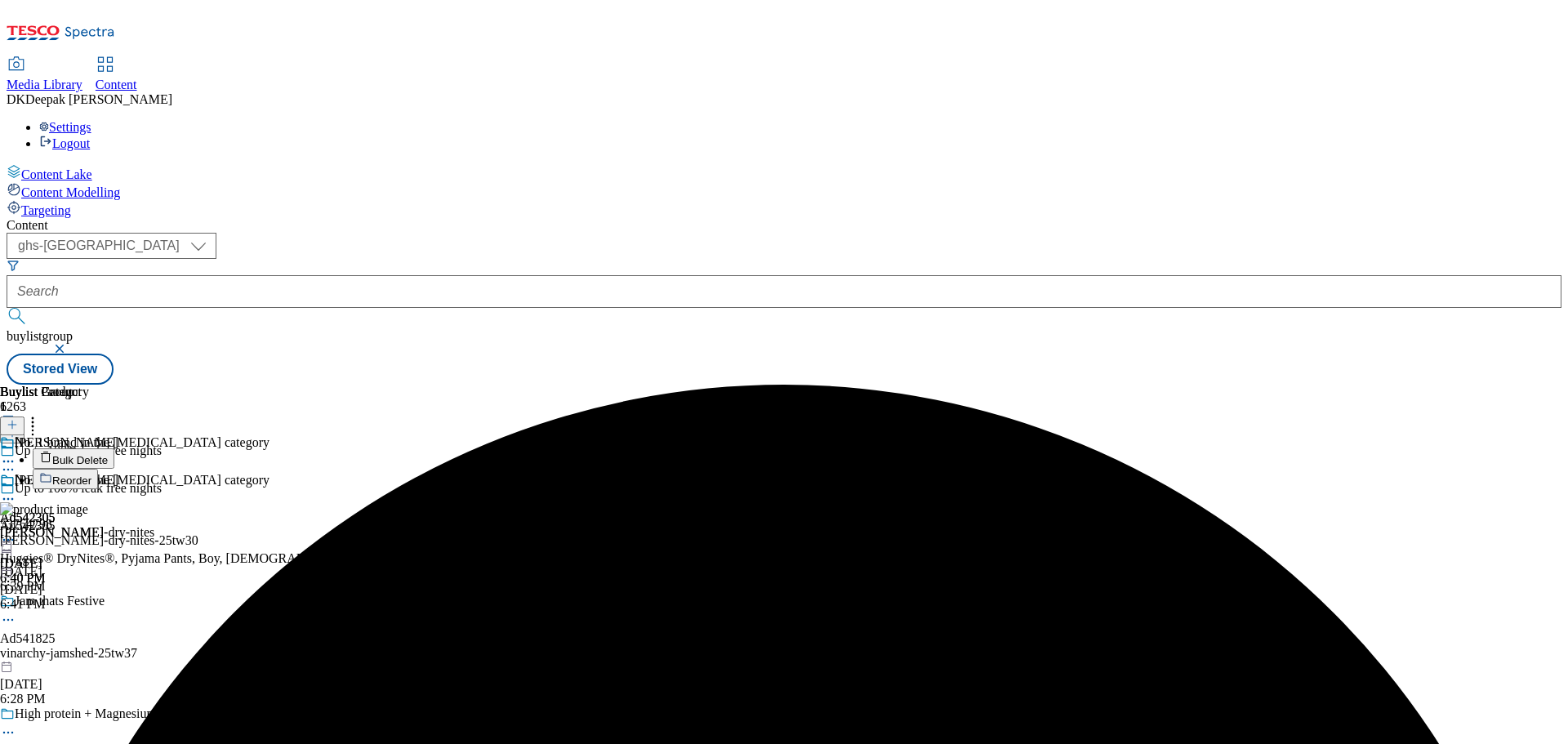
click at [108, 454] on span "Bulk Delete" at bounding box center [80, 460] width 55 height 13
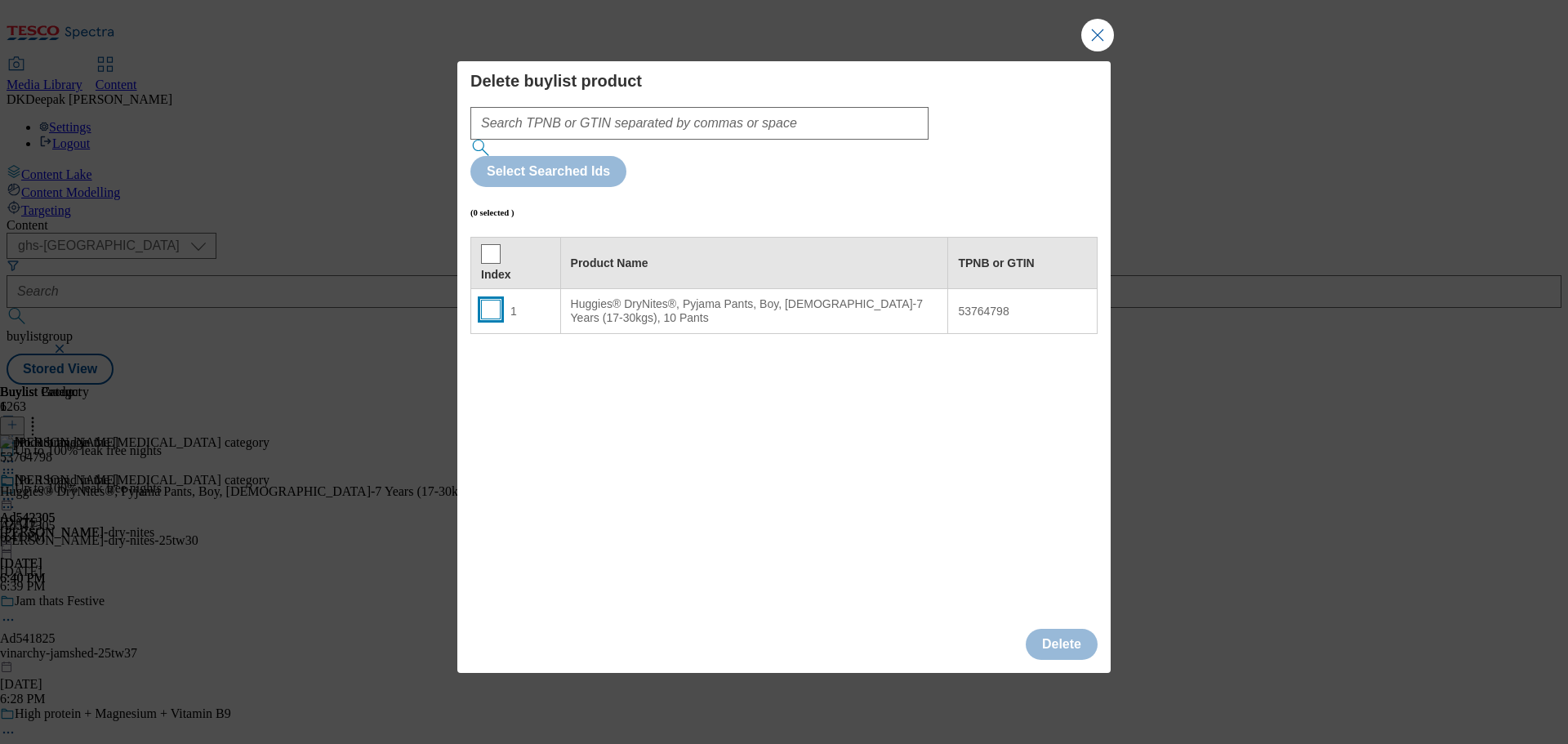
click at [487, 300] on input "Modal" at bounding box center [490, 309] width 19 height 19
checkbox input "true"
click at [1049, 629] on button "Delete" at bounding box center [1062, 644] width 72 height 31
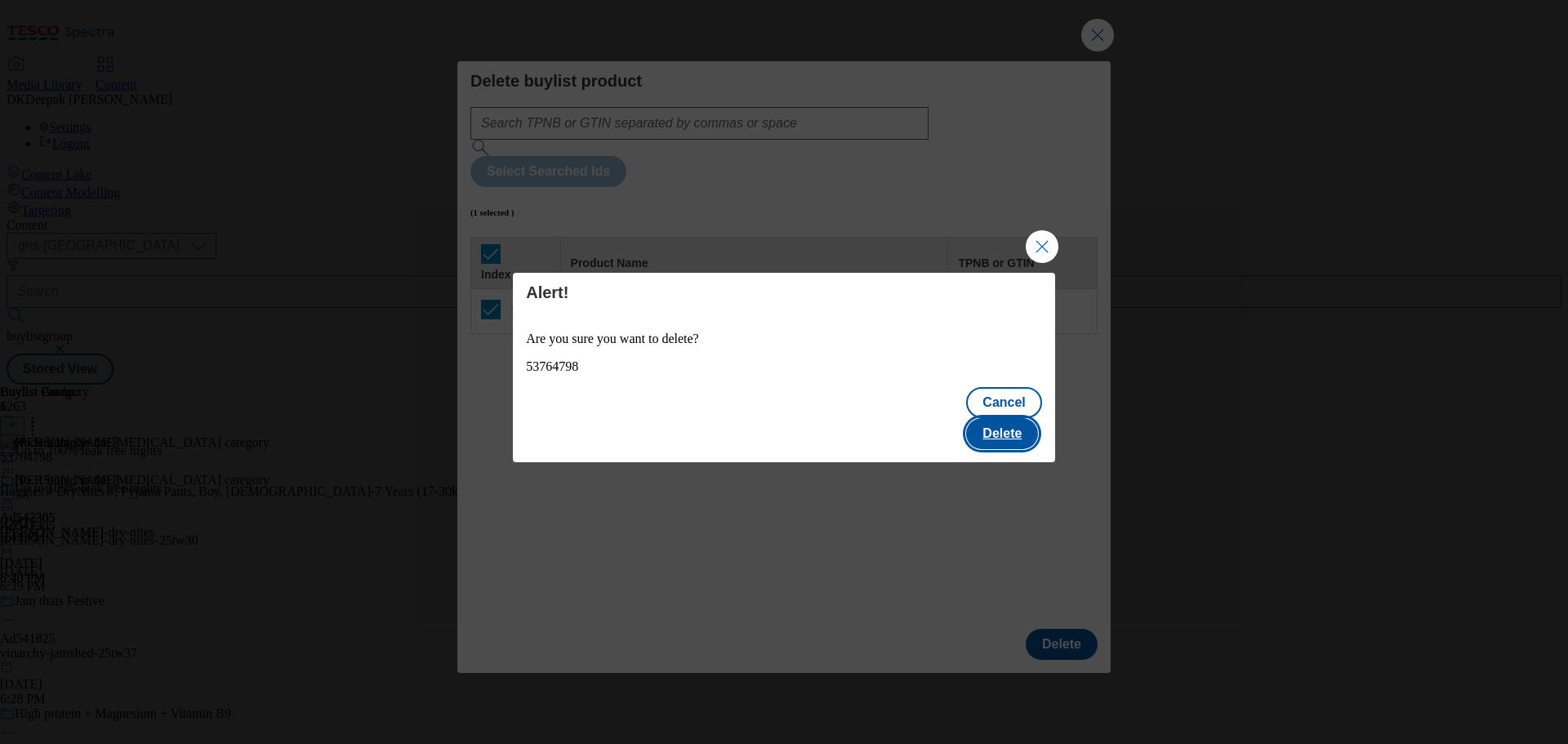
click at [994, 418] on button "Delete" at bounding box center [1002, 433] width 72 height 31
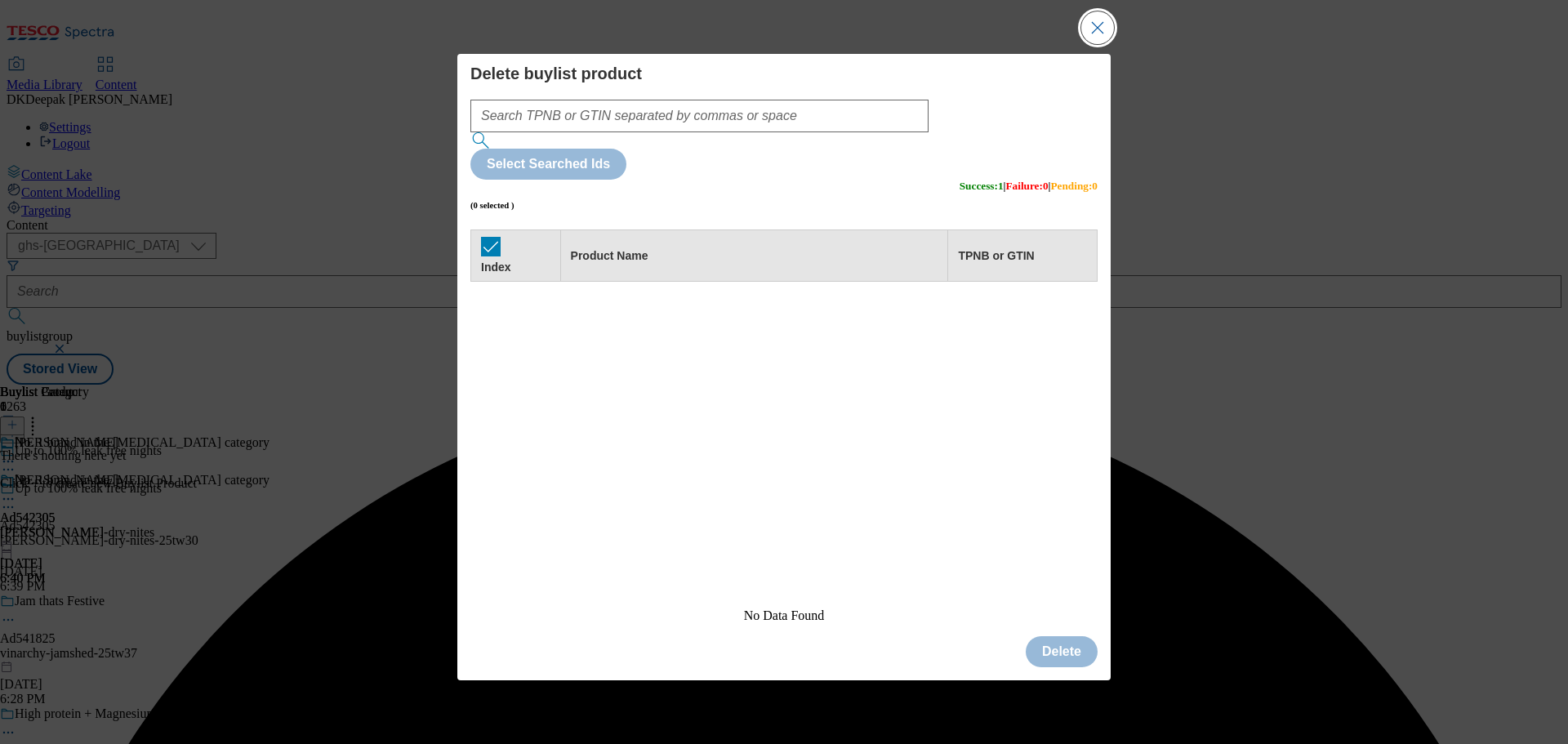
click at [1097, 44] on button "Close Modal" at bounding box center [1097, 28] width 33 height 33
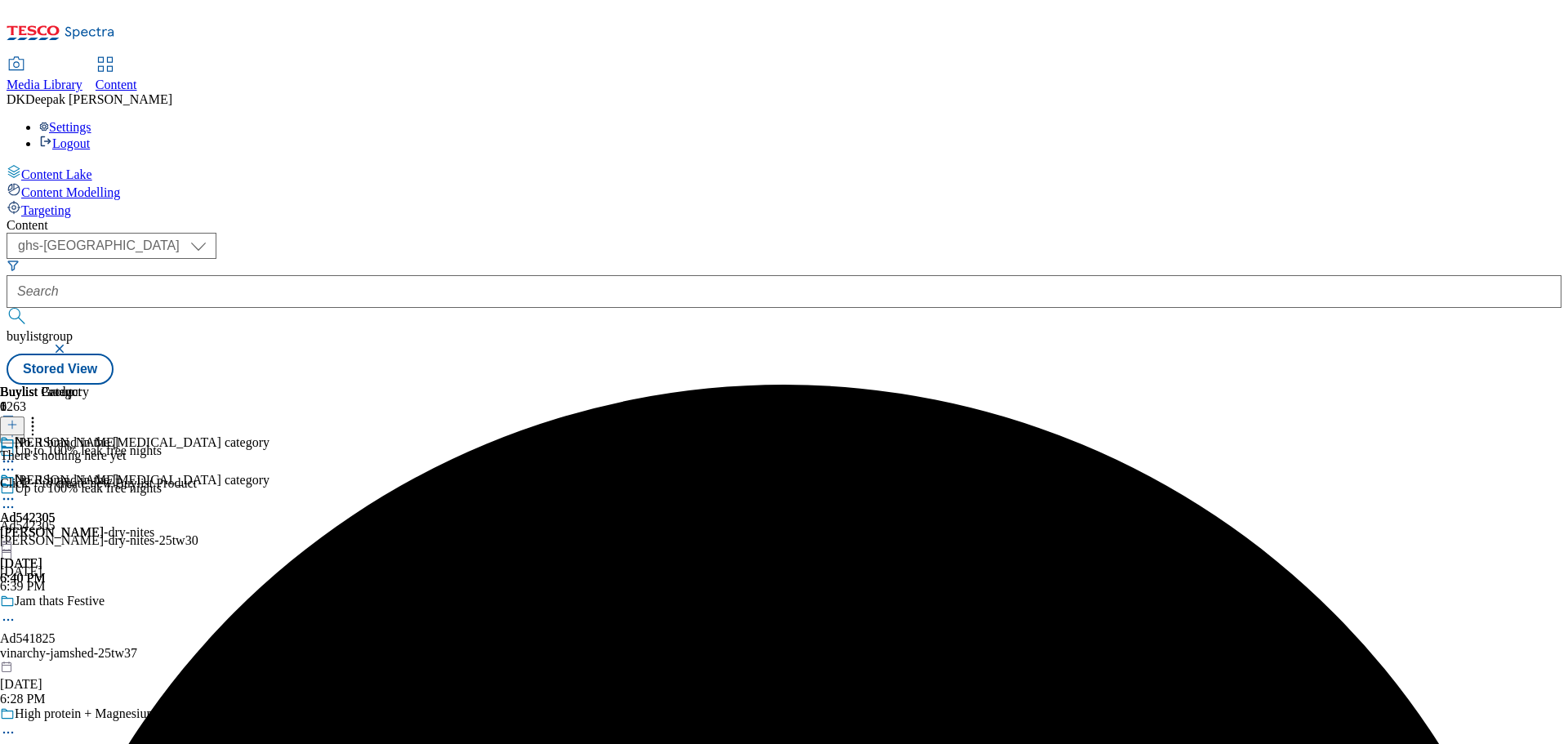
click at [16, 425] on line at bounding box center [13, 425] width 8 height 0
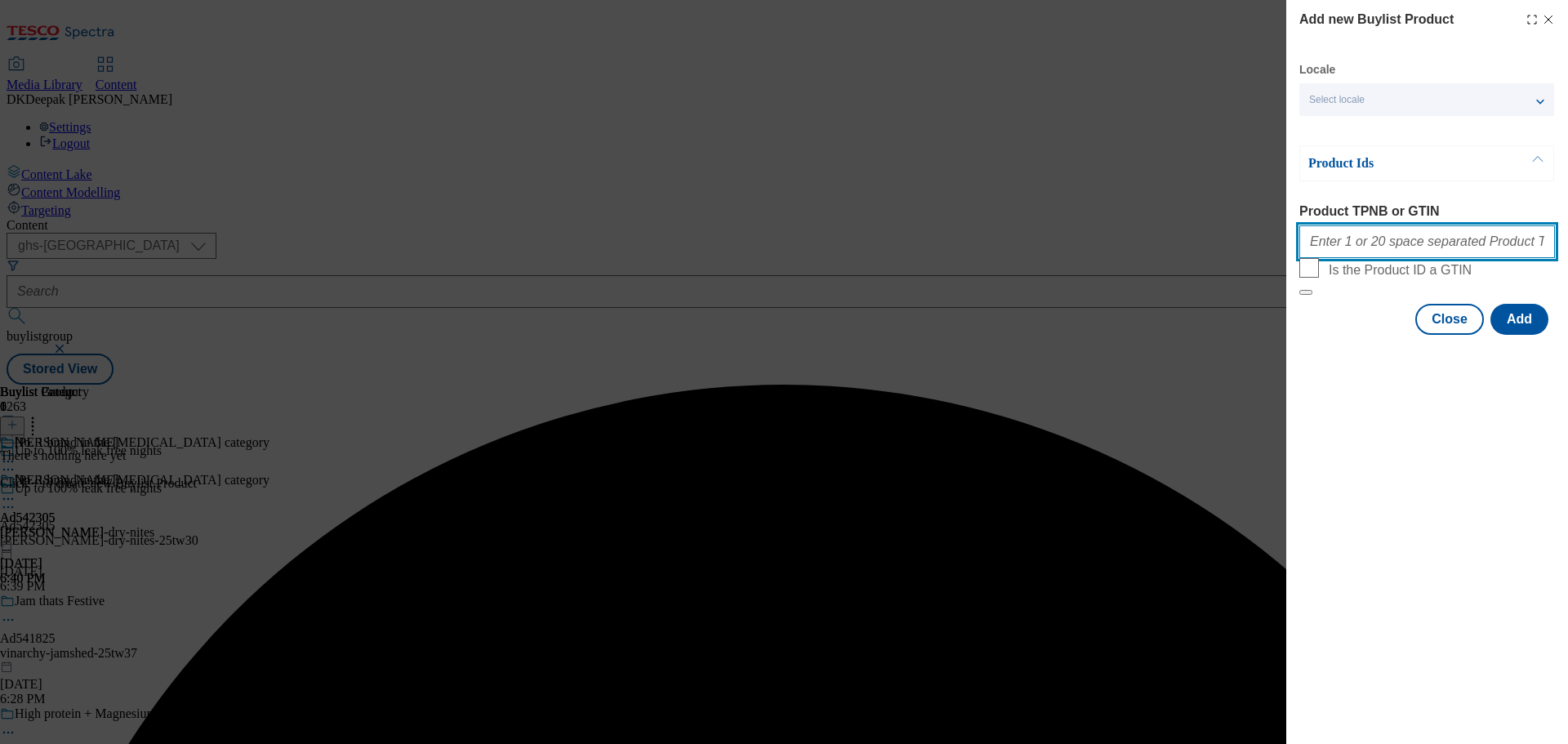
click at [1371, 243] on input "Product TPNB or GTIN" at bounding box center [1427, 241] width 255 height 33
paste input "53764798, 53764798"
click at [1341, 247] on input "53764798, 53764798" at bounding box center [1427, 241] width 255 height 33
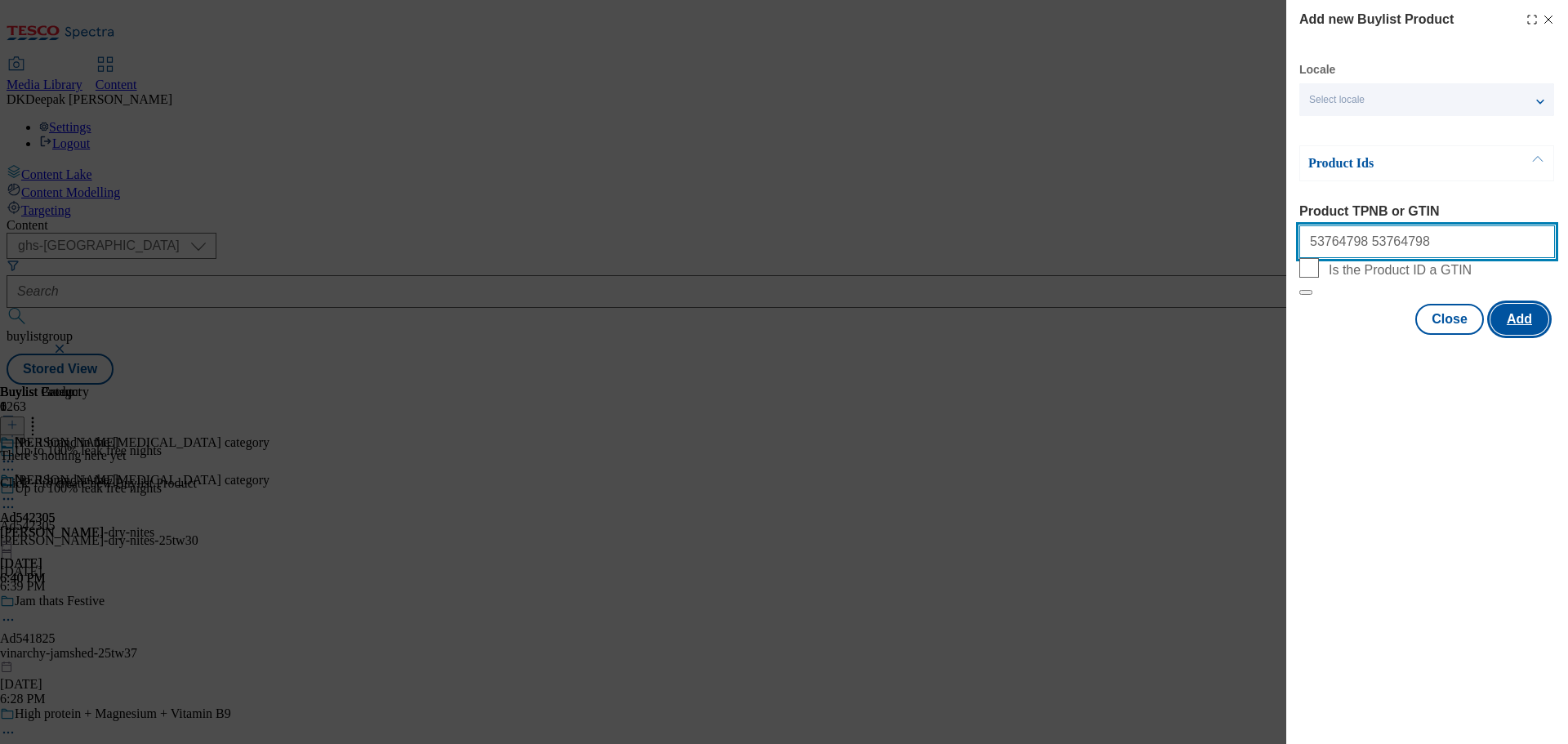
type input "53764798 53764798"
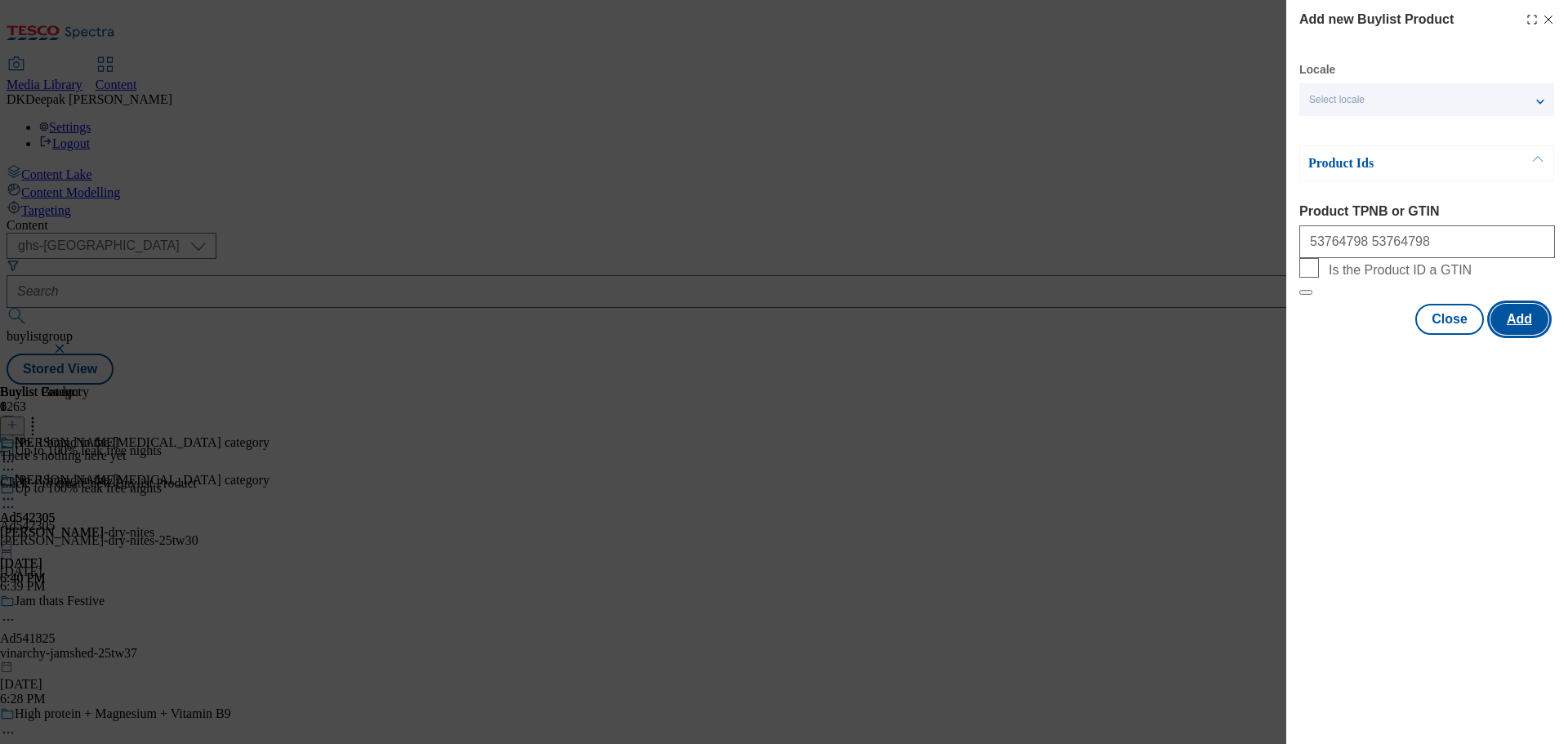
click at [1518, 335] on button "Add" at bounding box center [1518, 319] width 58 height 31
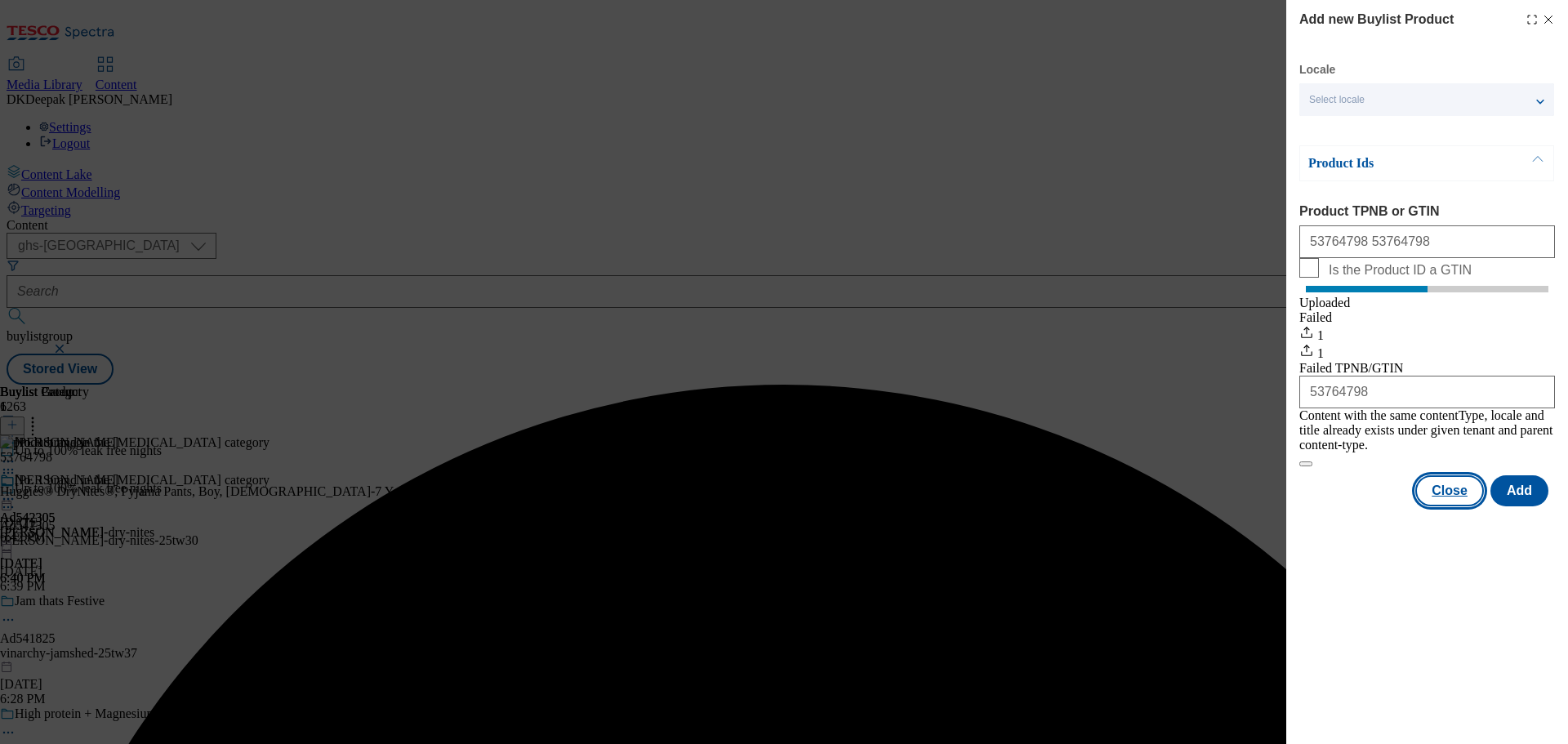
click at [1462, 482] on button "Close" at bounding box center [1450, 490] width 69 height 31
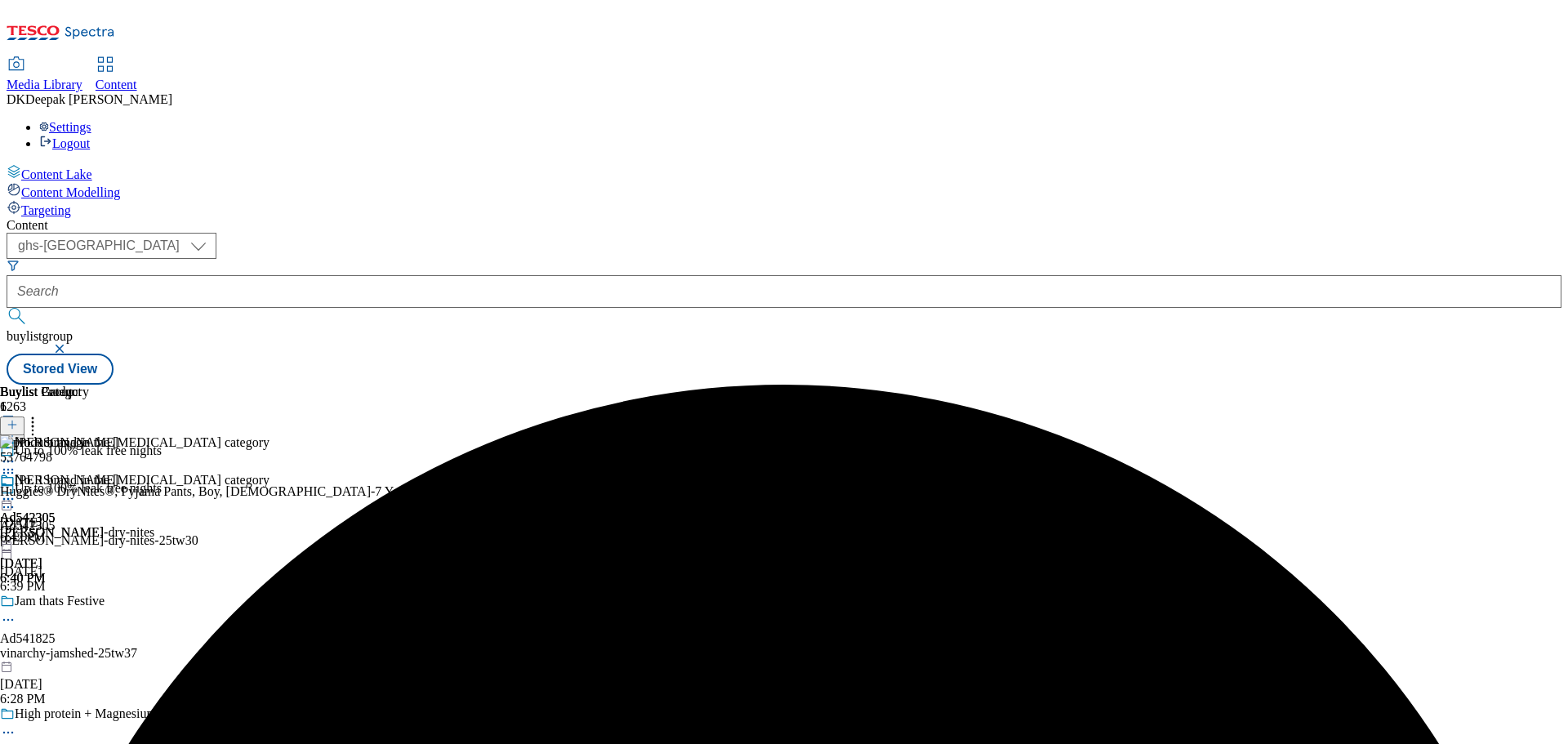
click at [16, 490] on icon at bounding box center [8, 498] width 16 height 16
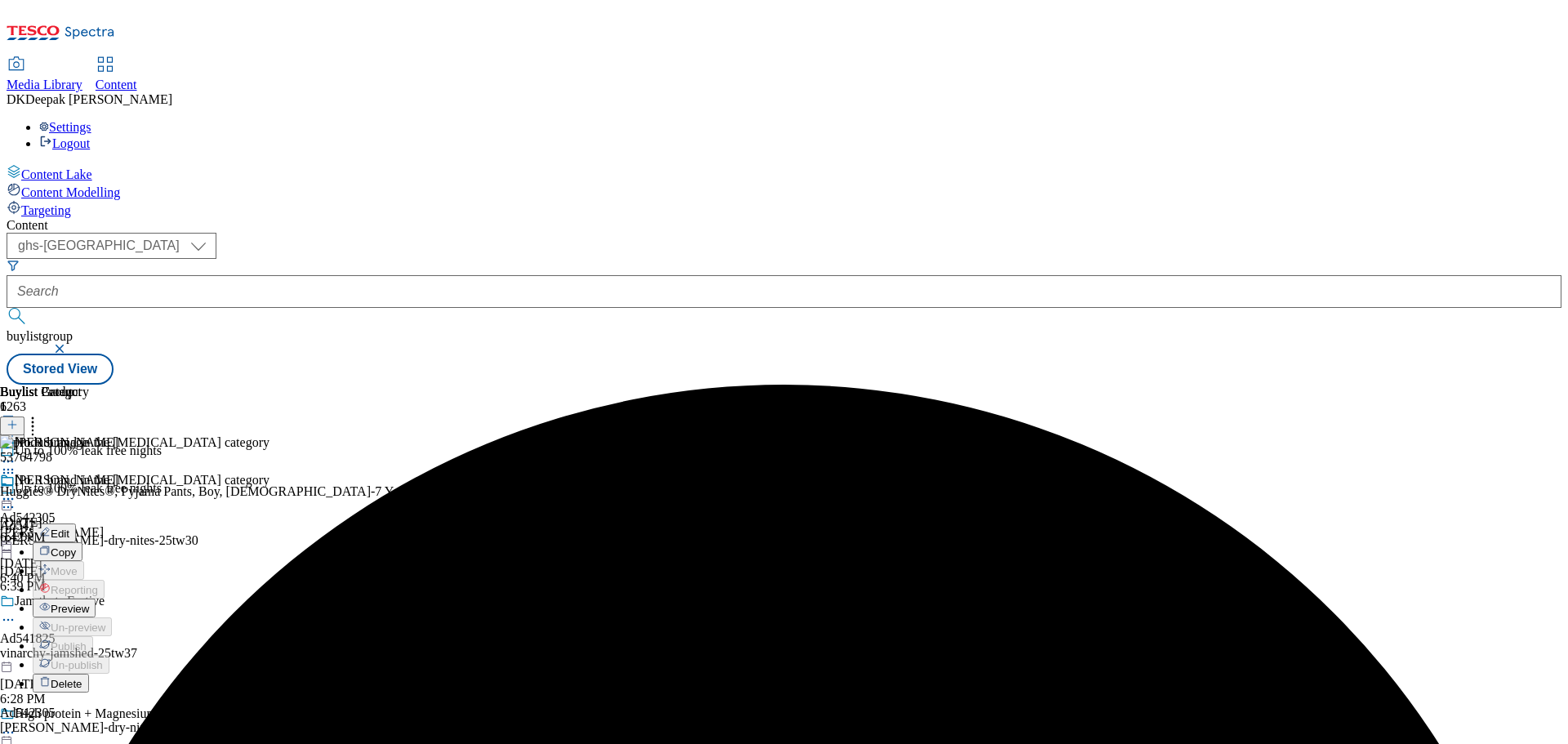
click at [89, 602] on span "Preview" at bounding box center [70, 608] width 39 height 13
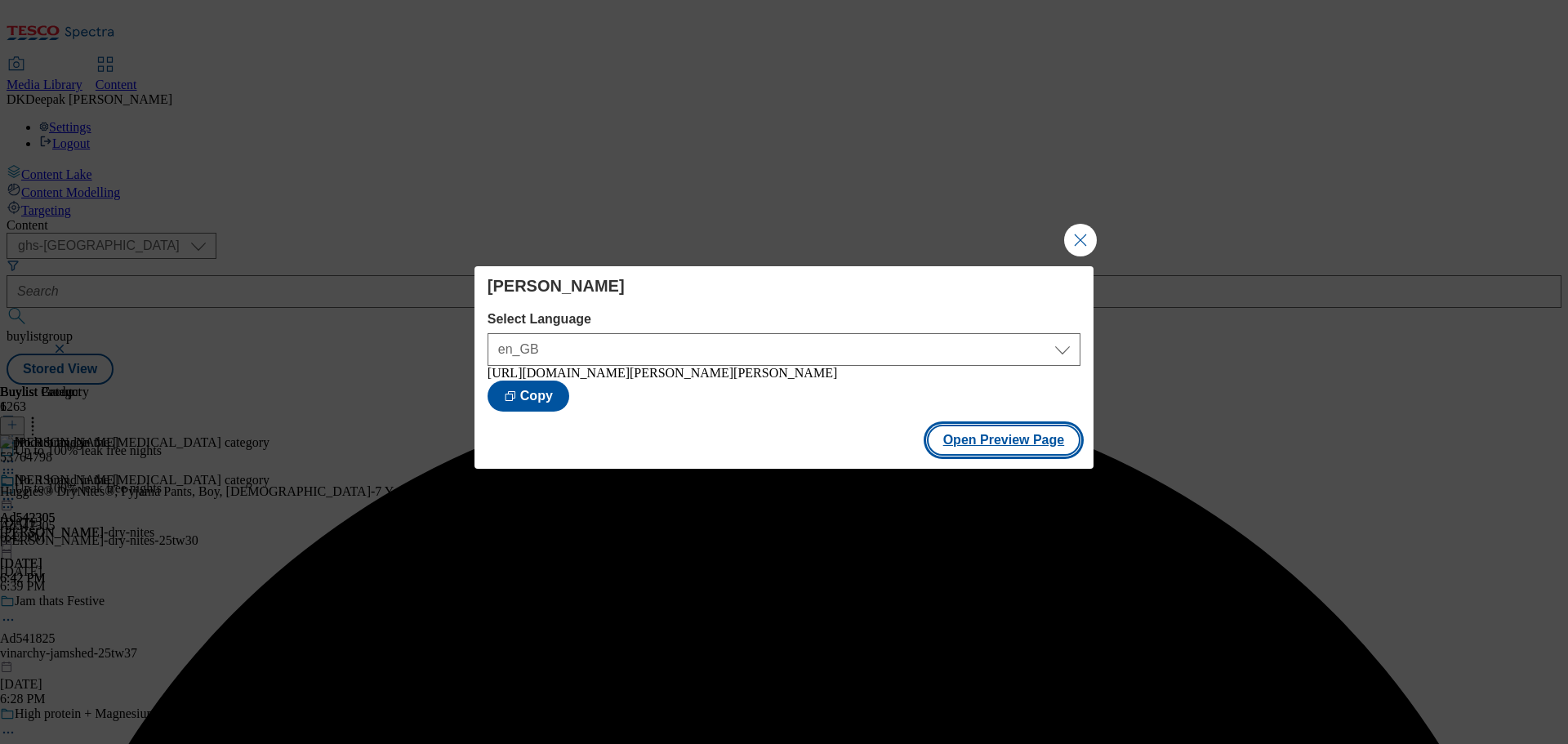
click at [1007, 446] on button "Open Preview Page" at bounding box center [1004, 440] width 155 height 31
click at [1082, 244] on button "Close Modal" at bounding box center [1080, 239] width 33 height 33
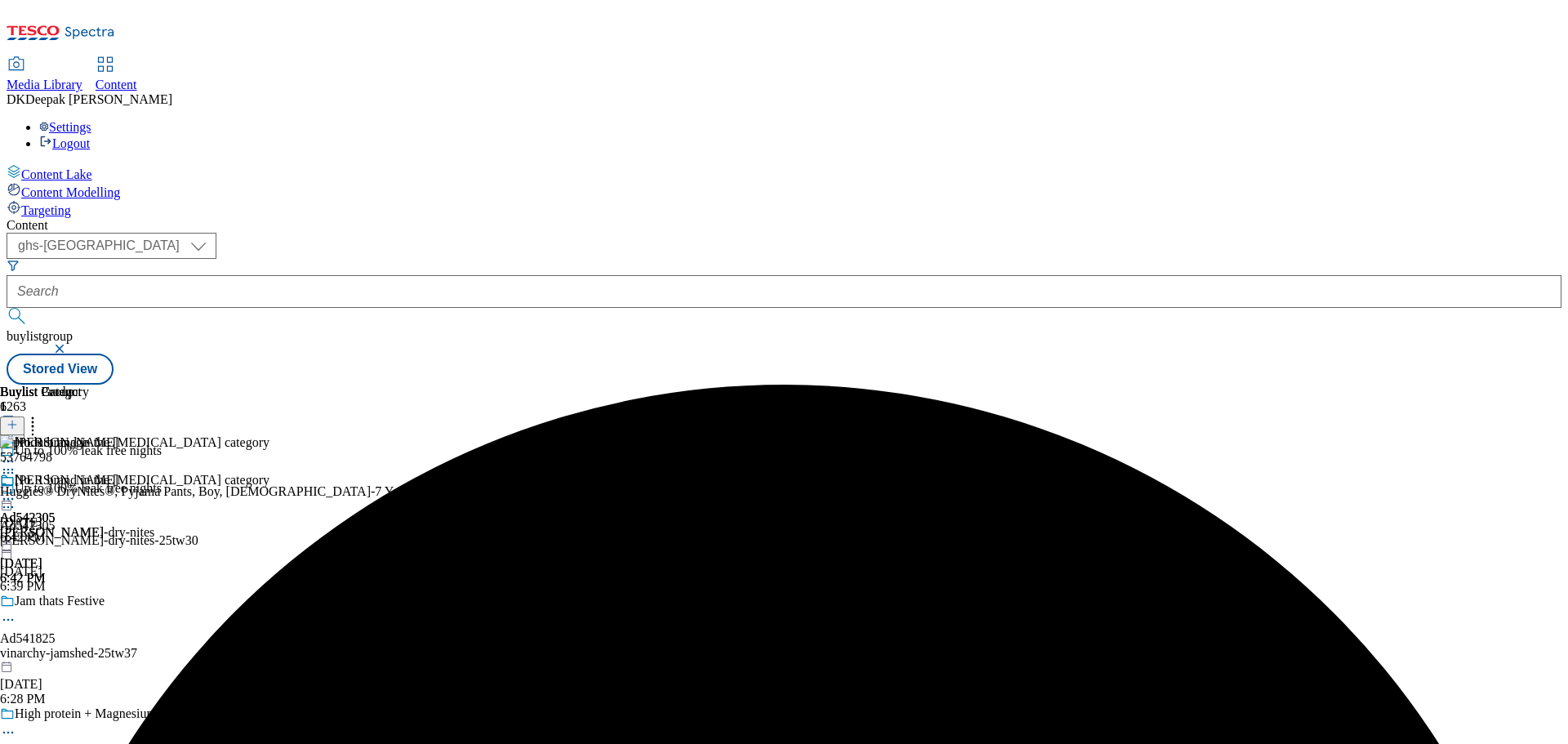
click at [16, 490] on icon at bounding box center [8, 498] width 16 height 16
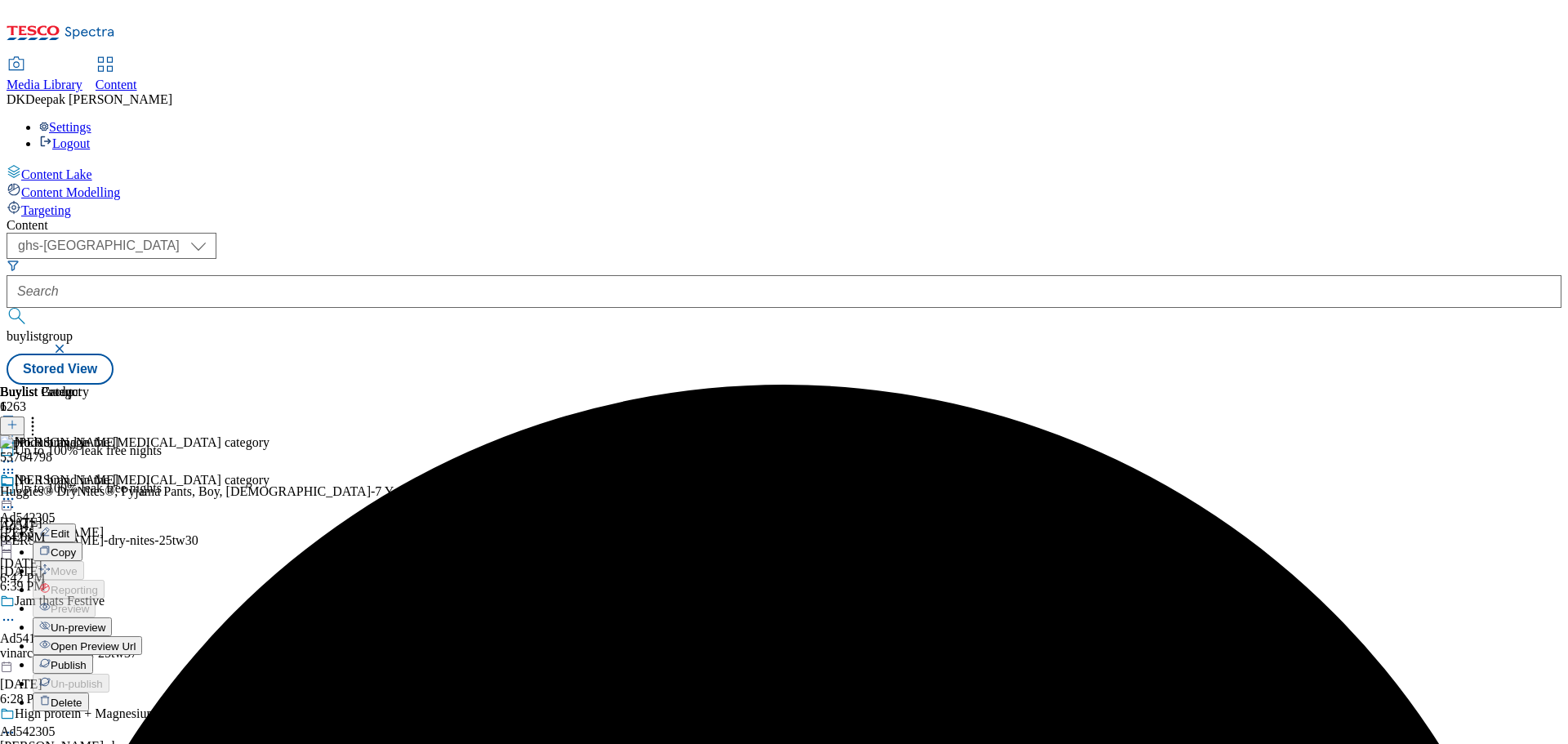
click at [76, 523] on button "Edit" at bounding box center [55, 532] width 44 height 18
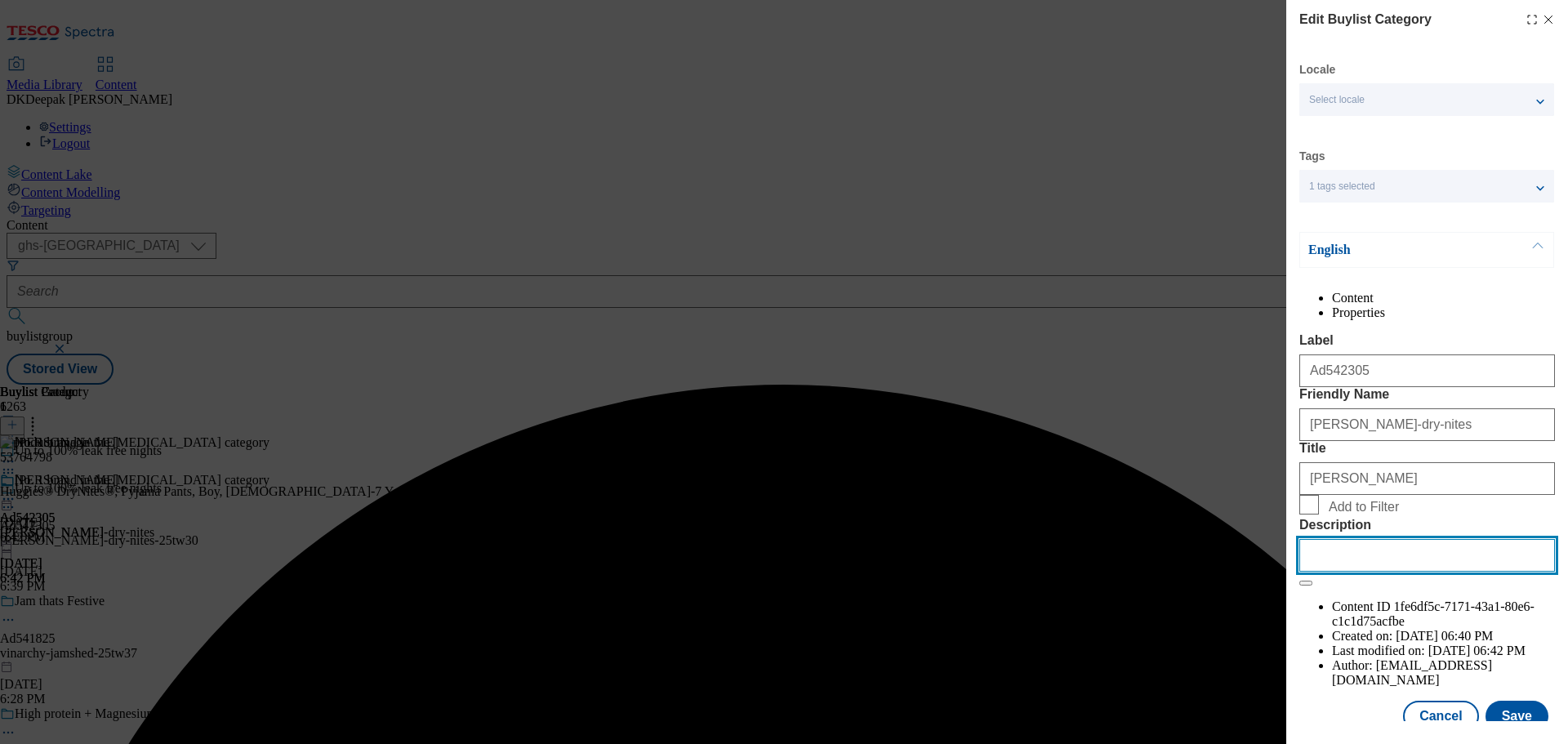
click at [1359, 572] on input "Description" at bounding box center [1427, 555] width 255 height 33
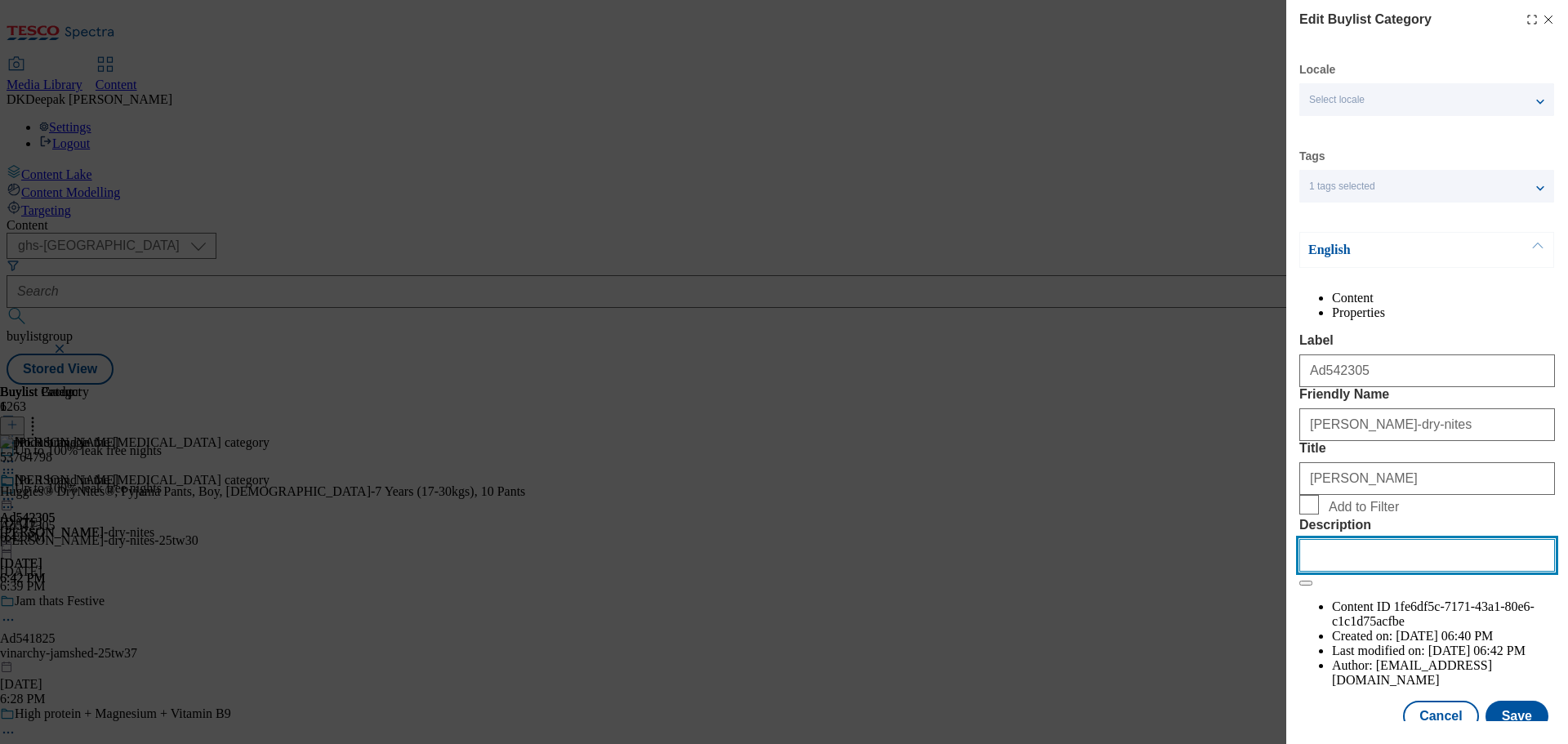
click at [1358, 572] on input "Description" at bounding box center [1427, 555] width 255 height 33
paste input "Huggies DryNites Bedwetting Pyjama Nappy Pants Boys 4-7Yr x10"
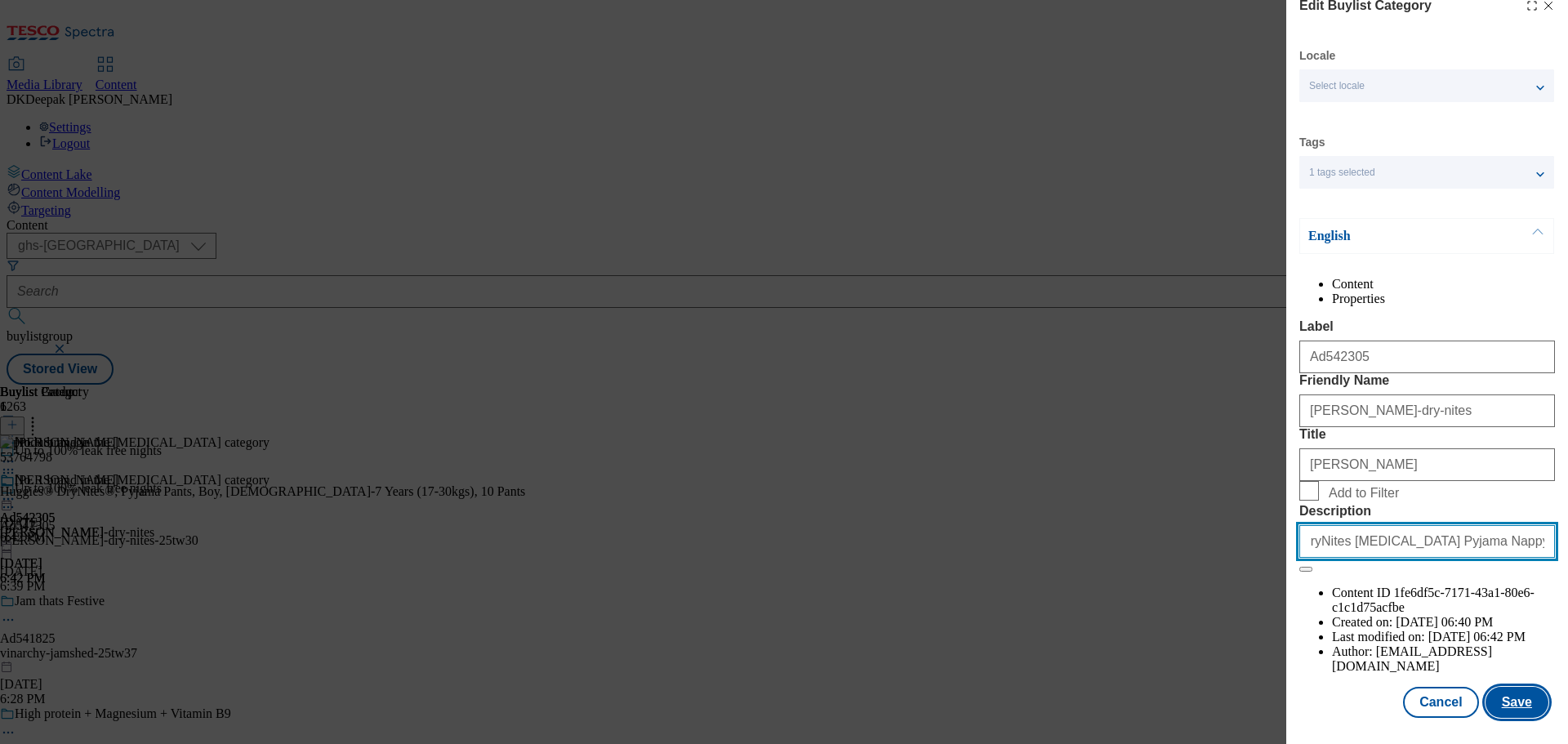
type input "Huggies DryNites Bedwetting Pyjama Nappy Pants Boys 4-7Yr x10"
click at [1511, 699] on button "Save" at bounding box center [1516, 702] width 63 height 31
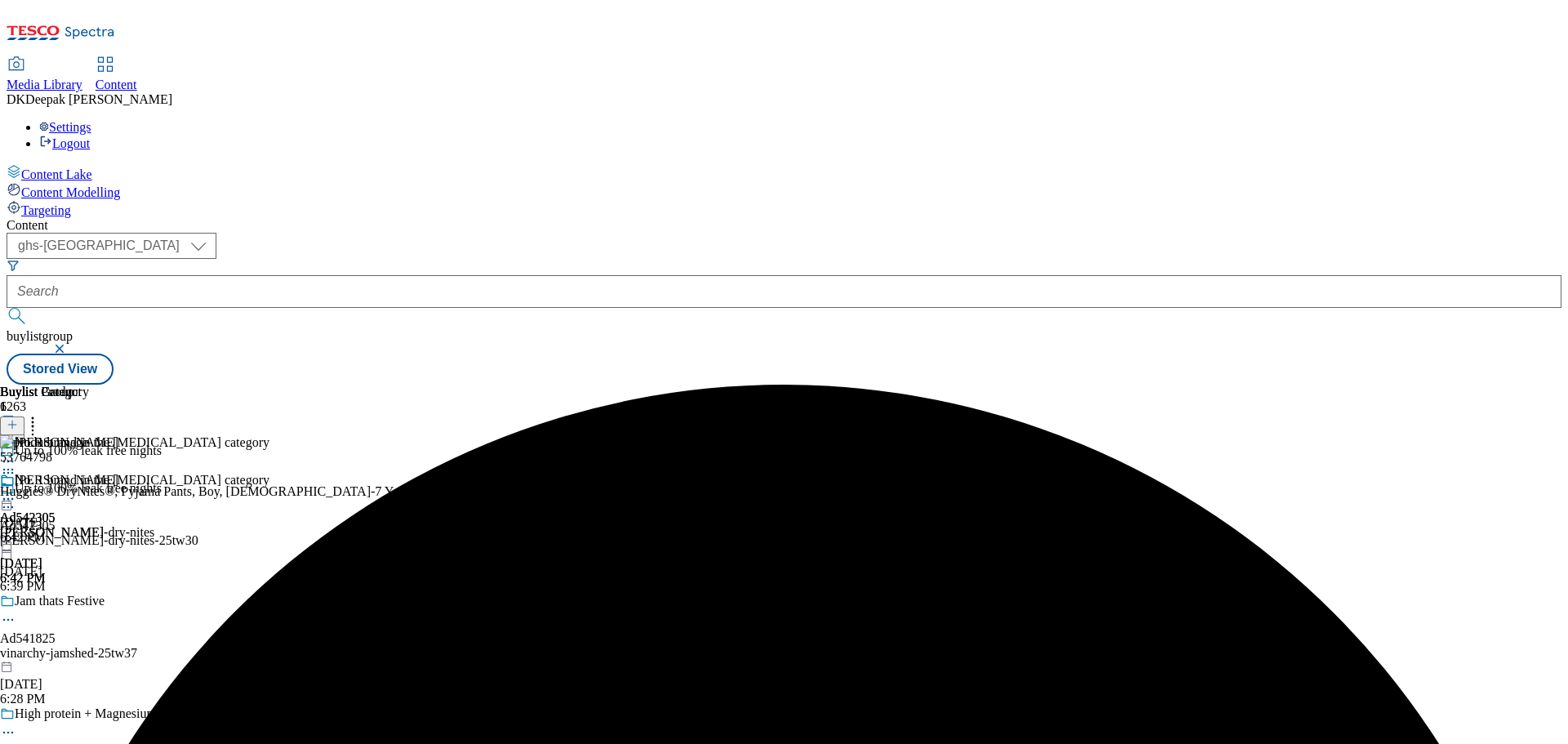
click at [16, 490] on icon at bounding box center [8, 498] width 16 height 16
click at [76, 523] on button "Edit" at bounding box center [55, 532] width 44 height 18
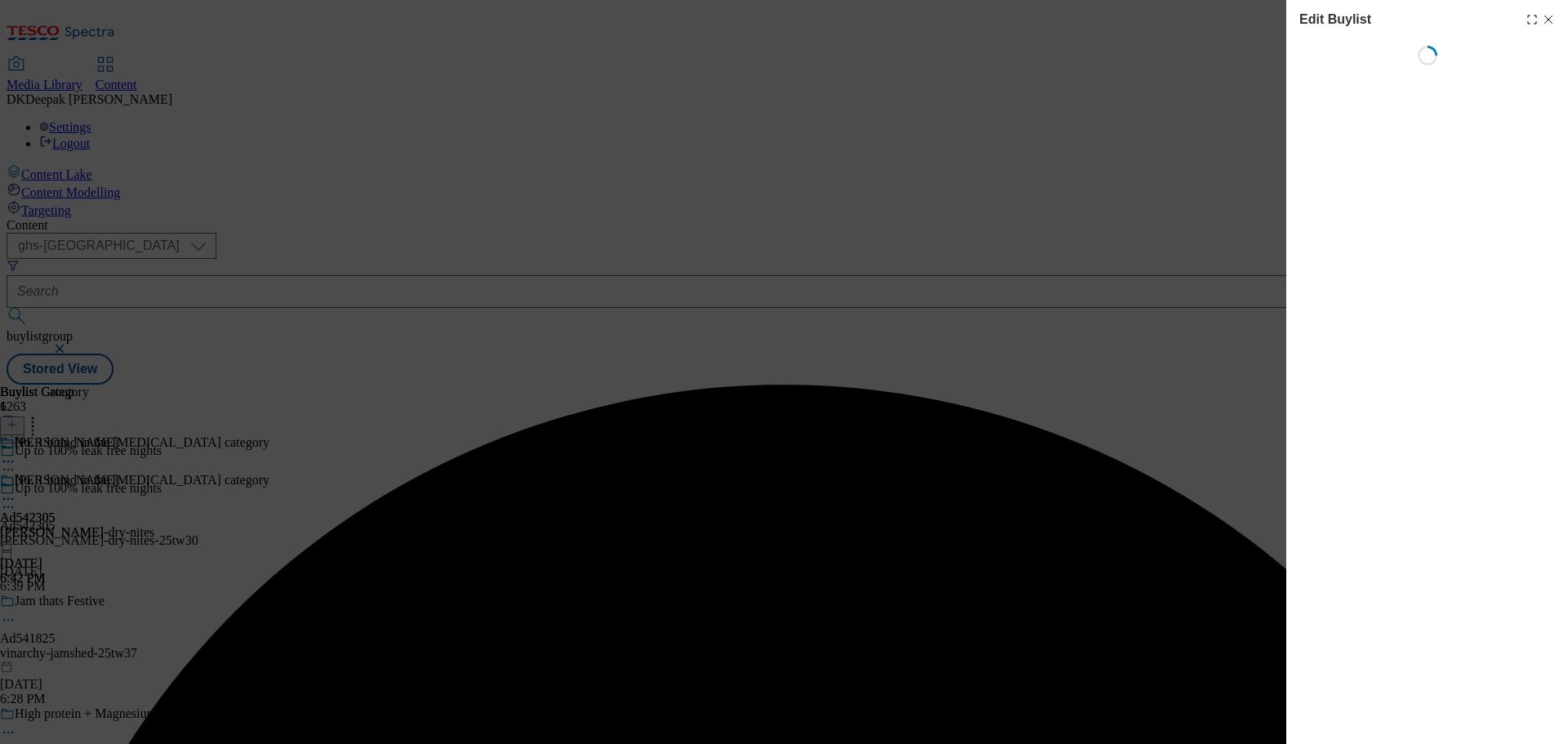
select select "tactical"
select select "supplier funded short term 1-3 weeks"
select select "dunnhumby"
select select "Banner"
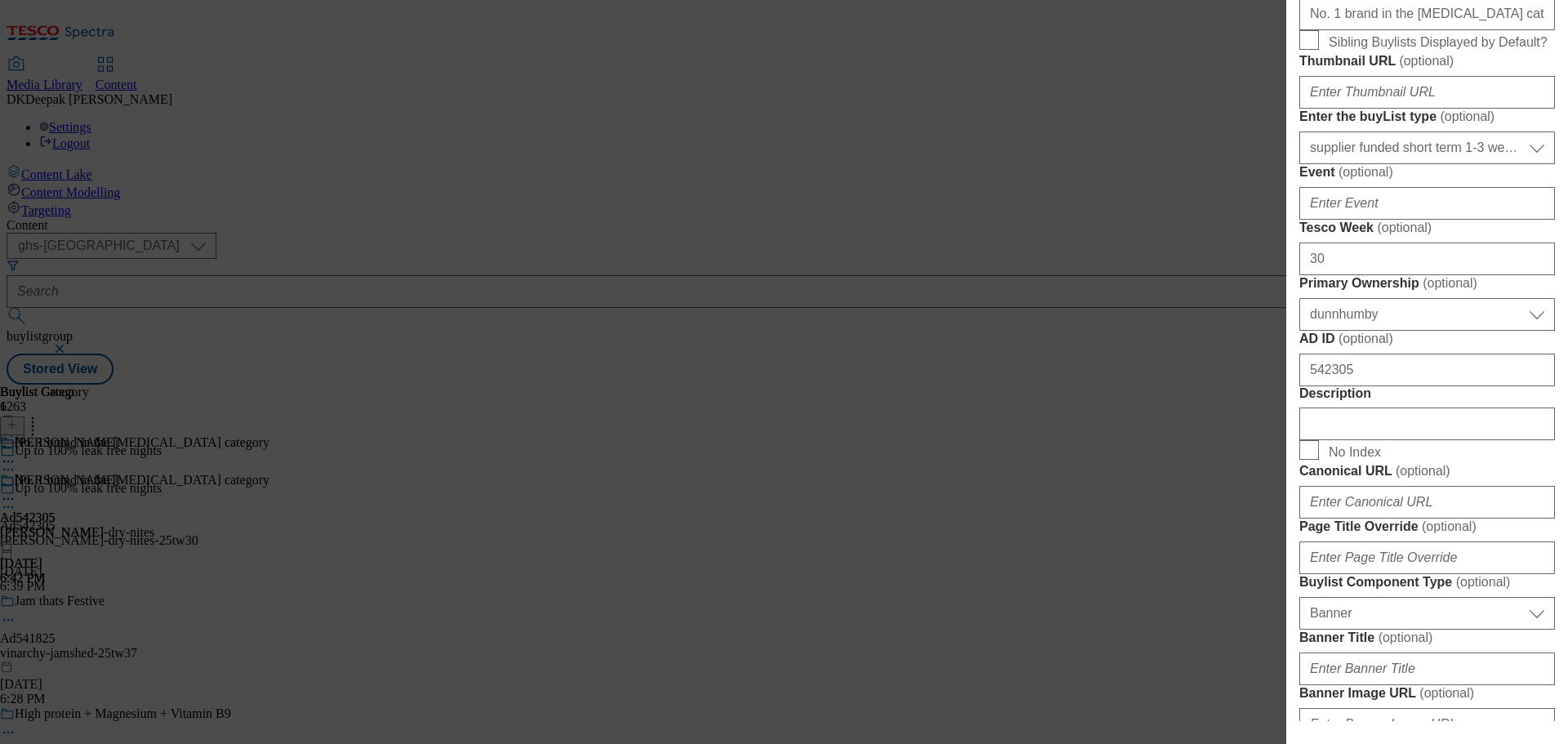
scroll to position [735, 0]
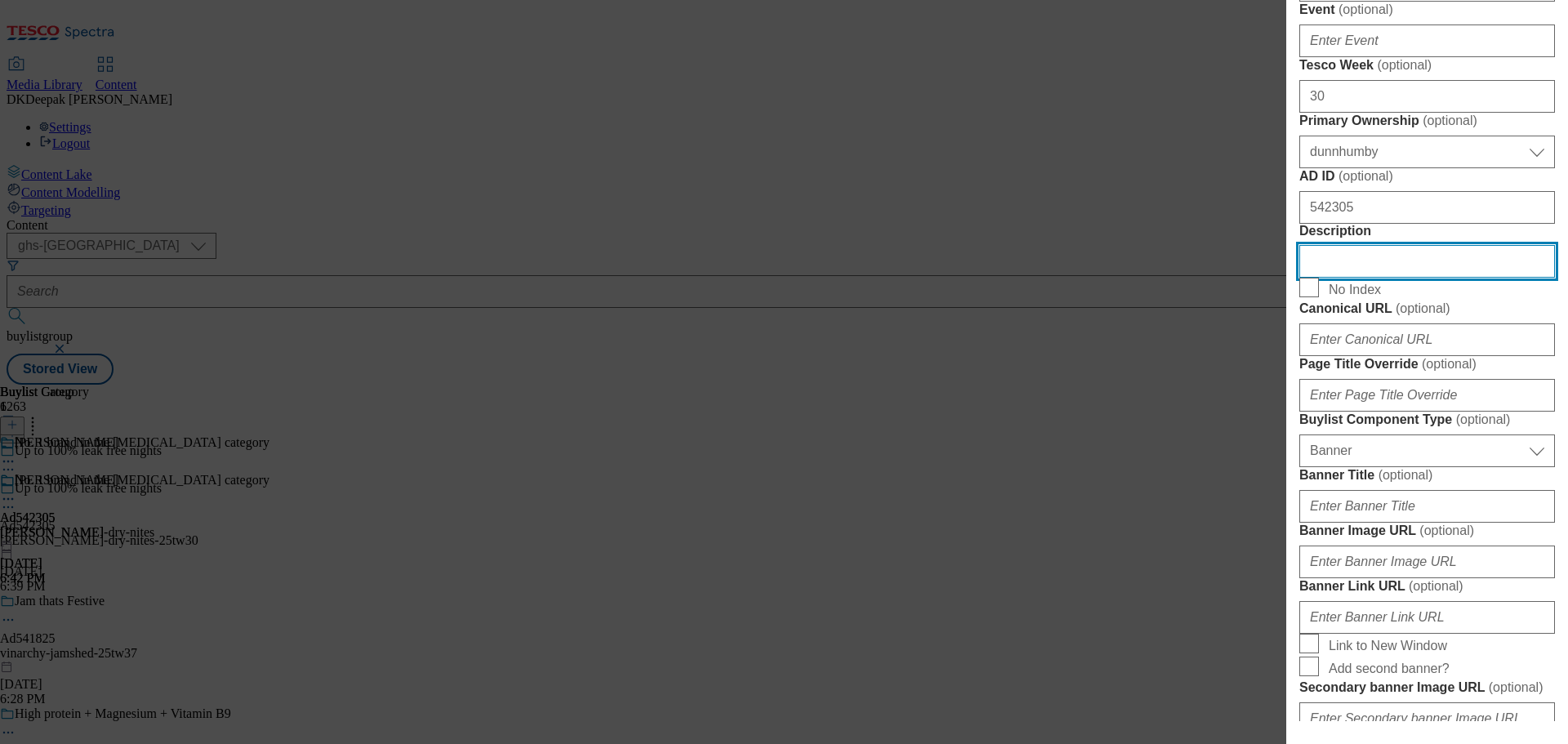
click at [1362, 278] on input "Description" at bounding box center [1427, 261] width 255 height 33
click at [1361, 278] on input "Description" at bounding box center [1427, 261] width 255 height 33
paste input "Huggies DryNites Bedwetting Pyjama Nappy Pants Boys 4-7Yr x10"
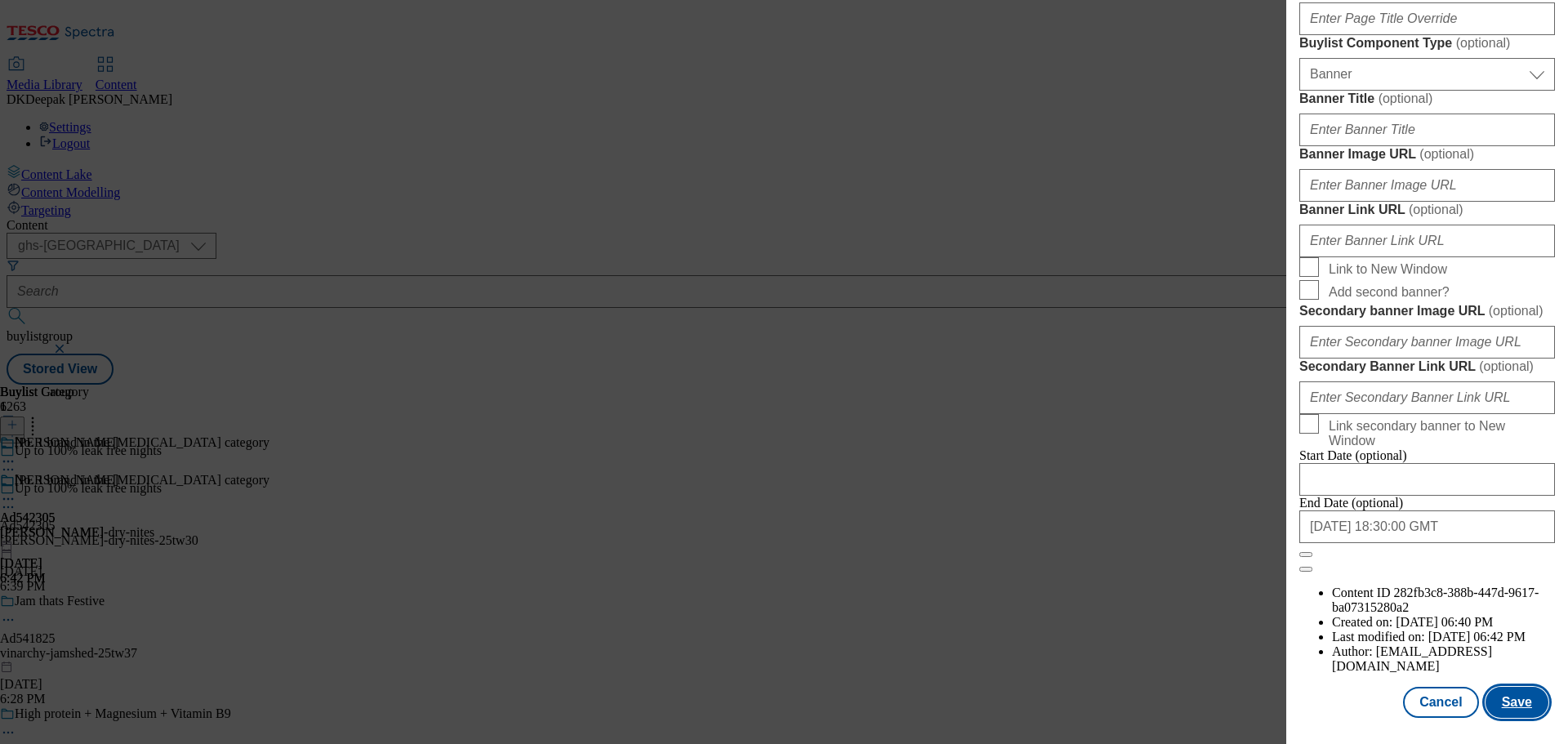
scroll to position [1718, 0]
type input "Huggies DryNites Bedwetting Pyjama Nappy Pants Boys 4-7Yr x10"
click at [1490, 705] on button "Save" at bounding box center [1516, 702] width 63 height 31
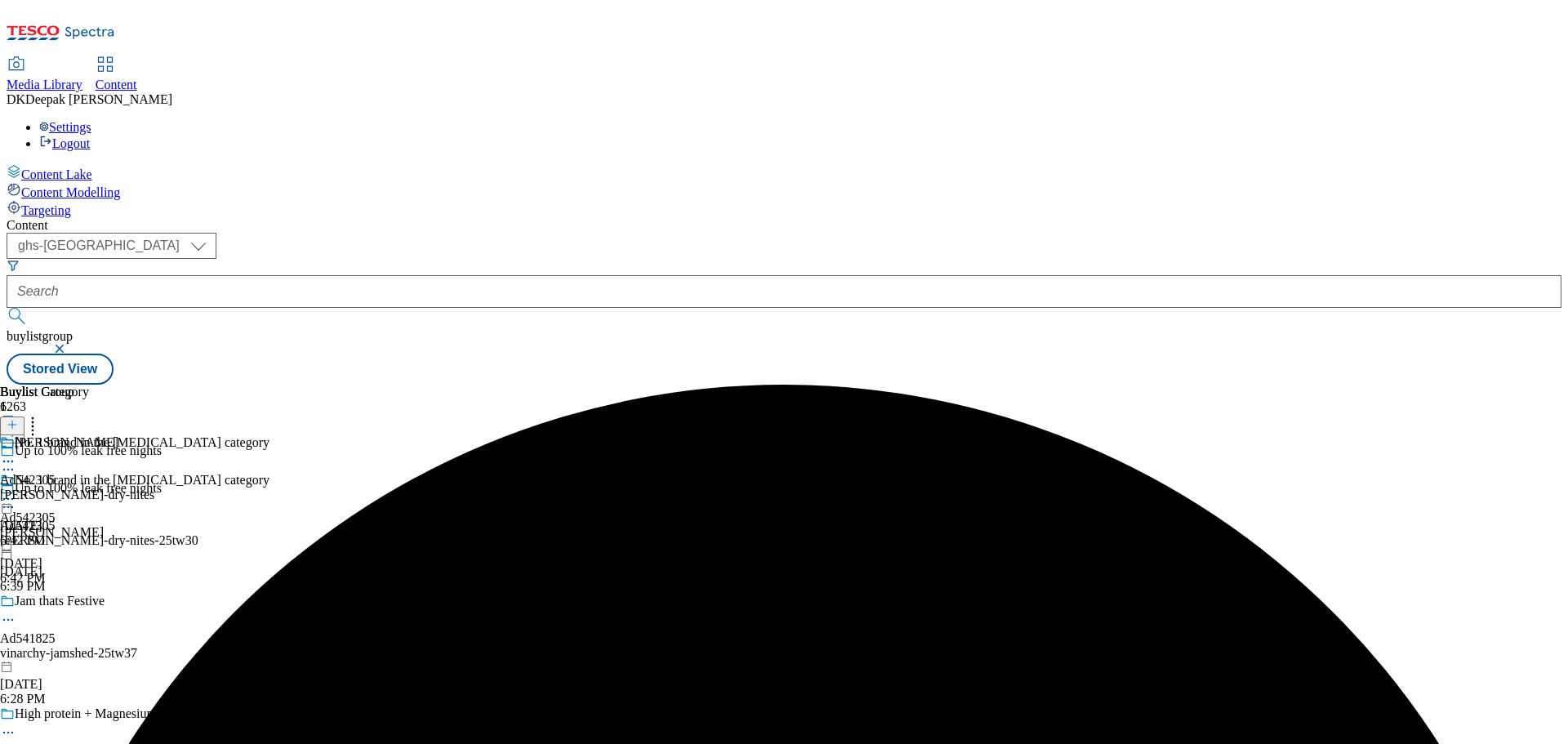
drag, startPoint x: 443, startPoint y: 252, endPoint x: 443, endPoint y: 261, distance: 9.0
click at [16, 499] on icon at bounding box center [8, 506] width 16 height 16
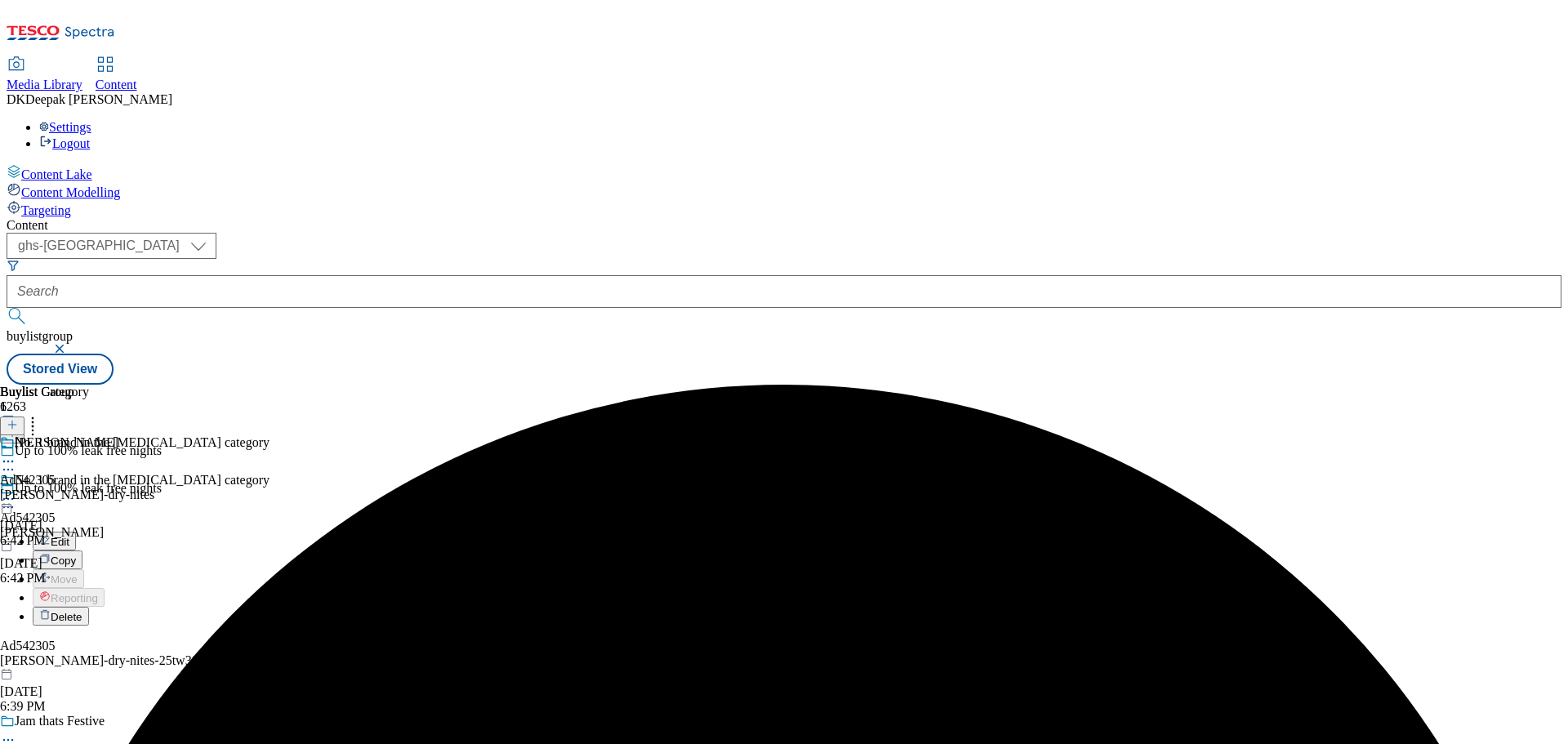
click at [76, 532] on button "Edit" at bounding box center [55, 541] width 44 height 18
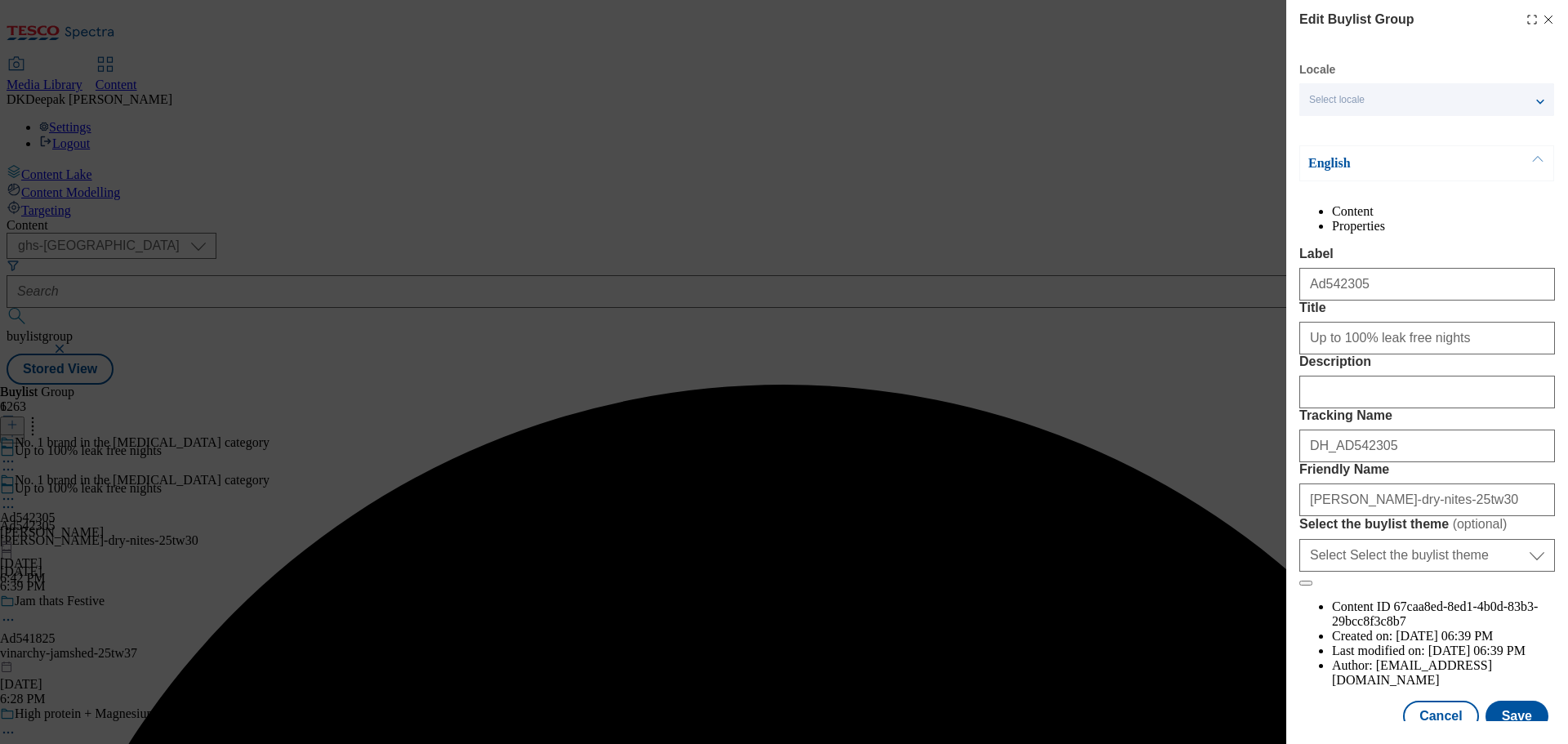
click at [1370, 408] on div "Modal" at bounding box center [1427, 388] width 255 height 39
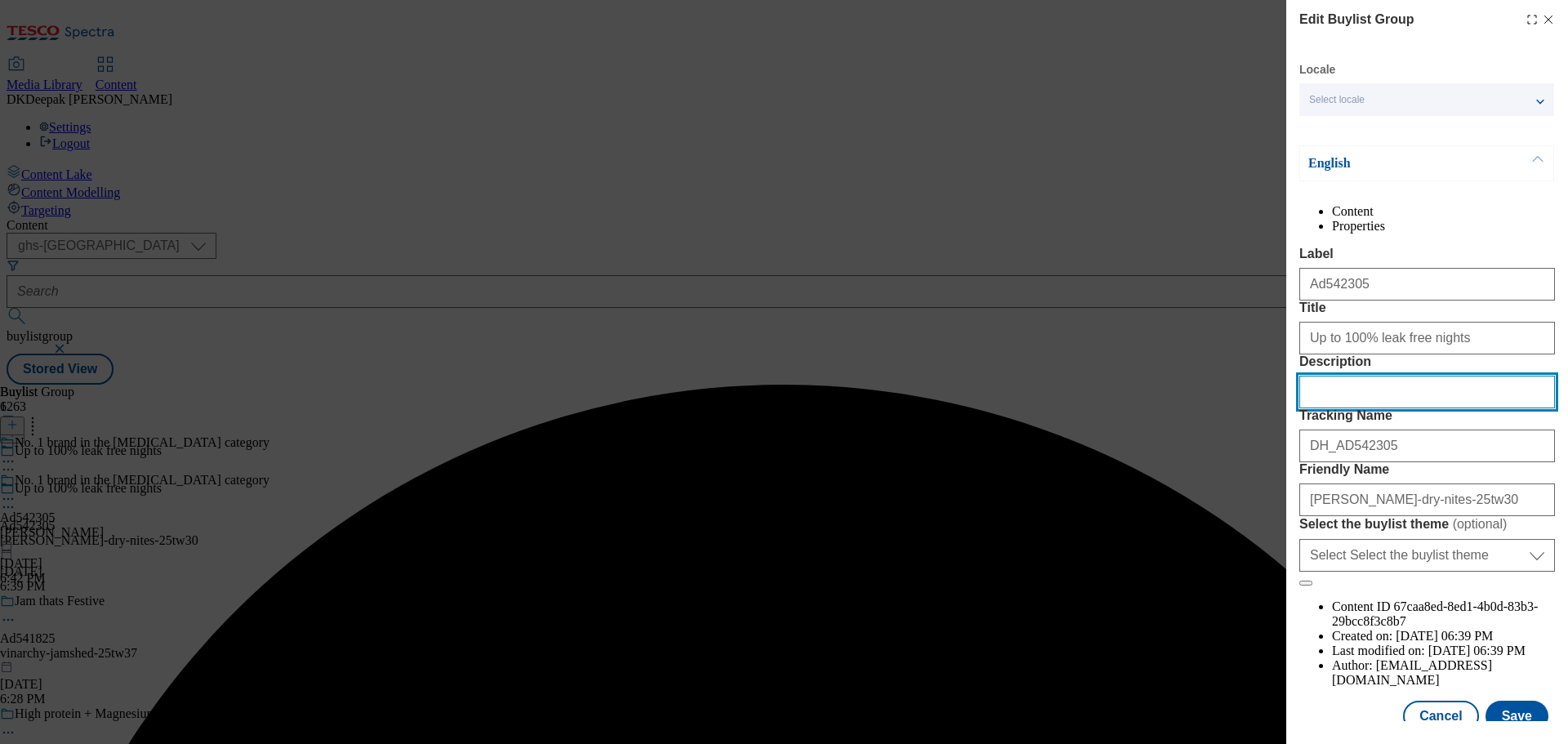
click at [1370, 408] on input "Description" at bounding box center [1427, 391] width 255 height 33
click at [1365, 408] on input "Description" at bounding box center [1427, 391] width 255 height 33
paste input "Huggies DryNites Bedwetting Pyjama Nappy Pants Boys 4-7Yr x10"
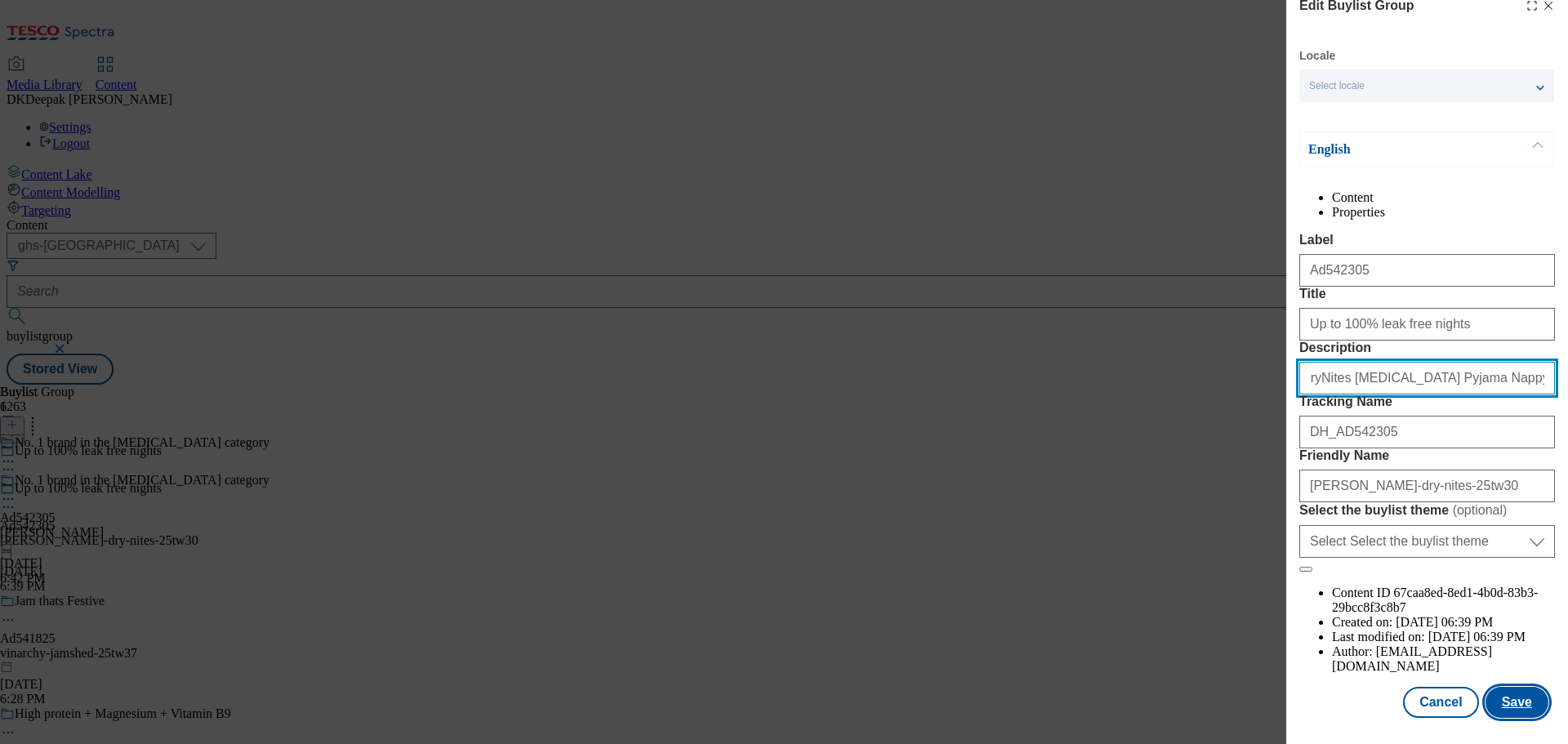
scroll to position [91, 0]
type input "Huggies DryNites Bedwetting Pyjama Nappy Pants Boys 4-7Yr x10"
click at [1511, 705] on button "Save" at bounding box center [1516, 702] width 63 height 31
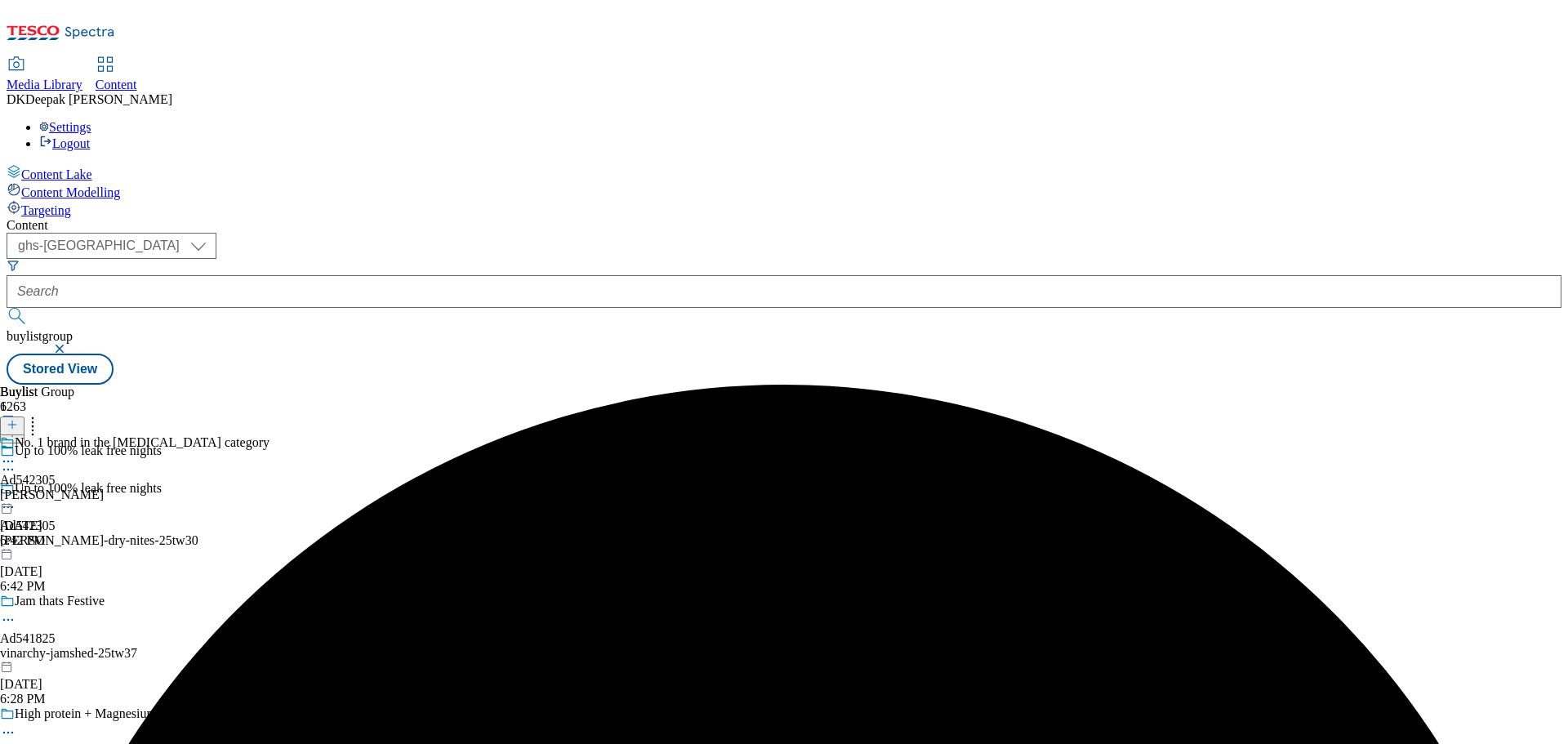
click at [6, 506] on circle at bounding box center [4, 507] width 3 height 3
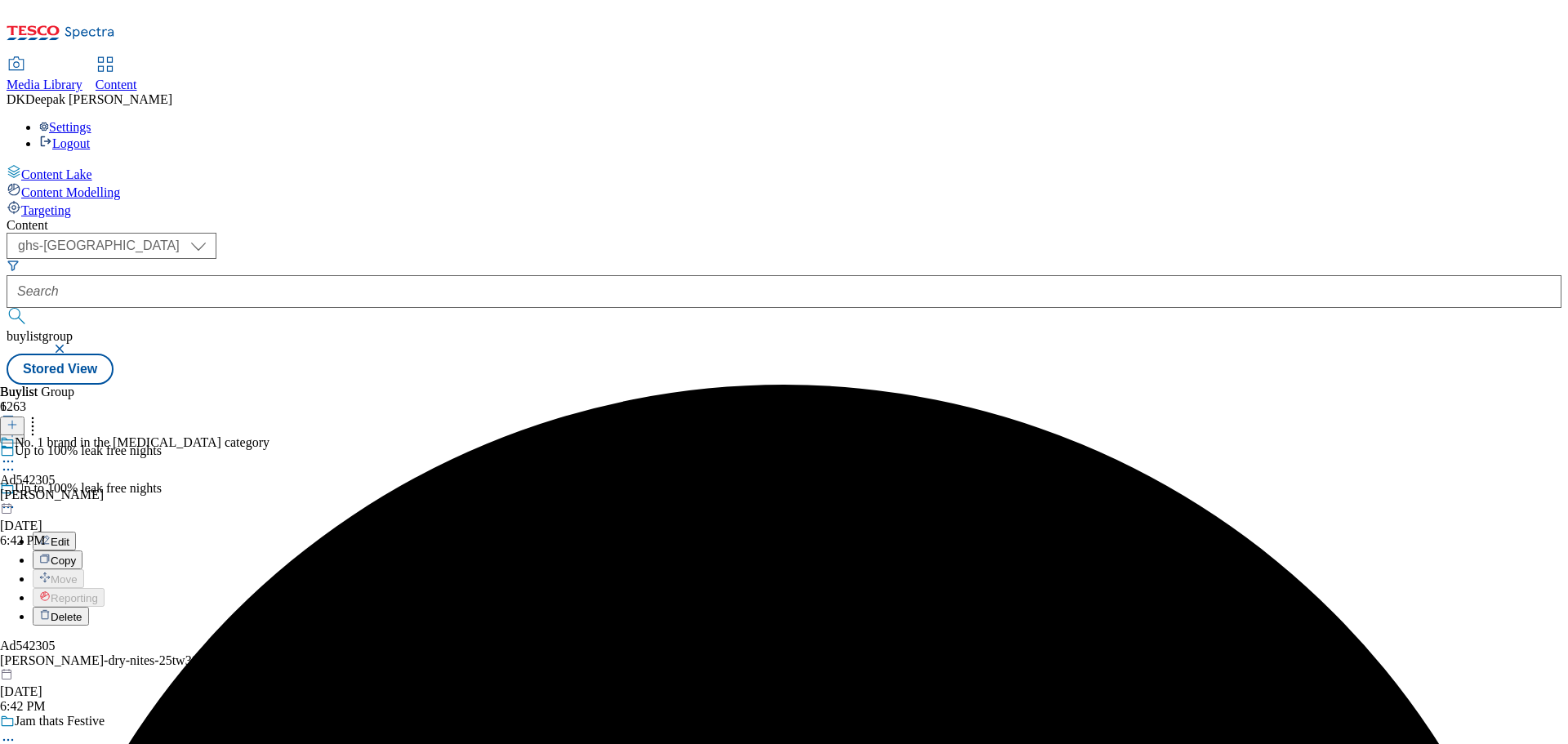
click at [76, 532] on button "Edit" at bounding box center [55, 541] width 44 height 18
